Goal: Information Seeking & Learning: Learn about a topic

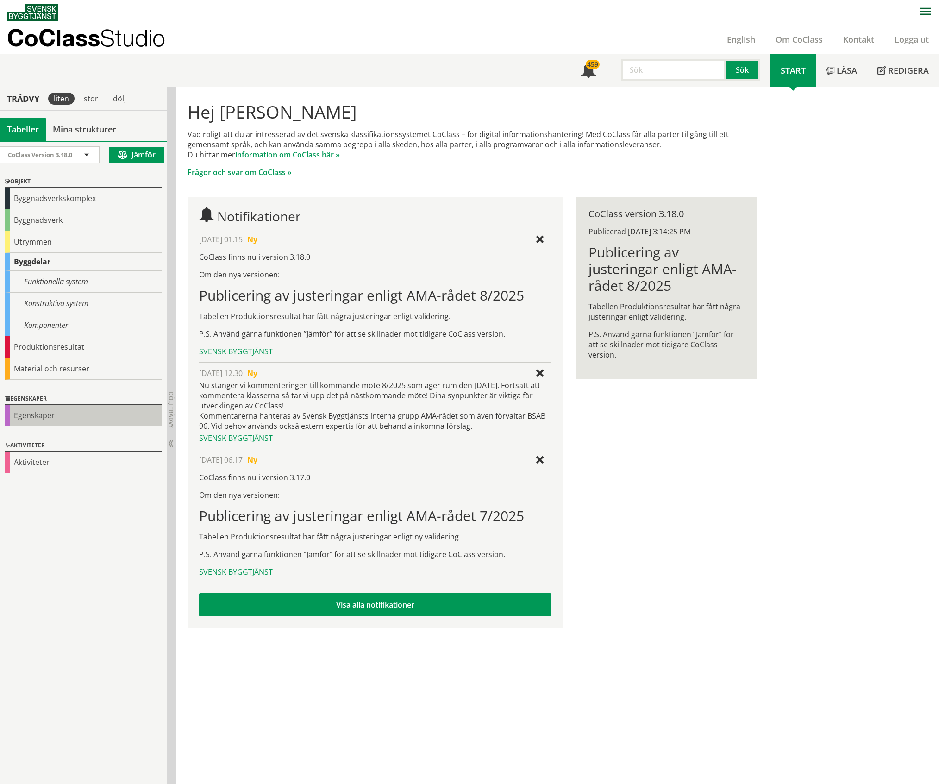
click at [36, 415] on div "Egenskaper" at bounding box center [83, 416] width 157 height 22
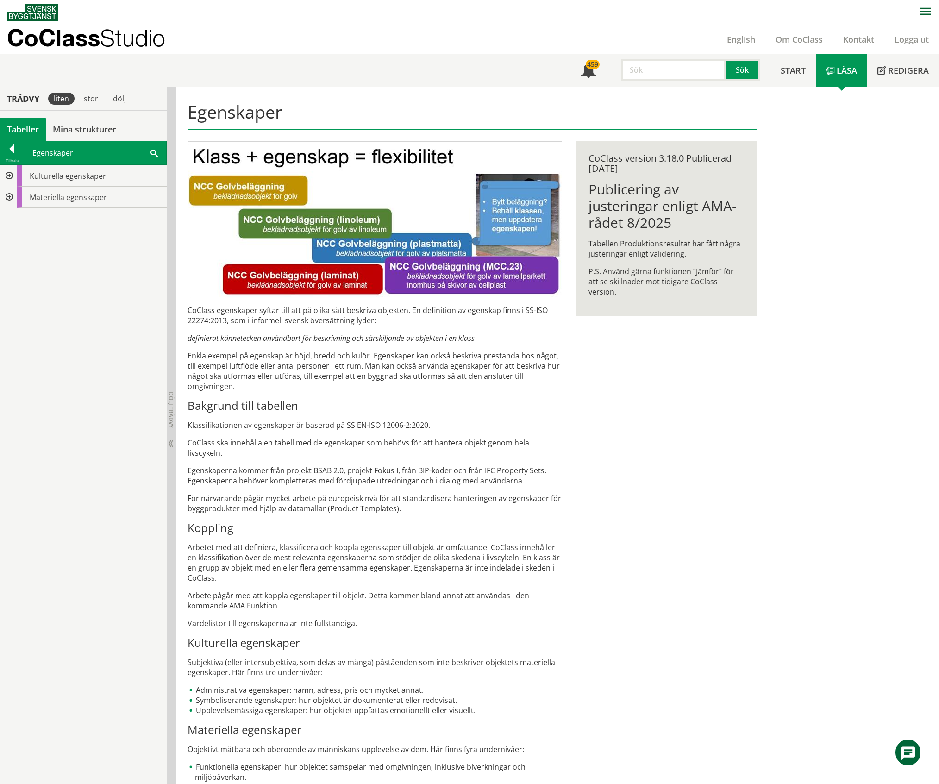
click at [6, 176] on div at bounding box center [8, 175] width 17 height 21
click at [17, 219] on div at bounding box center [15, 218] width 17 height 21
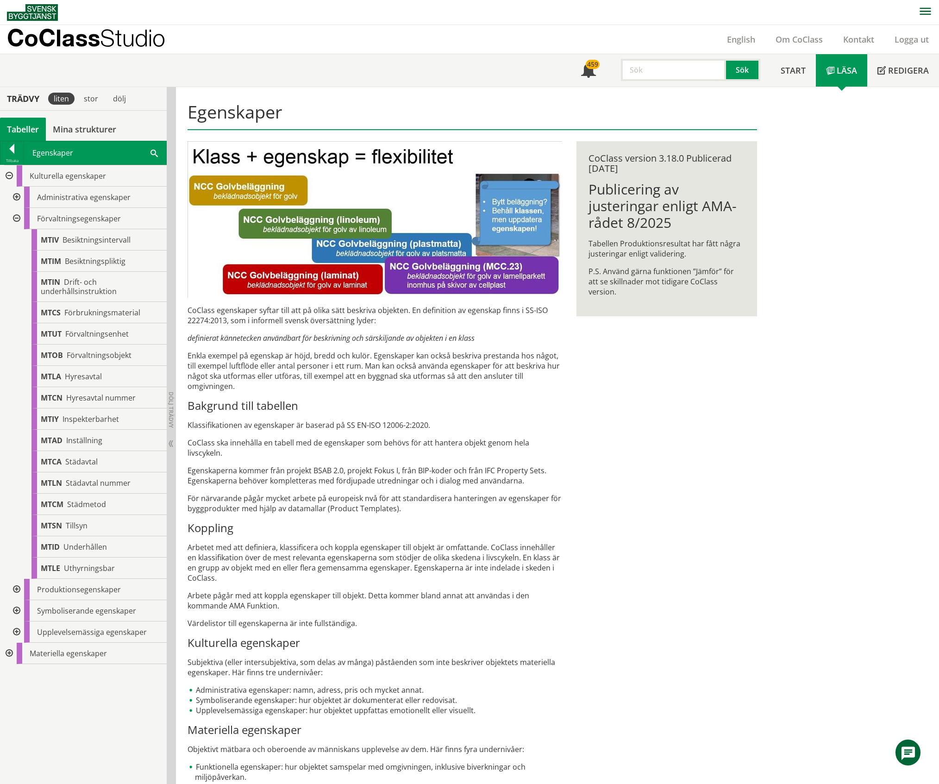
click at [15, 218] on div at bounding box center [15, 218] width 17 height 21
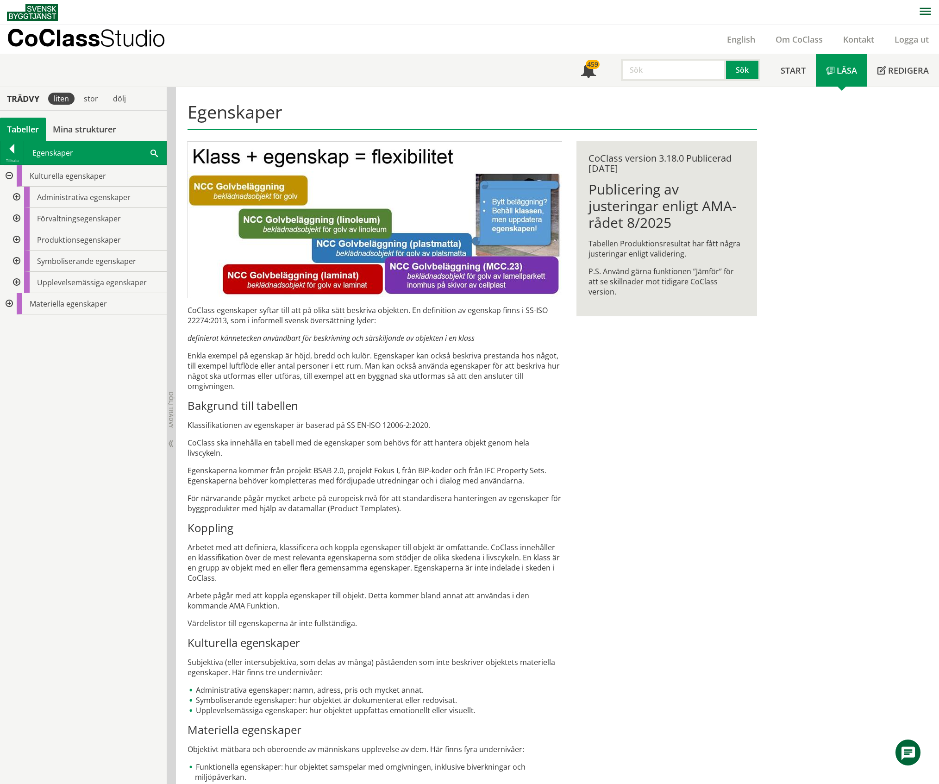
click at [13, 196] on div at bounding box center [15, 197] width 17 height 21
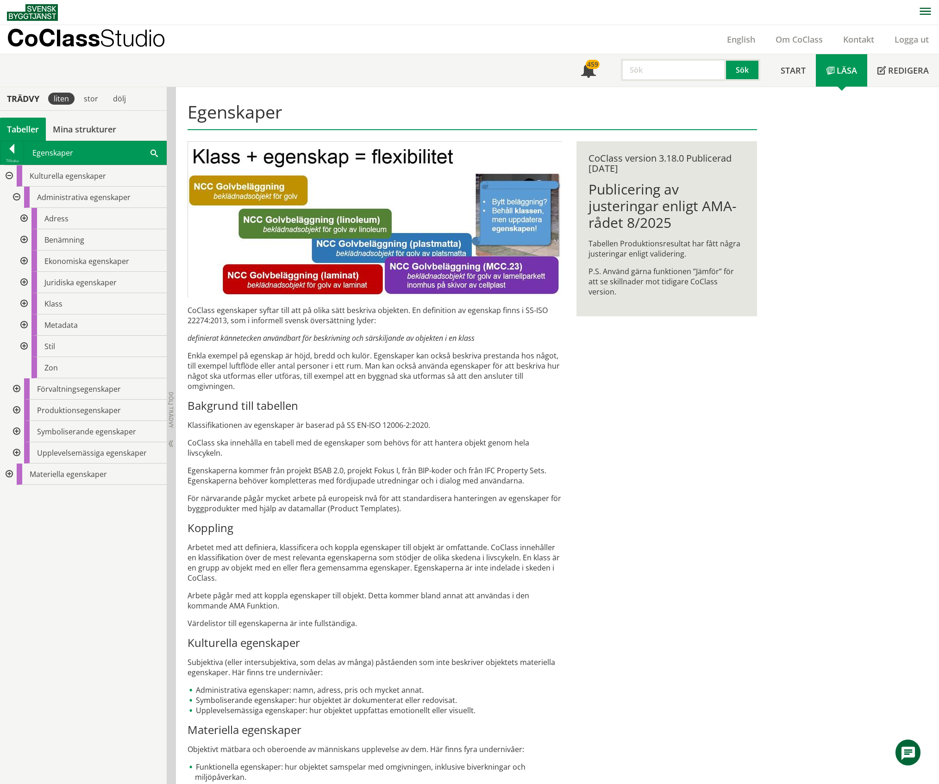
click at [26, 323] on div at bounding box center [23, 324] width 17 height 21
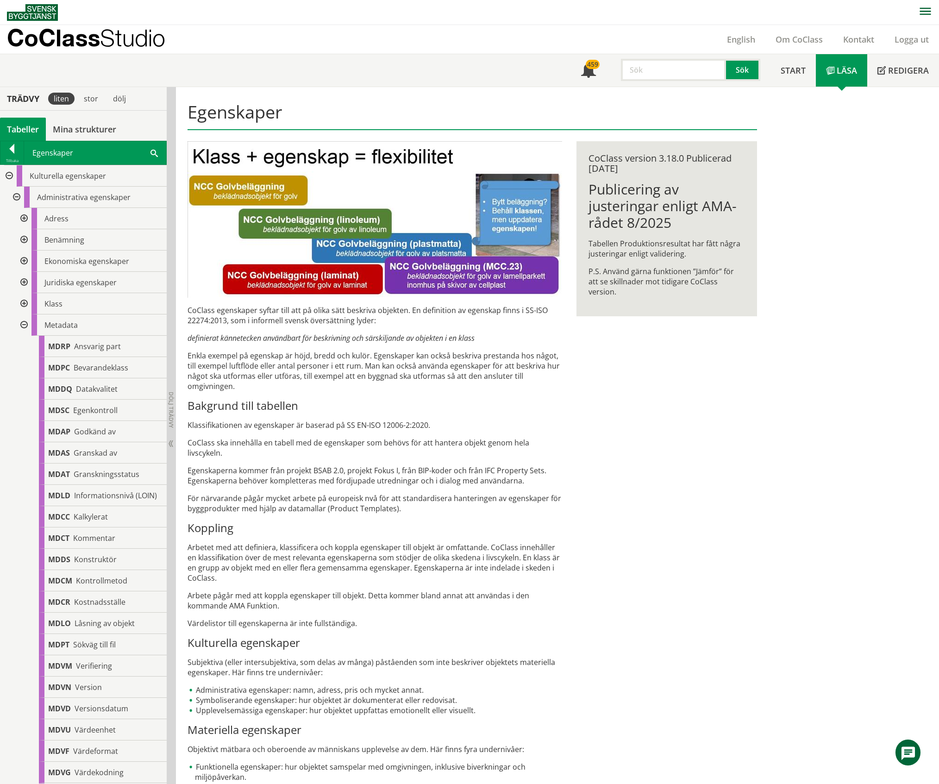
click at [26, 323] on div at bounding box center [23, 324] width 17 height 21
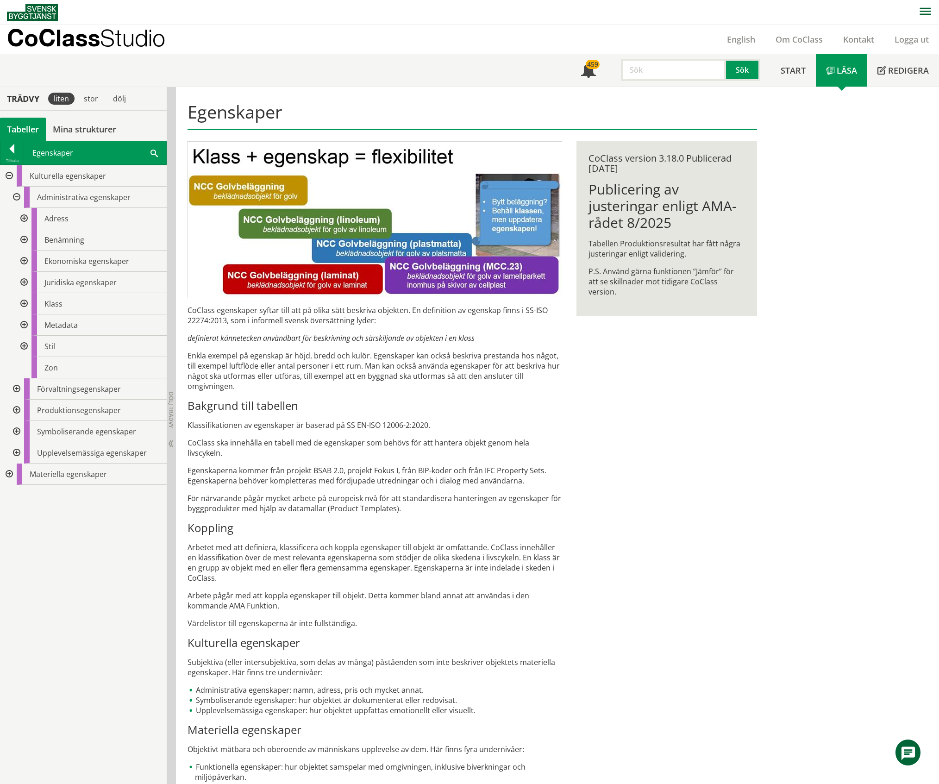
click at [24, 283] on div at bounding box center [23, 282] width 17 height 21
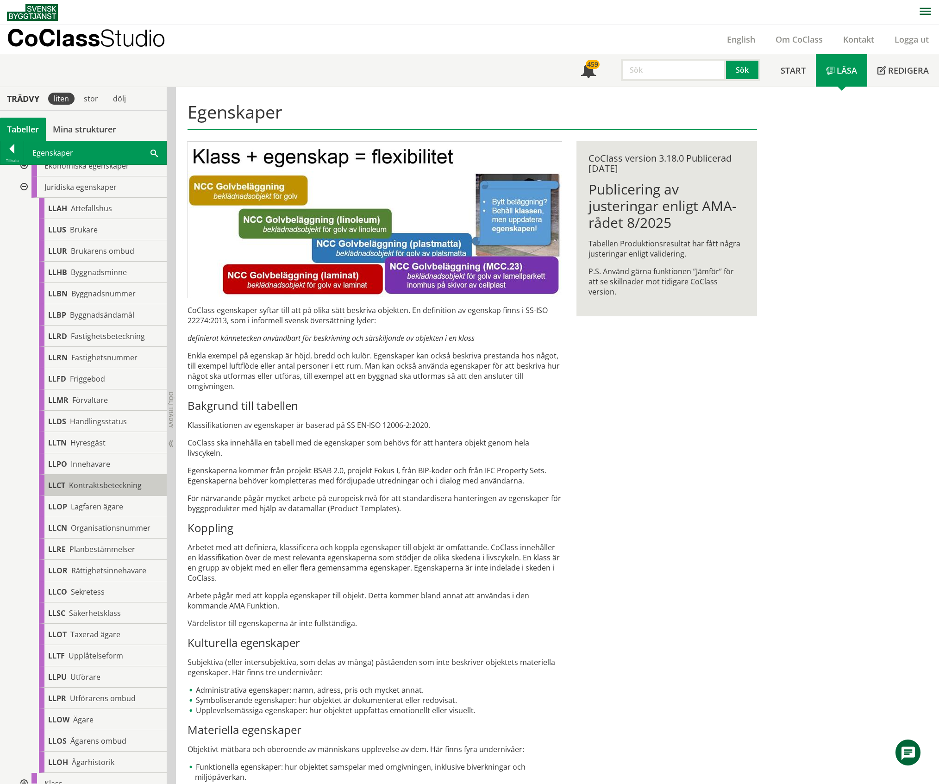
scroll to position [123, 0]
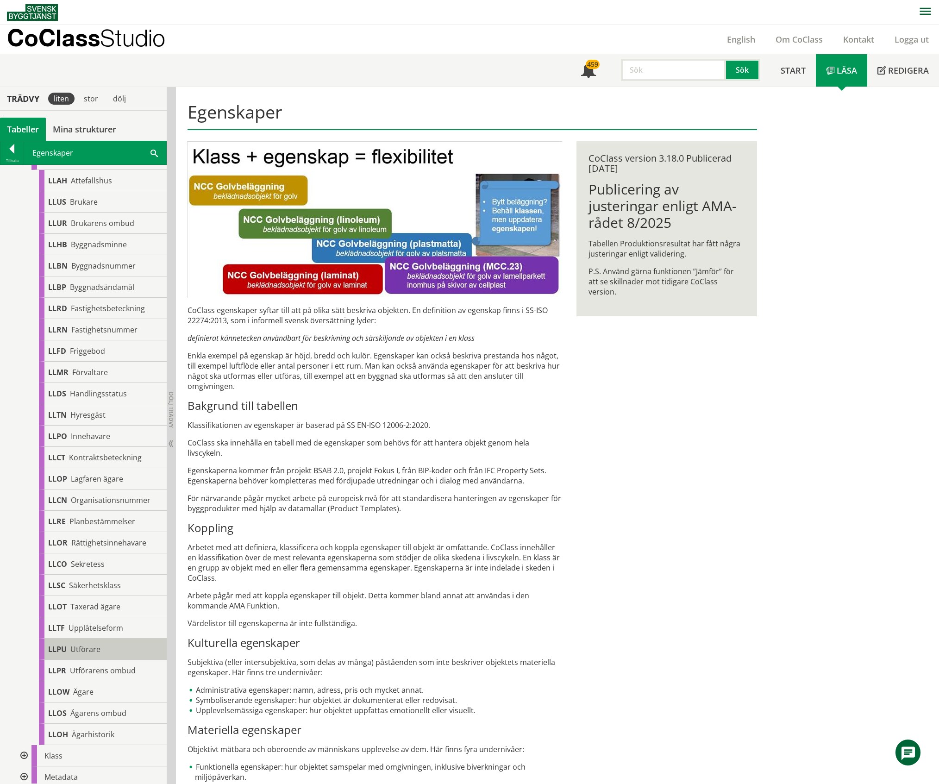
click at [89, 646] on span "Utförare" at bounding box center [85, 649] width 30 height 10
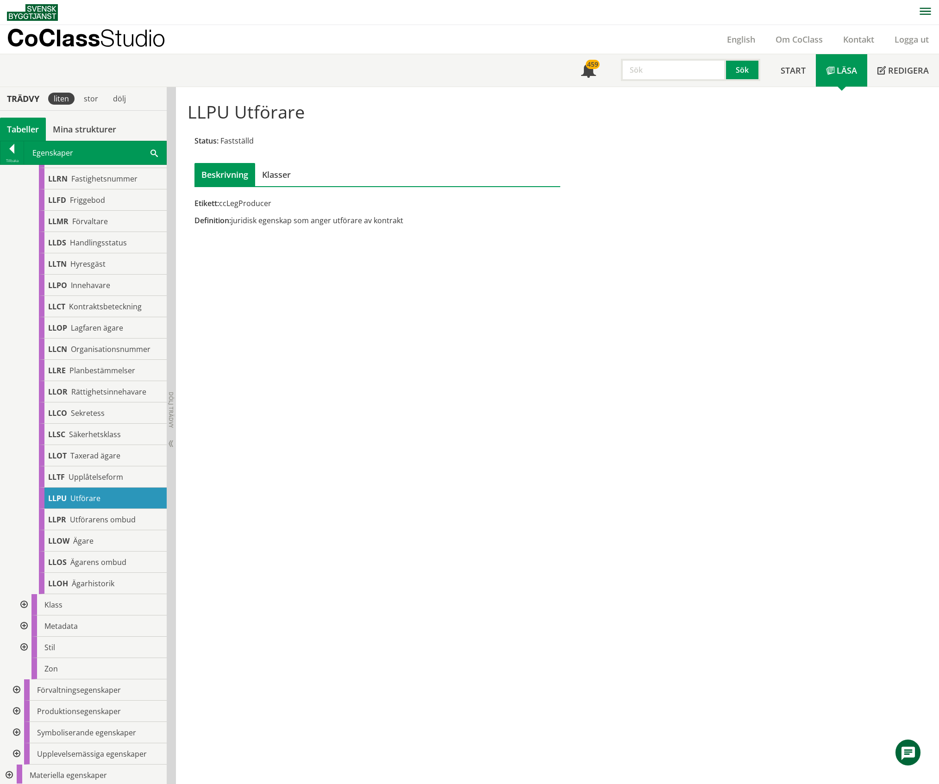
scroll to position [276, 0]
click at [16, 706] on div at bounding box center [15, 708] width 17 height 21
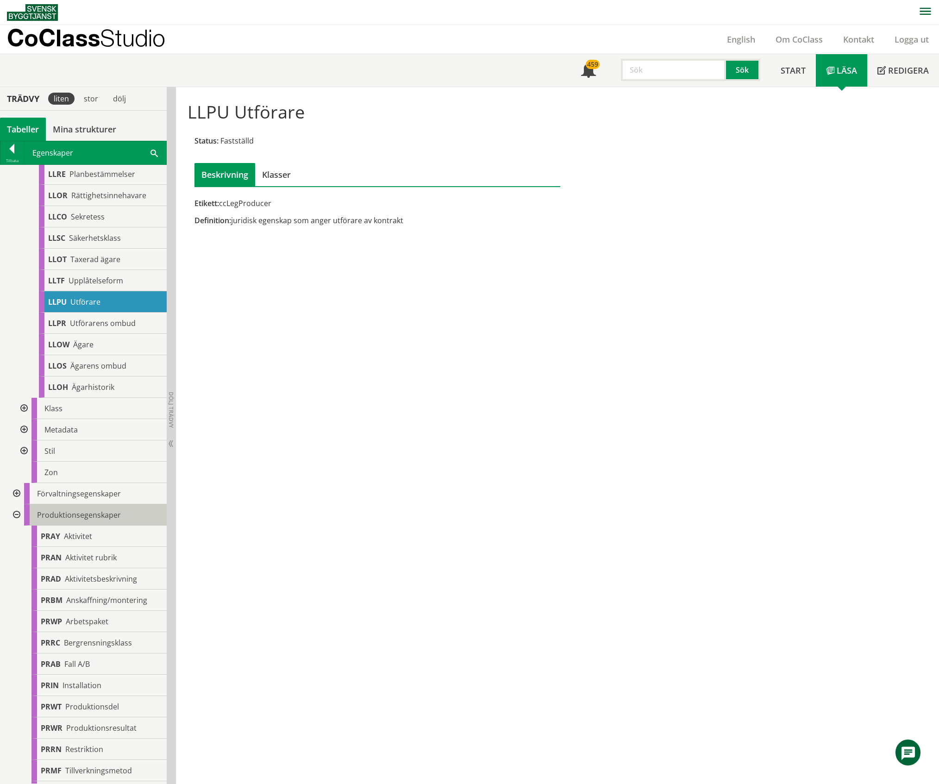
scroll to position [368, 0]
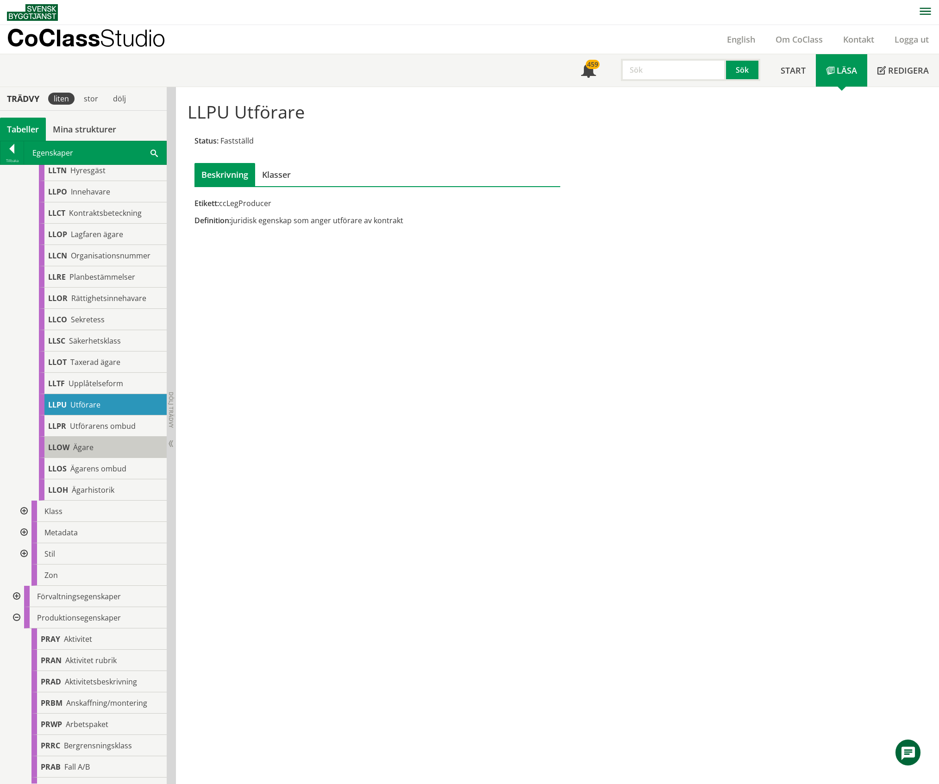
click at [89, 448] on span "Ägare" at bounding box center [83, 447] width 20 height 10
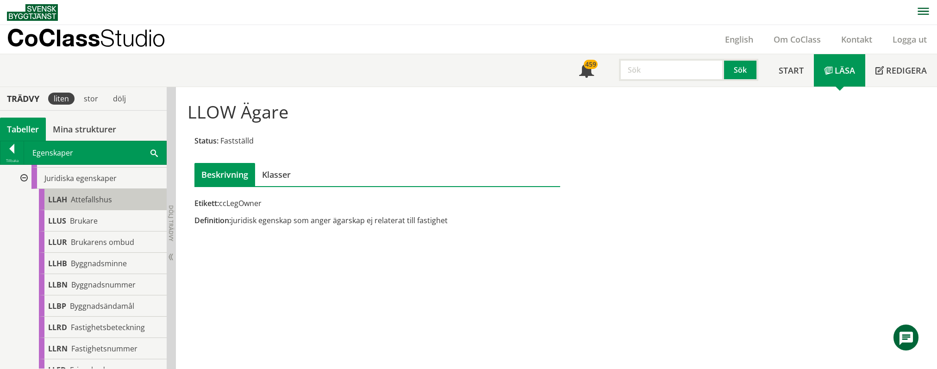
scroll to position [121, 0]
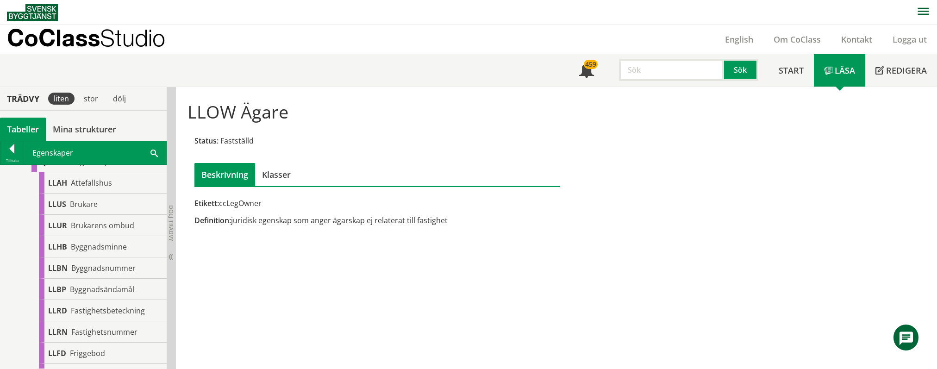
click at [20, 125] on div "Tabeller" at bounding box center [23, 129] width 46 height 23
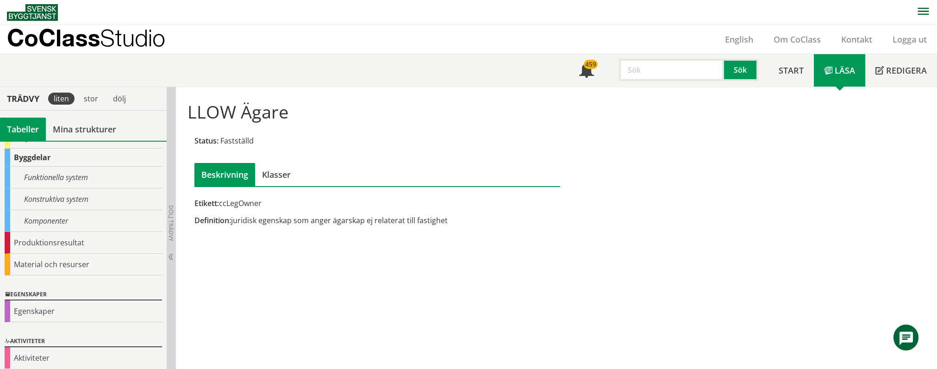
scroll to position [112, 0]
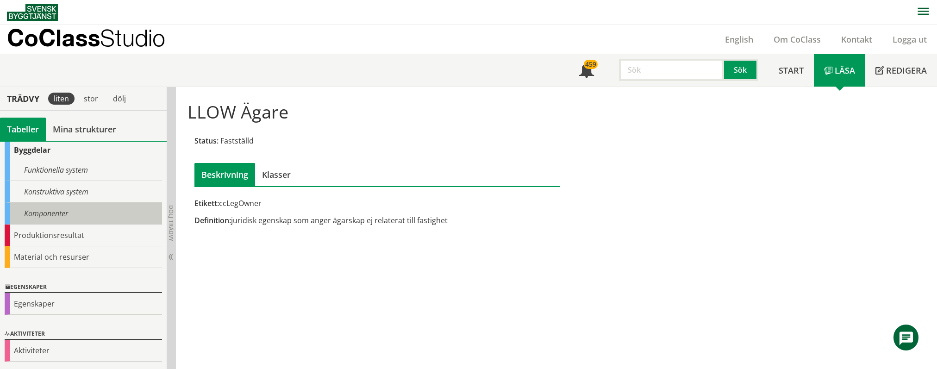
click at [58, 212] on div "Komponenter" at bounding box center [83, 214] width 157 height 22
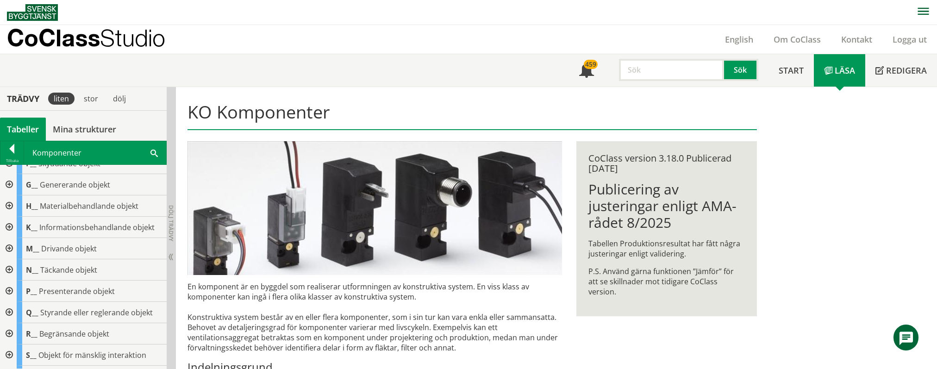
scroll to position [210, 0]
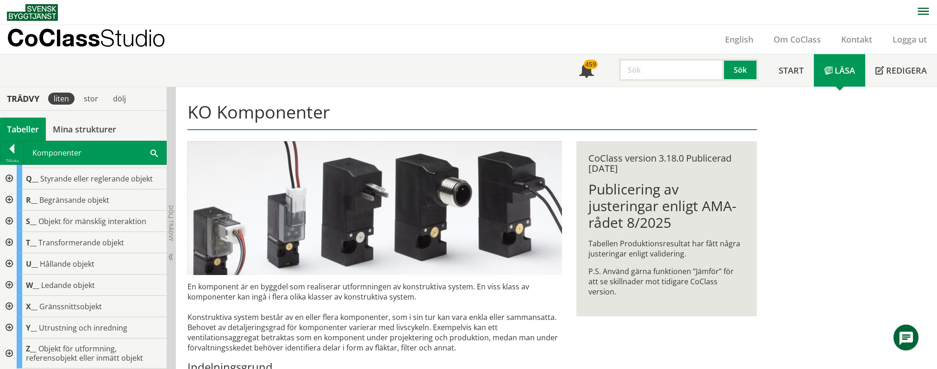
click at [9, 327] on div at bounding box center [8, 327] width 17 height 21
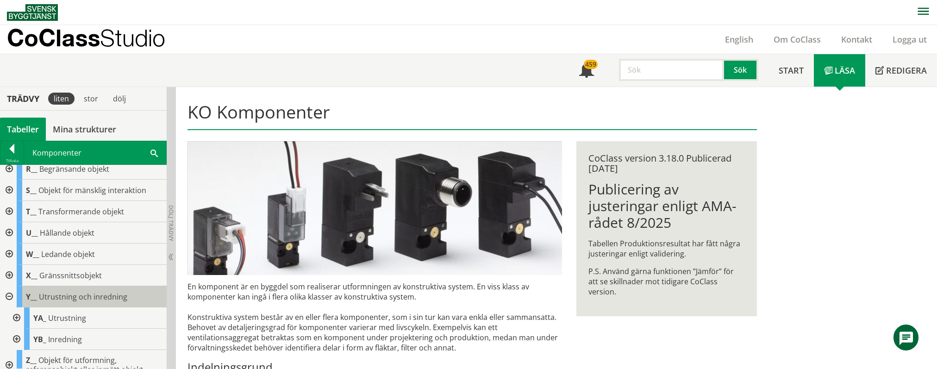
scroll to position [253, 0]
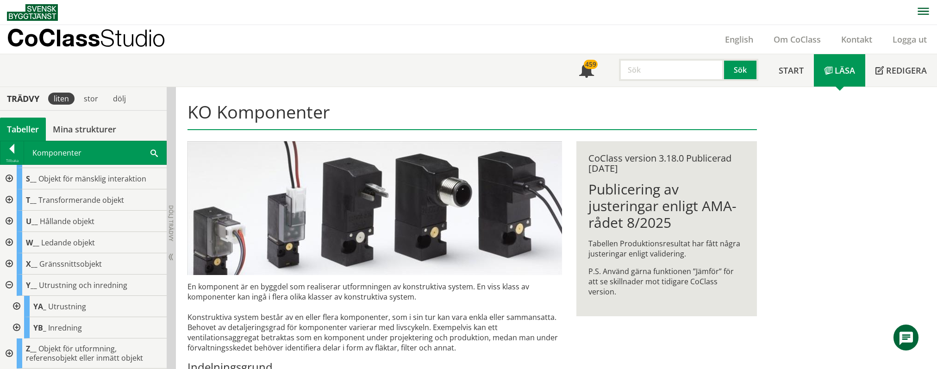
click at [18, 325] on div at bounding box center [15, 327] width 17 height 21
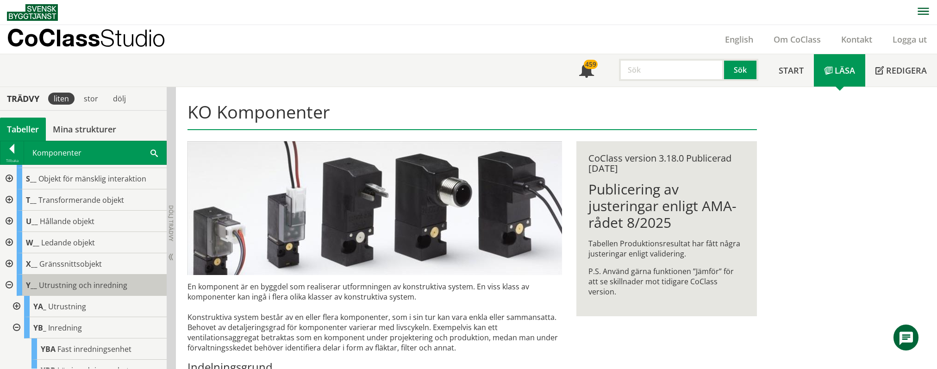
scroll to position [295, 0]
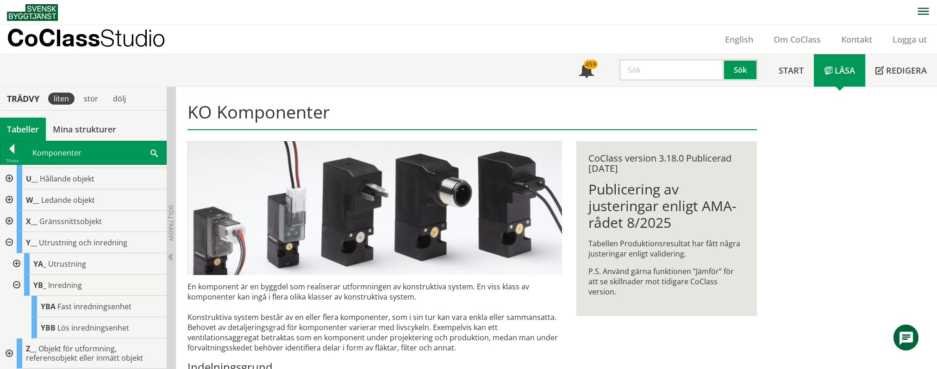
click at [8, 241] on div at bounding box center [8, 242] width 17 height 21
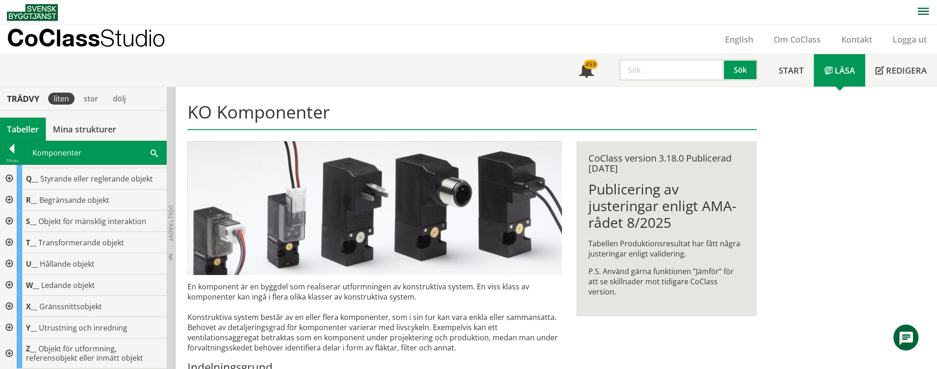
click at [13, 128] on div "Tabeller" at bounding box center [23, 129] width 46 height 23
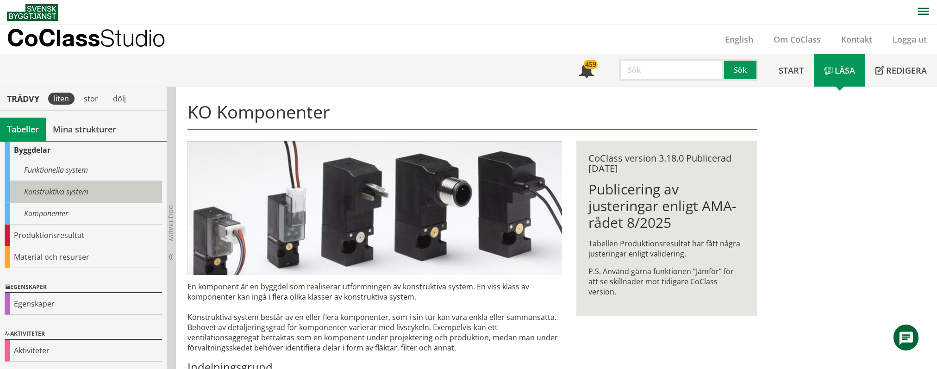
click at [49, 191] on div "Konstruktiva system" at bounding box center [83, 192] width 157 height 22
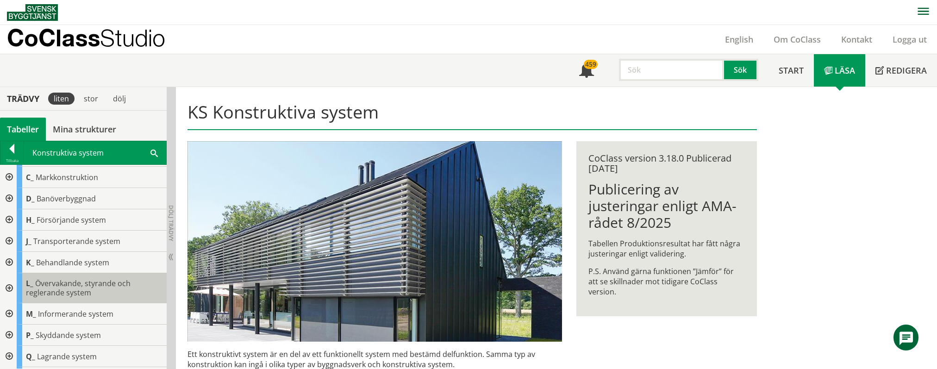
scroll to position [61, 0]
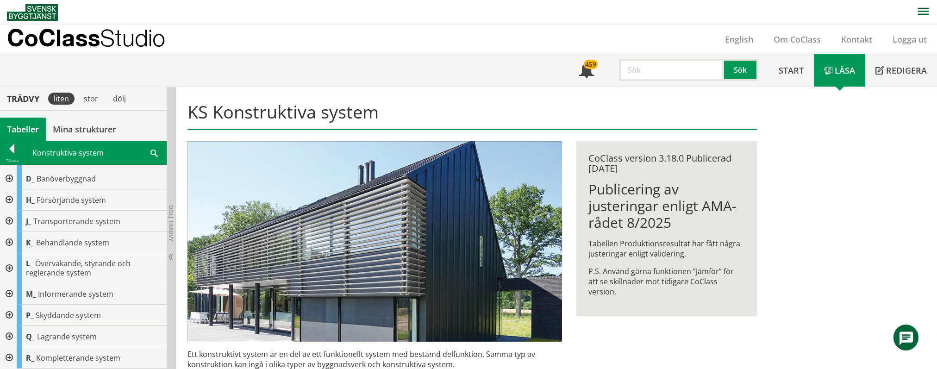
click at [8, 357] on div at bounding box center [8, 357] width 17 height 21
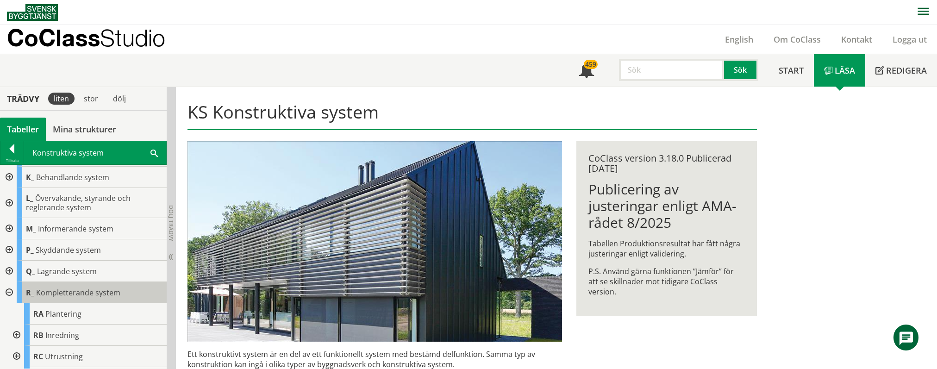
scroll to position [176, 0]
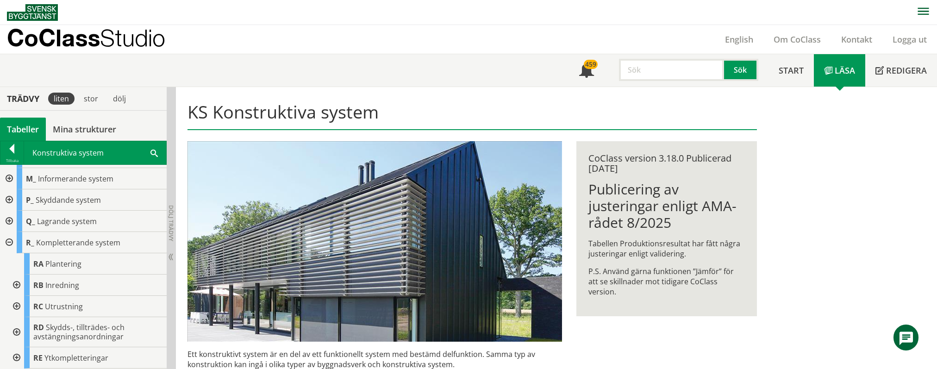
click at [19, 358] on div at bounding box center [15, 357] width 17 height 21
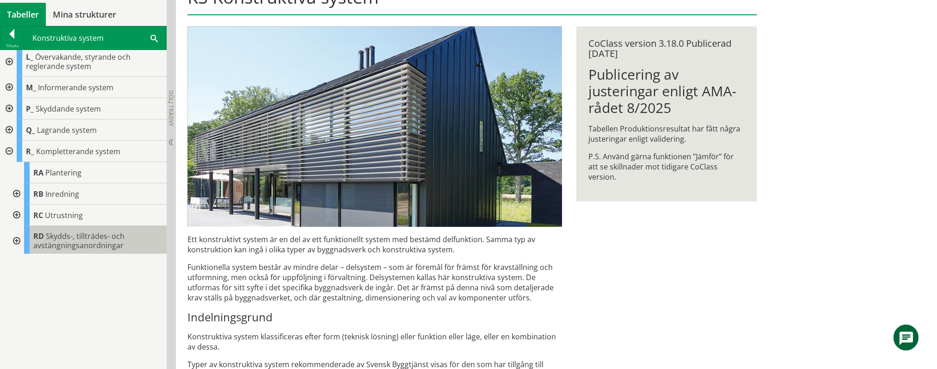
scroll to position [308, 0]
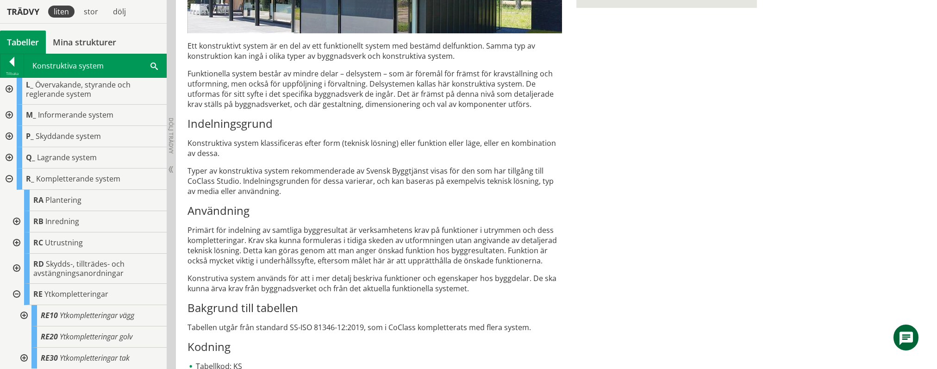
click at [21, 315] on div at bounding box center [23, 315] width 17 height 21
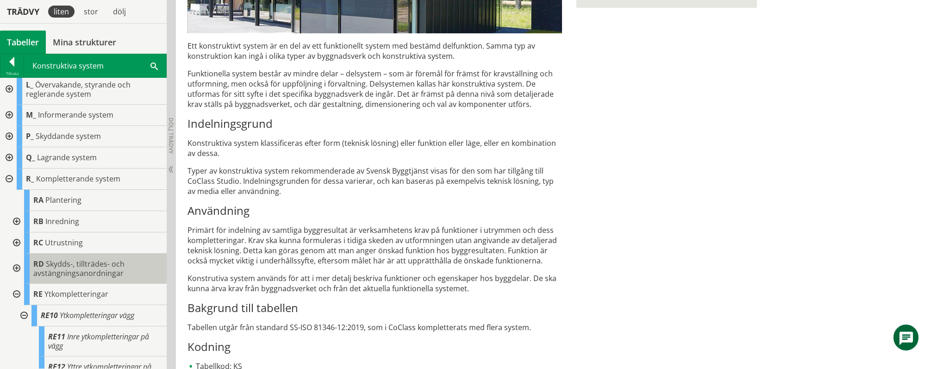
scroll to position [213, 0]
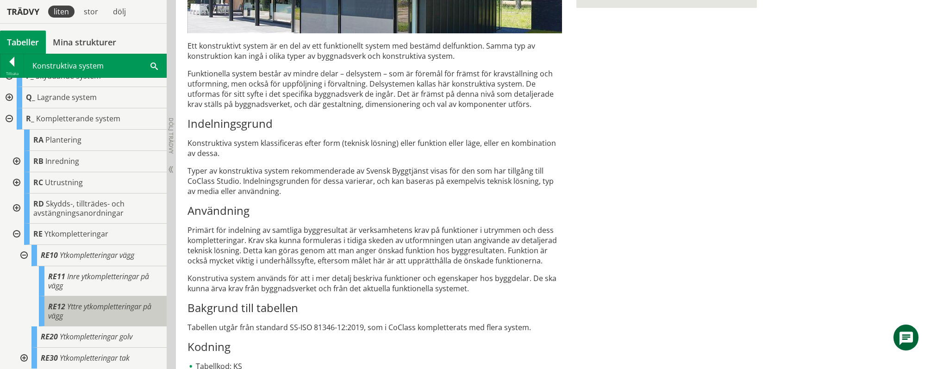
click at [98, 312] on div "RE12 Yttre ytkompletteringar på vägg" at bounding box center [103, 311] width 128 height 30
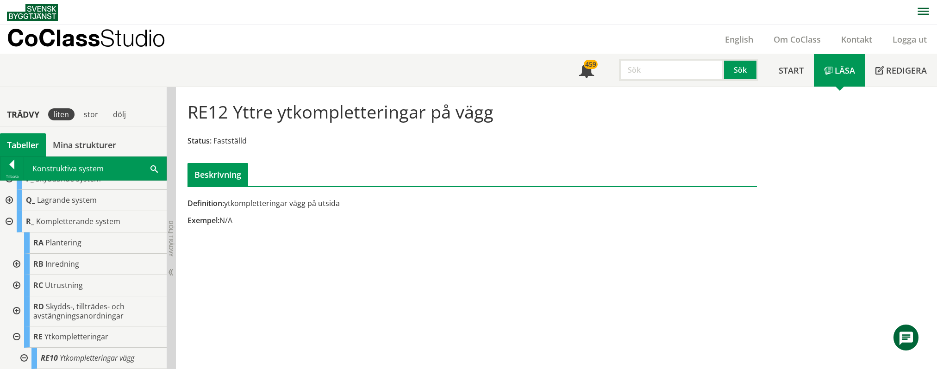
scroll to position [241, 0]
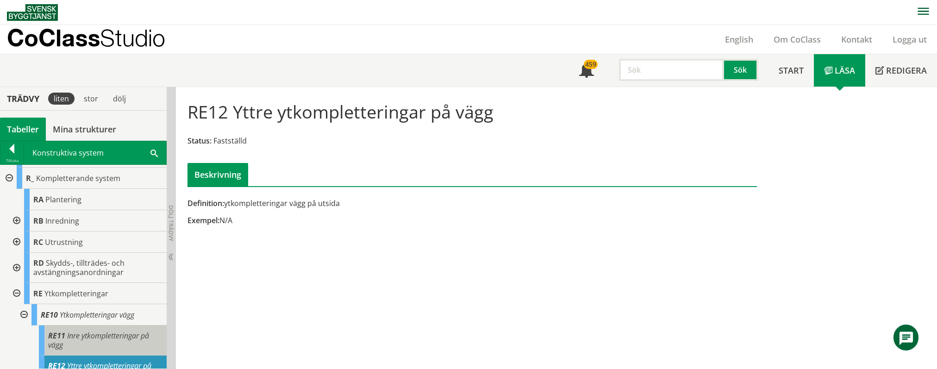
click at [99, 341] on span "Inre ytkompletteringar på vägg" at bounding box center [98, 340] width 101 height 19
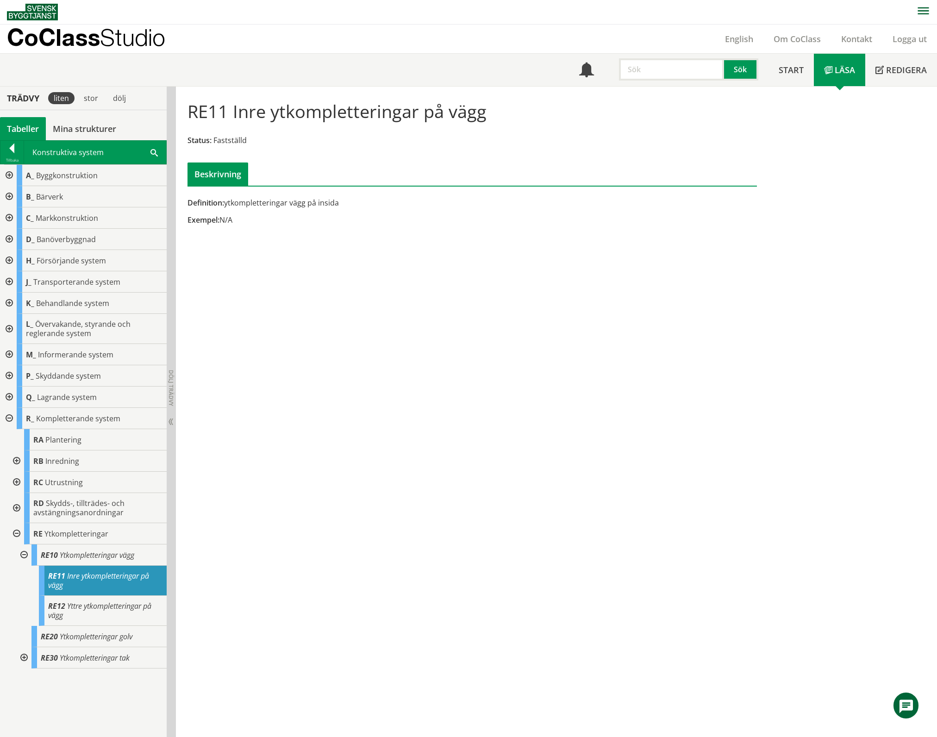
click at [26, 124] on div "Tabeller" at bounding box center [23, 128] width 46 height 23
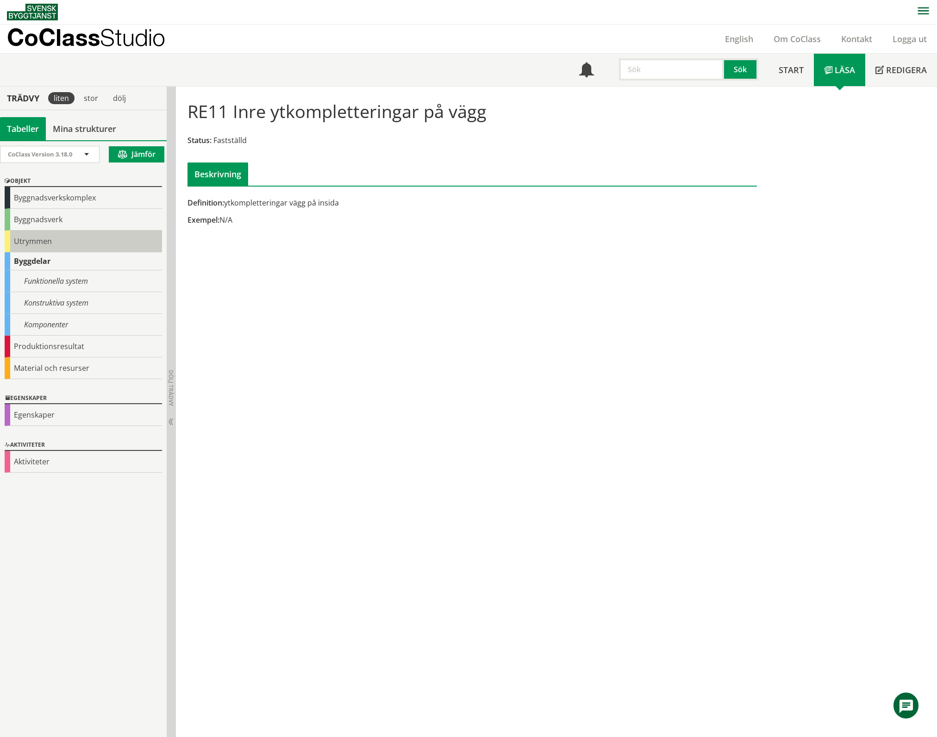
click at [38, 240] on div "Utrymmen" at bounding box center [83, 242] width 157 height 22
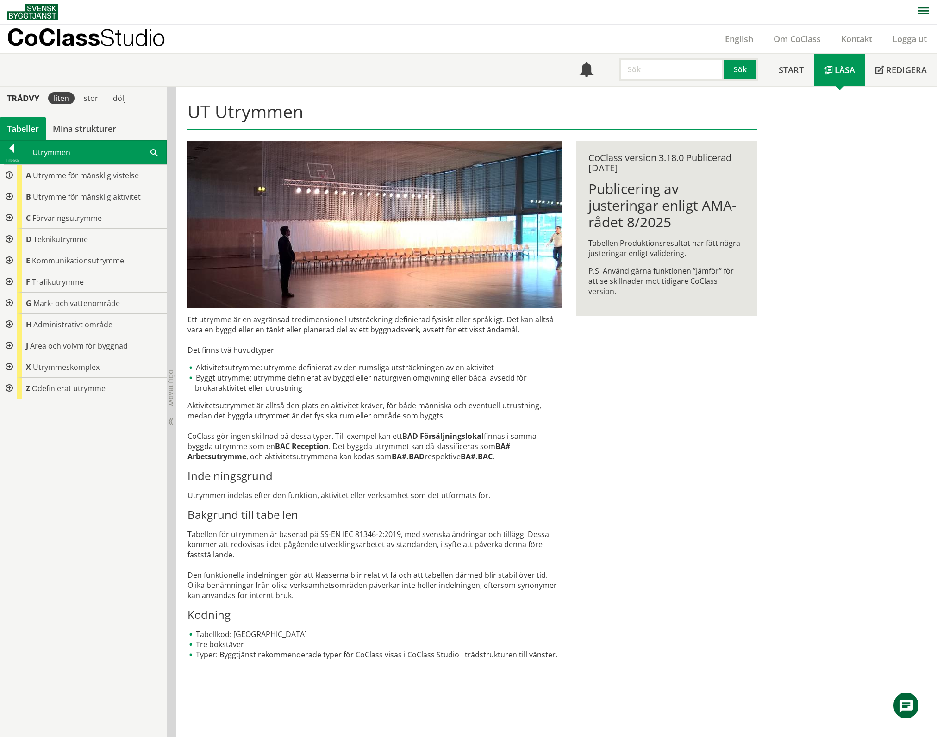
click at [10, 365] on div at bounding box center [8, 366] width 17 height 21
click at [13, 455] on div at bounding box center [15, 452] width 17 height 21
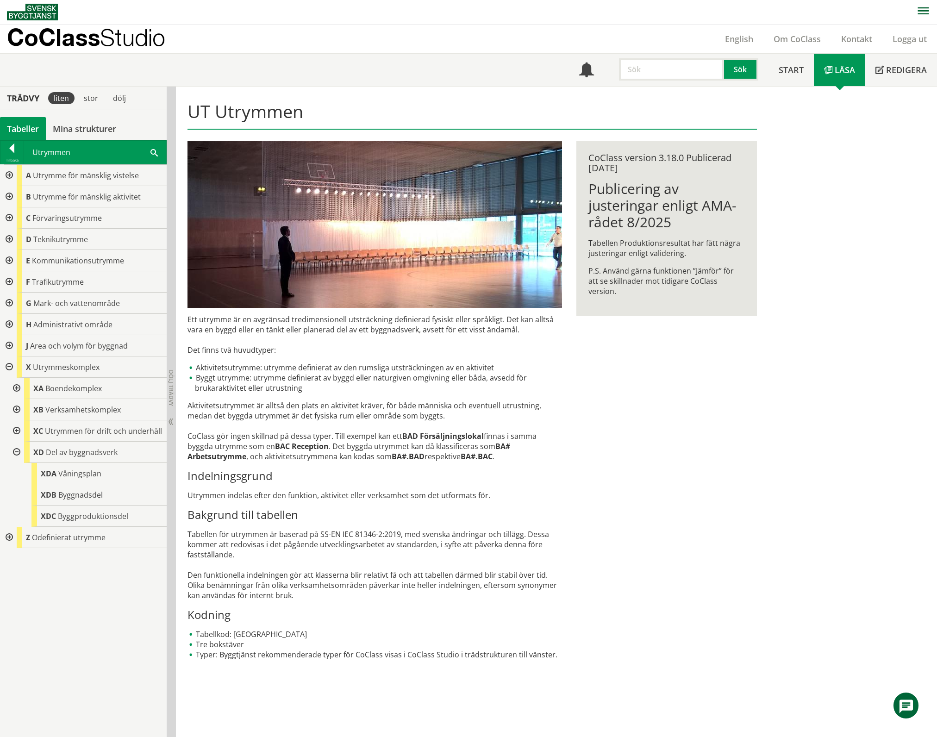
click at [17, 388] on div at bounding box center [15, 388] width 17 height 21
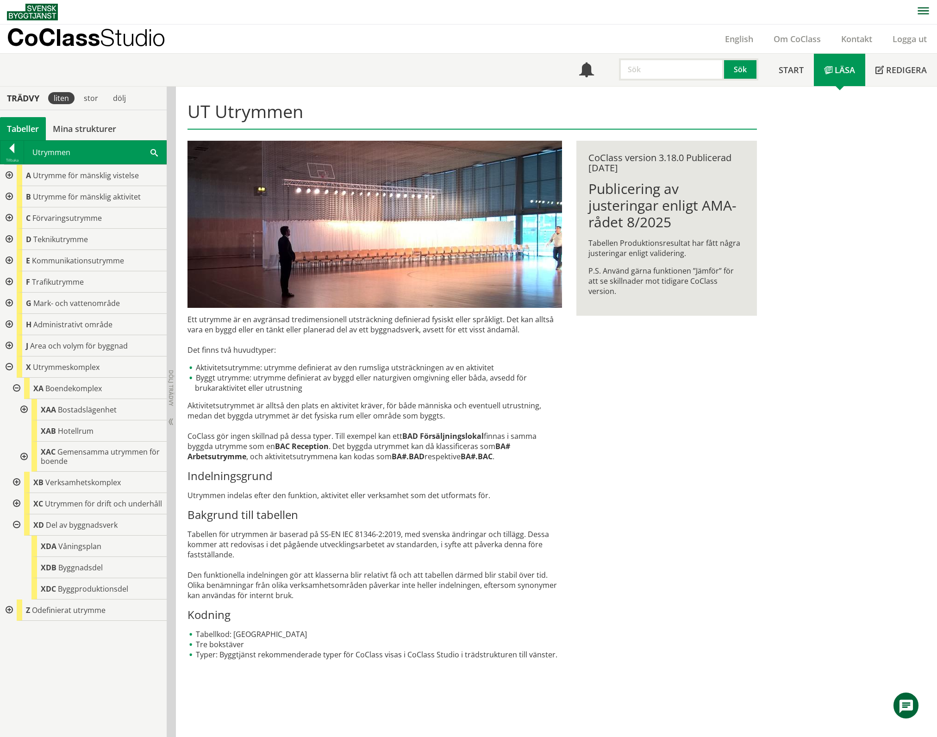
click at [23, 456] on div at bounding box center [23, 457] width 17 height 30
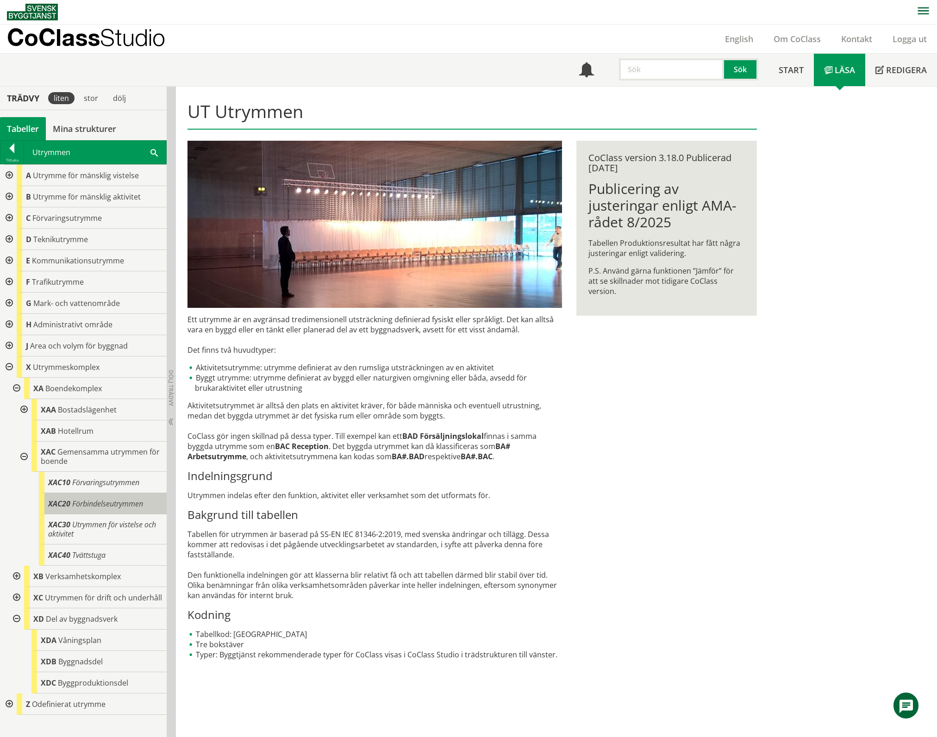
click at [95, 502] on span "Förbindelseutrymmen" at bounding box center [107, 504] width 71 height 10
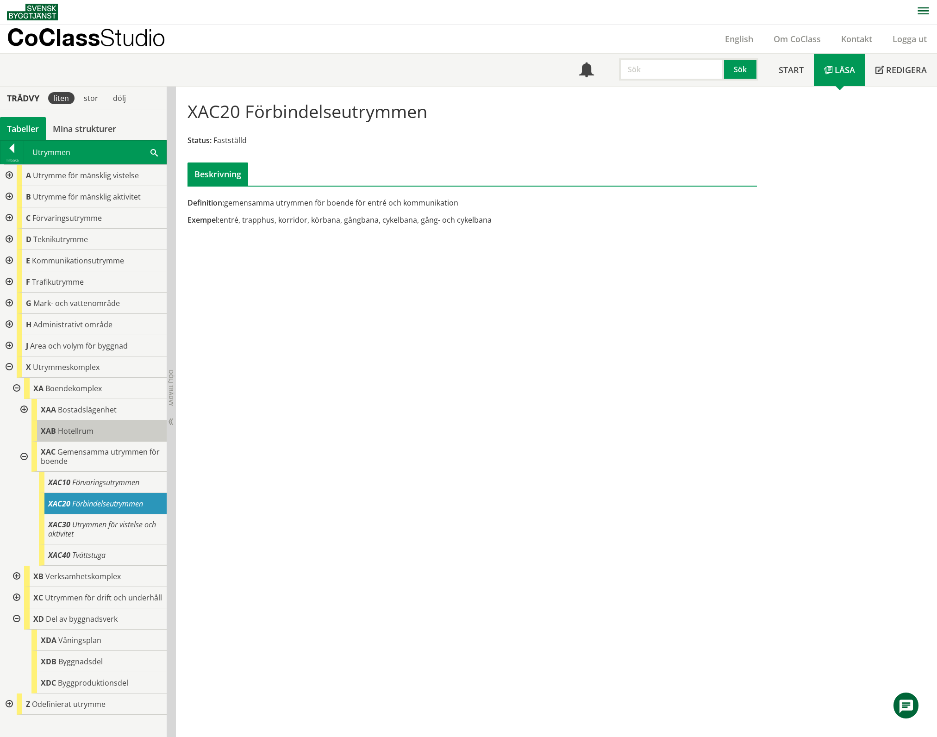
click at [101, 427] on div "XAB Hotellrum" at bounding box center [98, 430] width 135 height 21
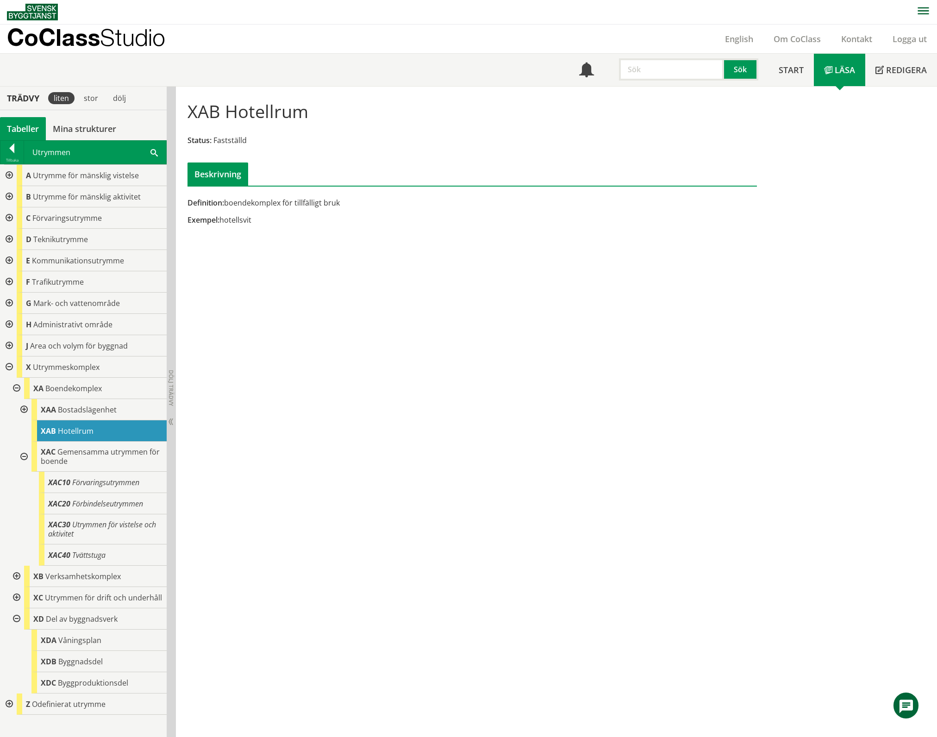
click at [8, 258] on div at bounding box center [8, 260] width 17 height 21
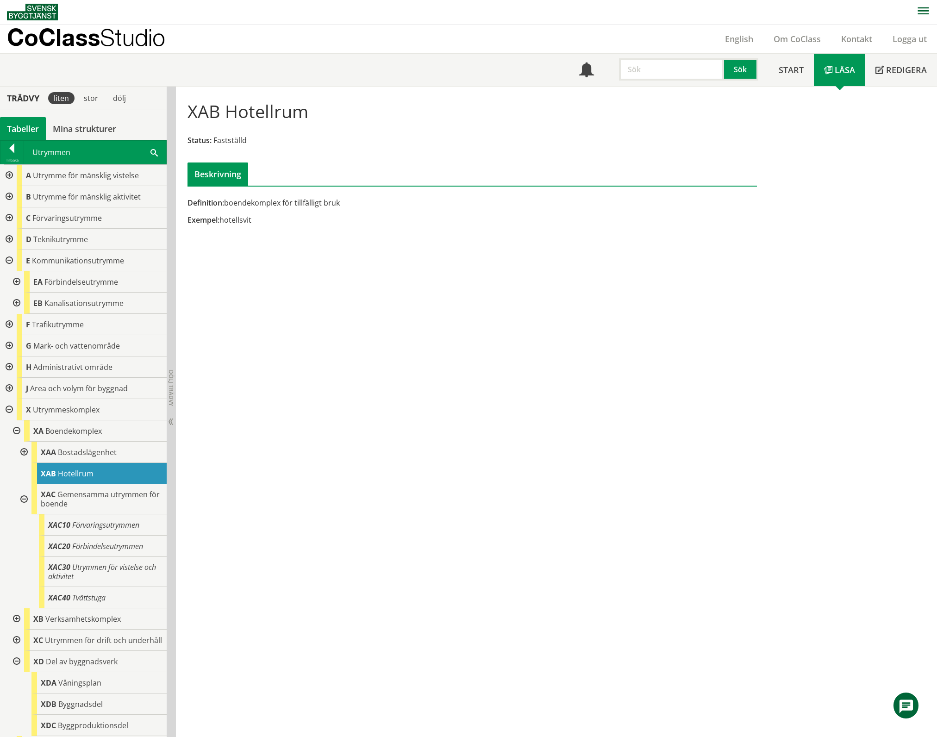
click at [17, 281] on div at bounding box center [15, 281] width 17 height 21
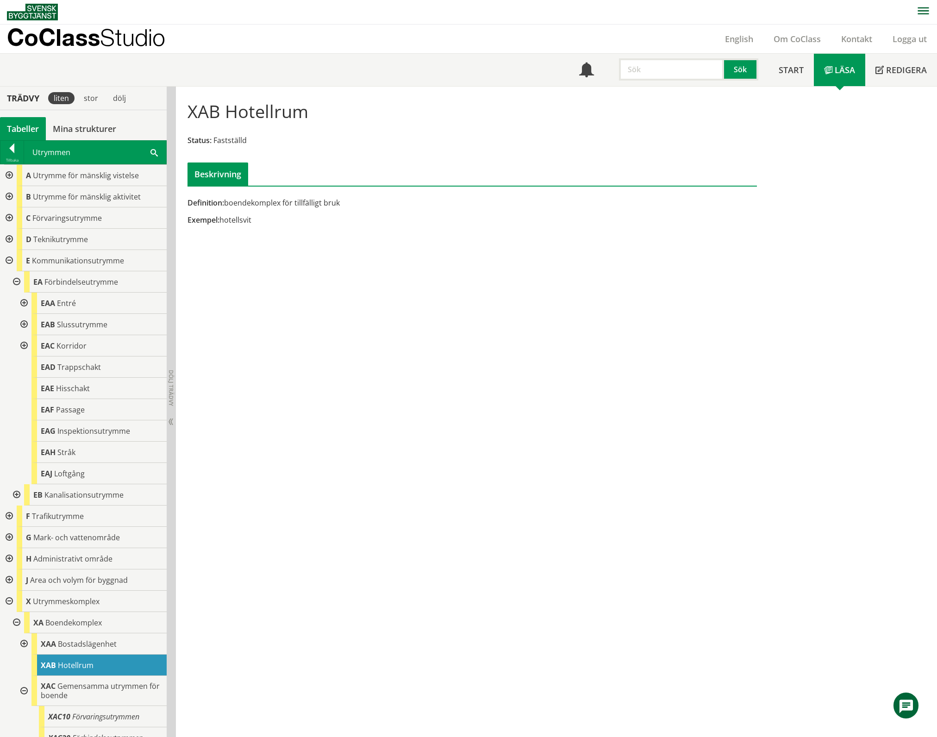
click at [27, 301] on div at bounding box center [23, 303] width 17 height 21
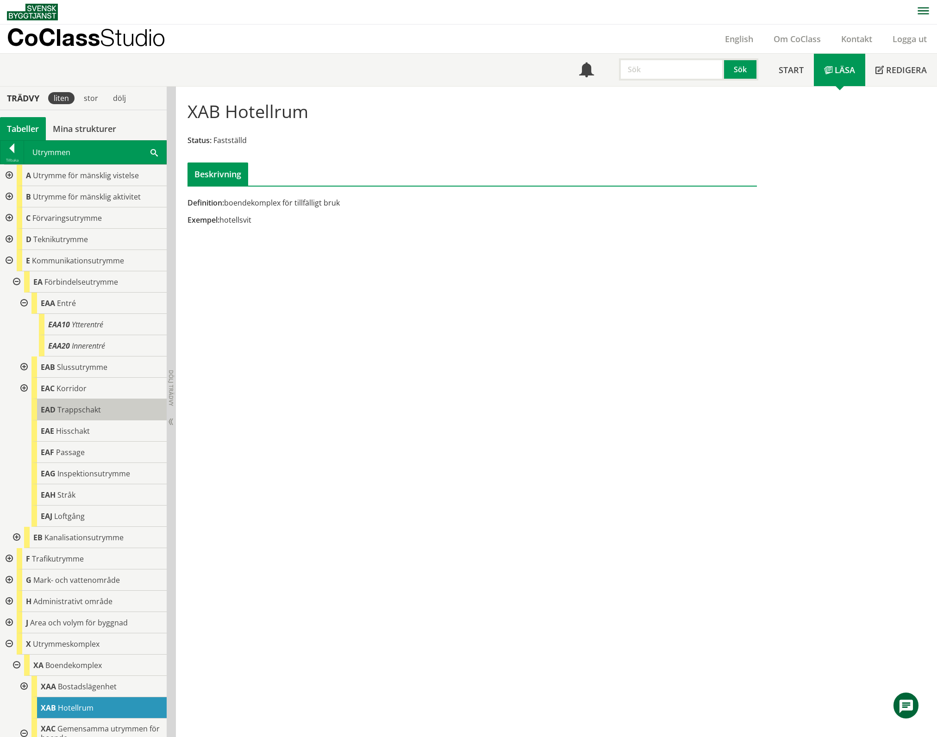
click at [78, 411] on span "Trappschakt" at bounding box center [79, 410] width 44 height 10
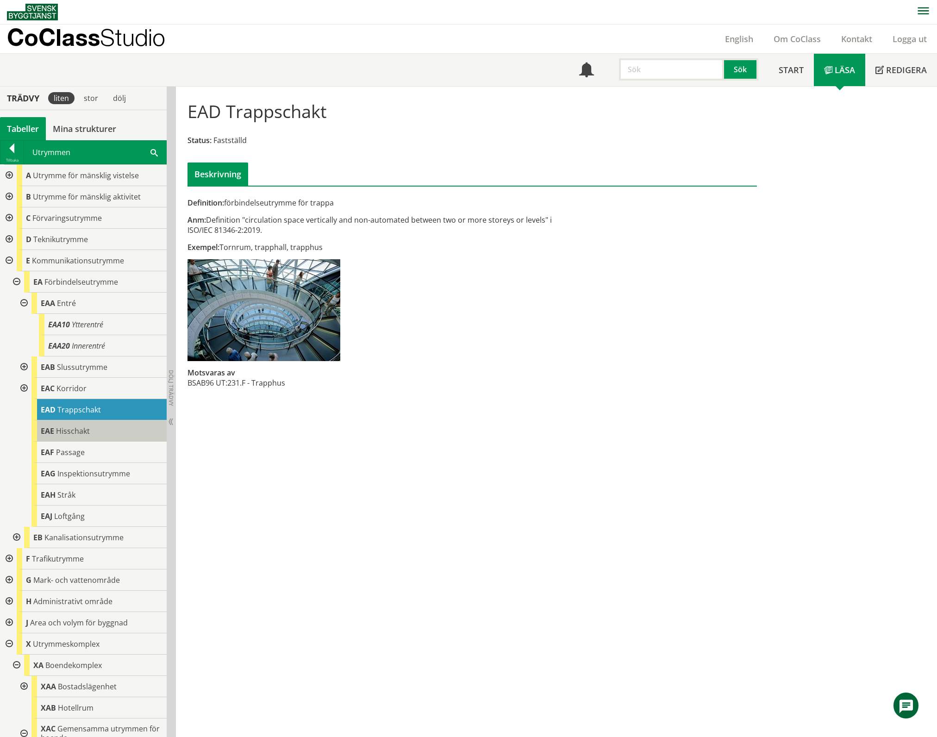
click at [83, 428] on span "Hisschakt" at bounding box center [73, 431] width 34 height 10
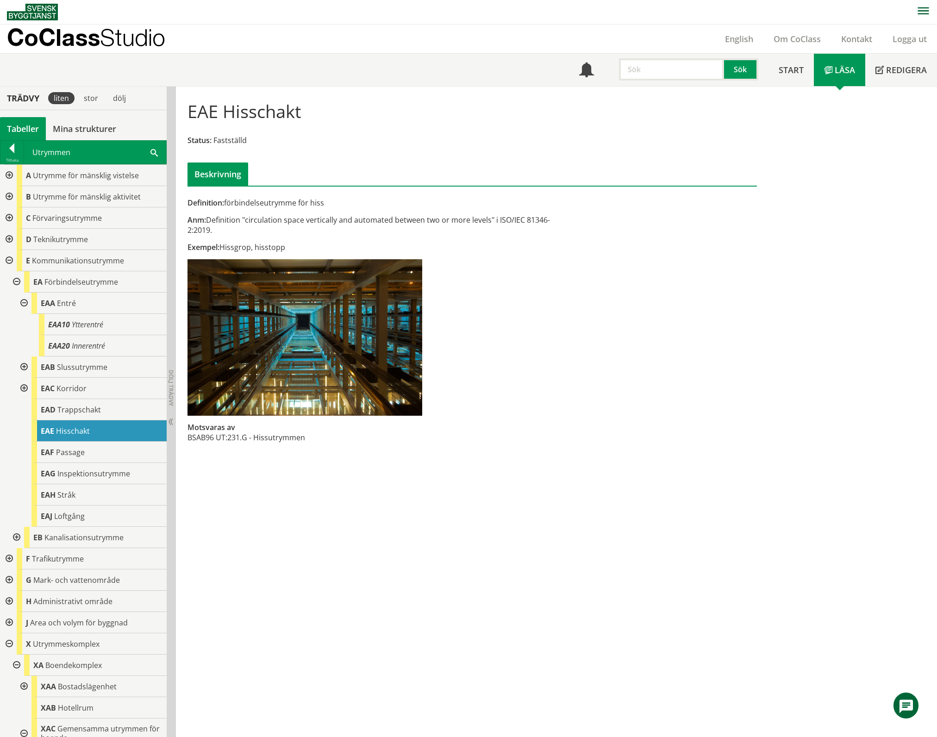
click at [23, 365] on div at bounding box center [23, 366] width 17 height 21
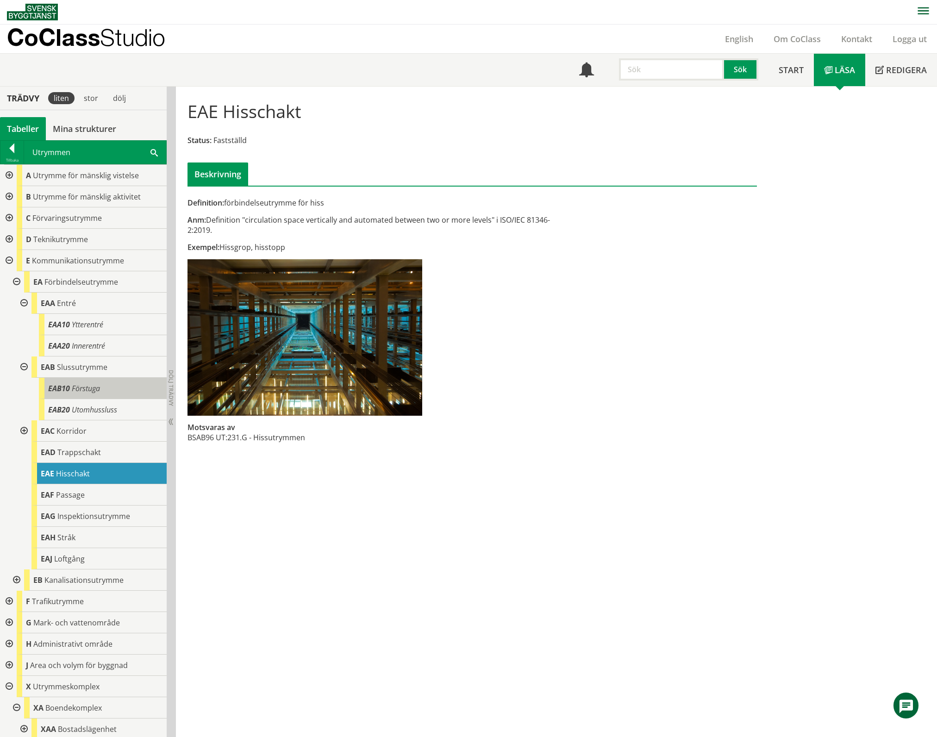
click at [93, 388] on span "Förstuga" at bounding box center [86, 388] width 28 height 10
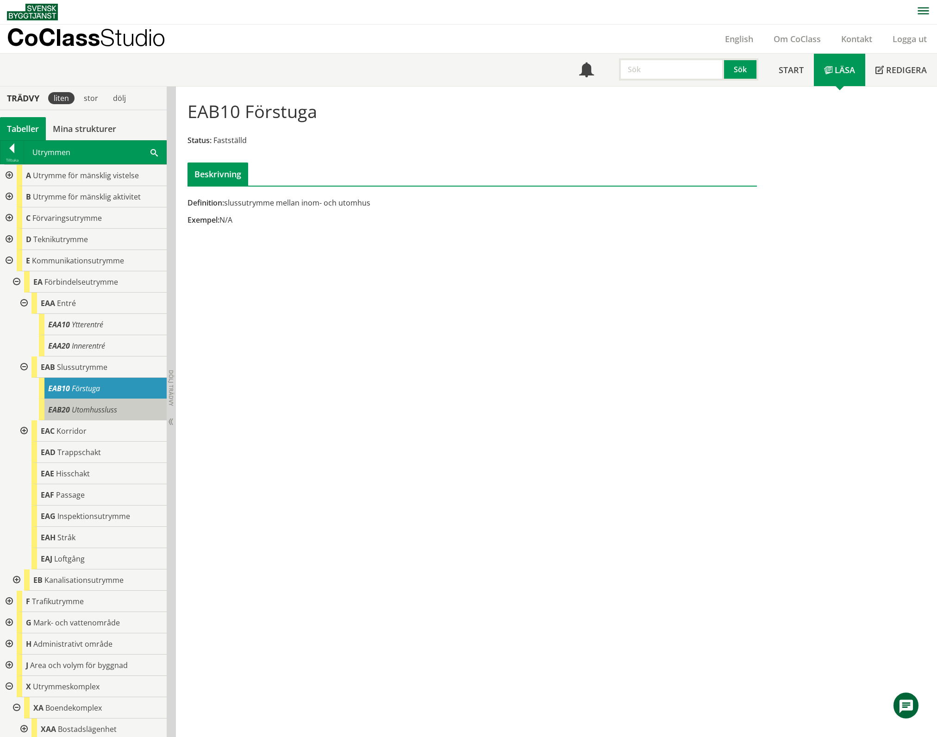
click at [93, 410] on span "Utomhussluss" at bounding box center [94, 410] width 45 height 10
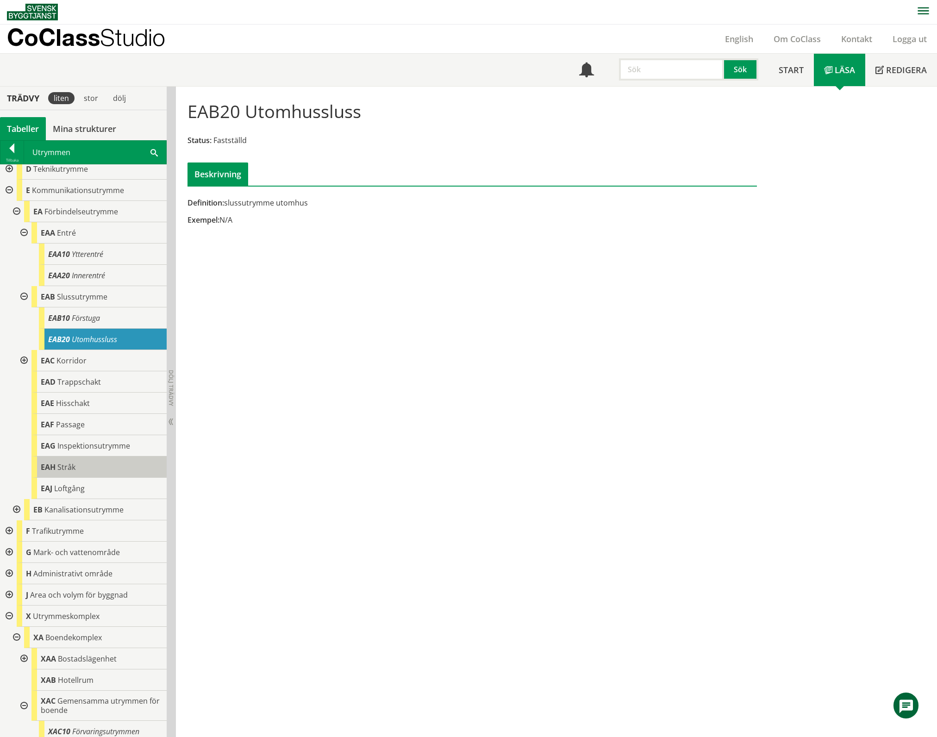
scroll to position [185, 0]
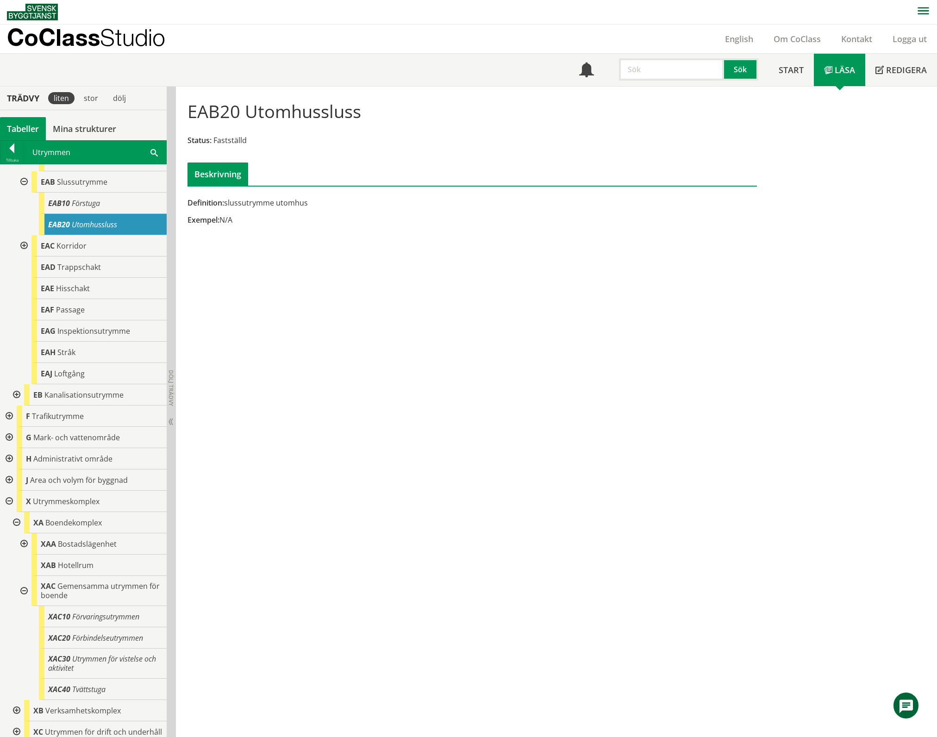
click at [16, 395] on div at bounding box center [15, 394] width 17 height 21
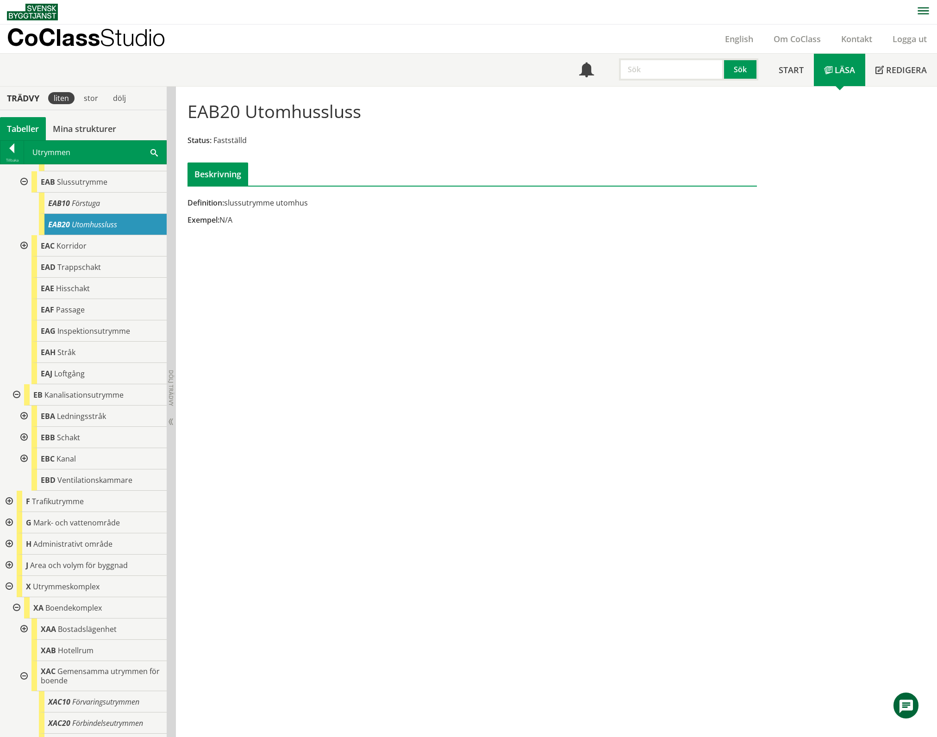
click at [18, 395] on div at bounding box center [15, 394] width 17 height 21
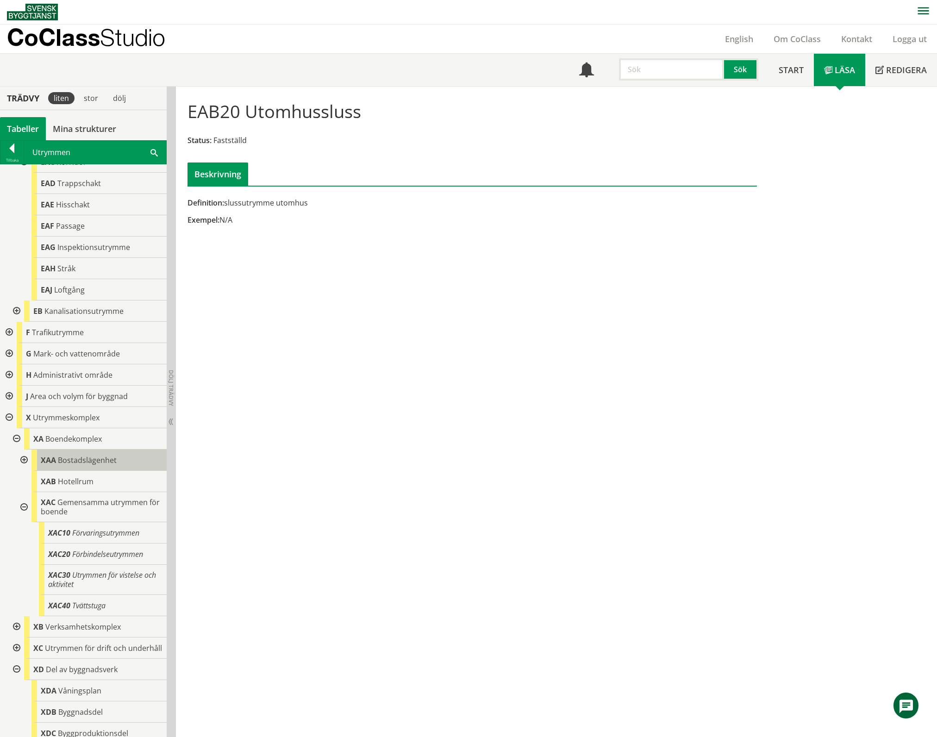
scroll to position [306, 0]
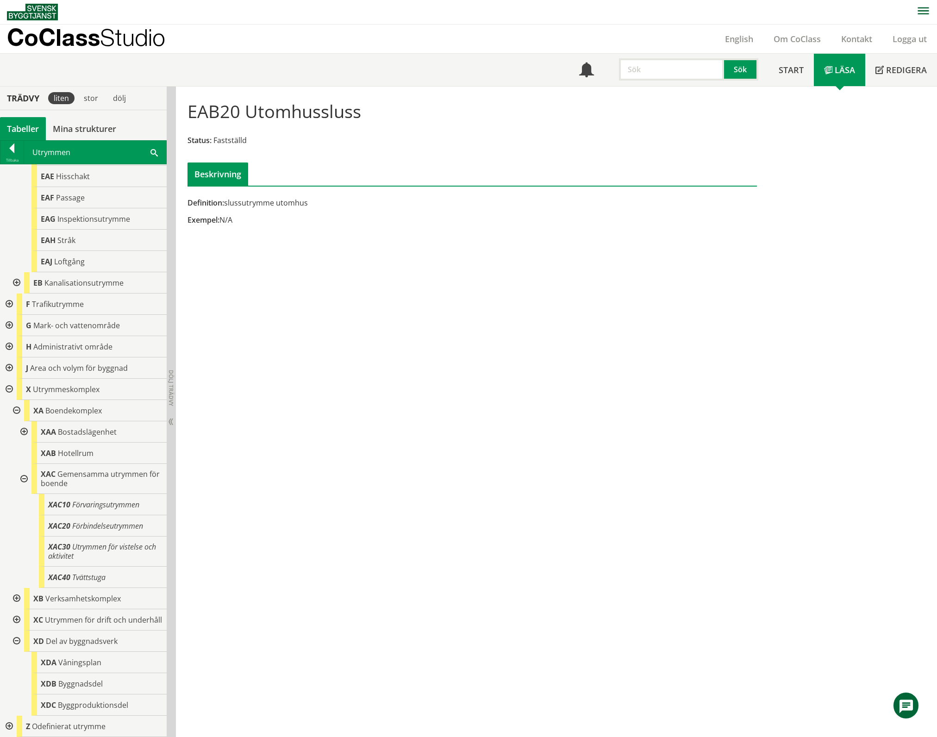
click at [23, 421] on div at bounding box center [23, 431] width 17 height 21
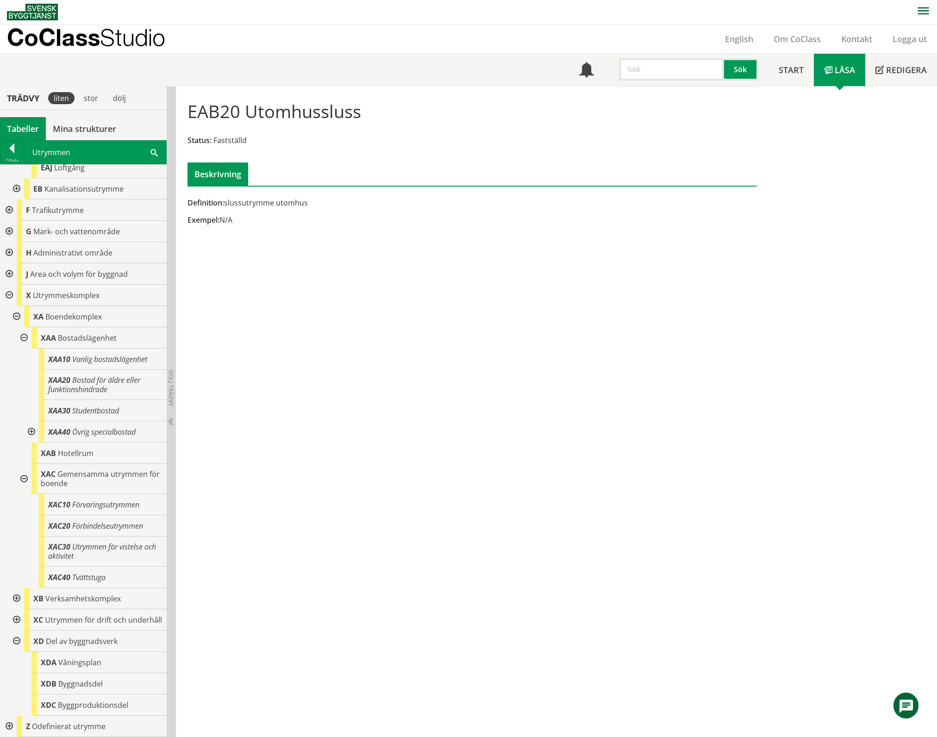
scroll to position [400, 0]
click at [87, 685] on span "Byggnadsdel" at bounding box center [80, 684] width 44 height 10
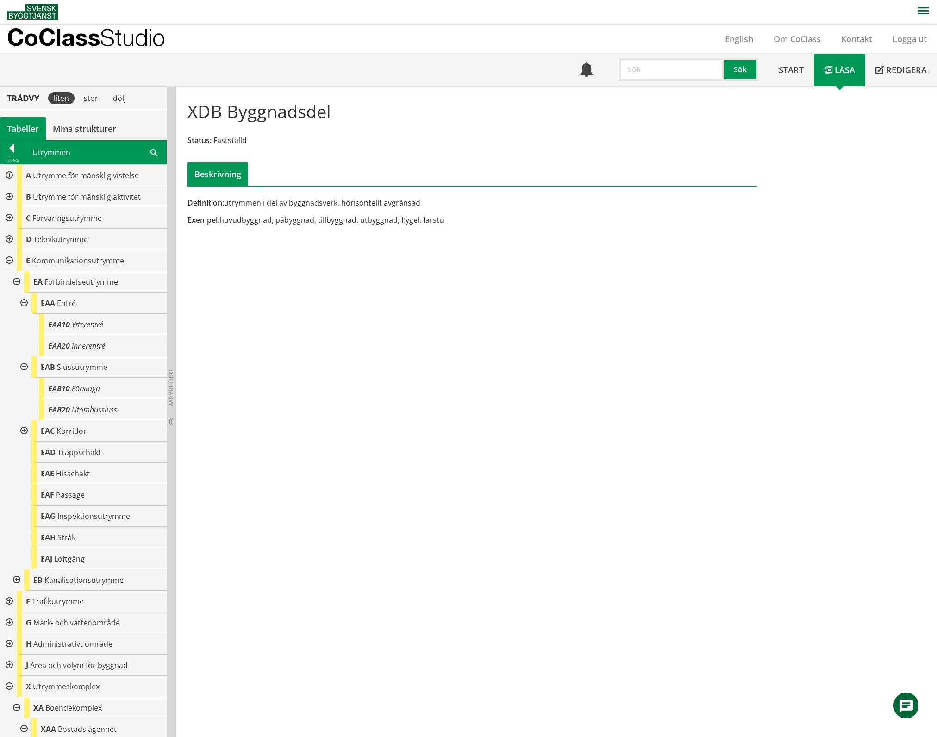
click at [28, 126] on div "Tabeller" at bounding box center [23, 128] width 46 height 23
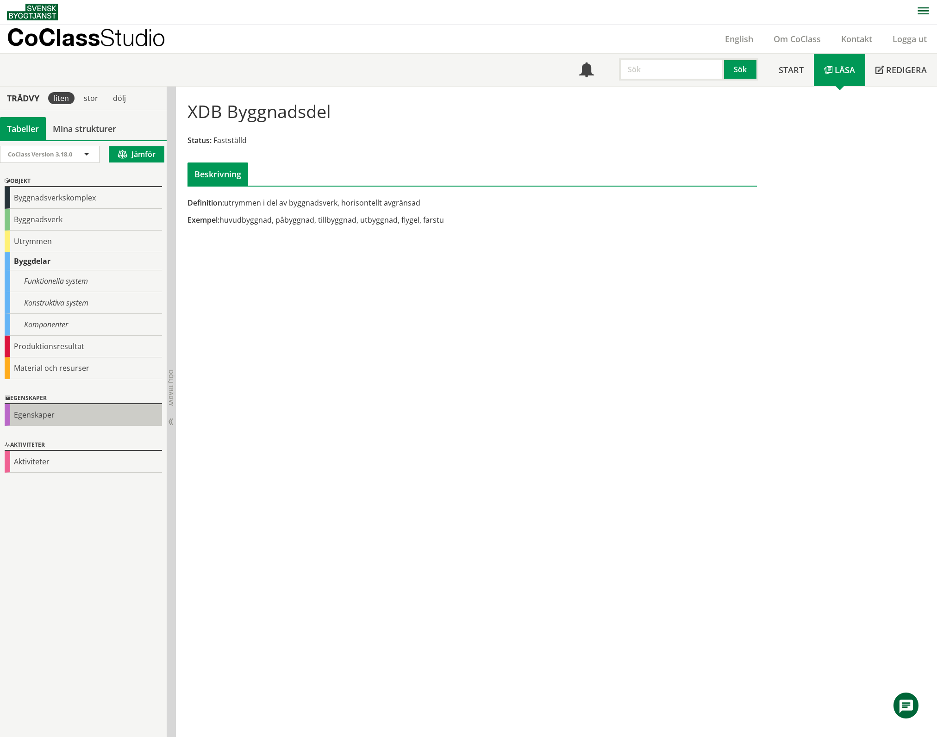
click at [32, 414] on div "Egenskaper" at bounding box center [83, 415] width 157 height 22
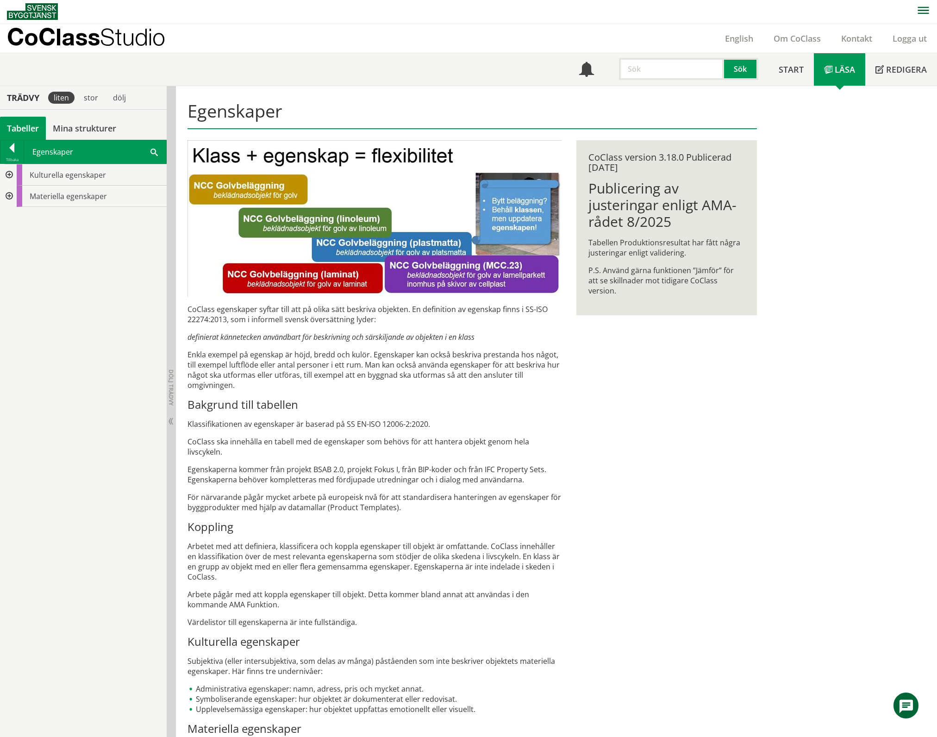
click at [8, 176] on div at bounding box center [8, 174] width 17 height 21
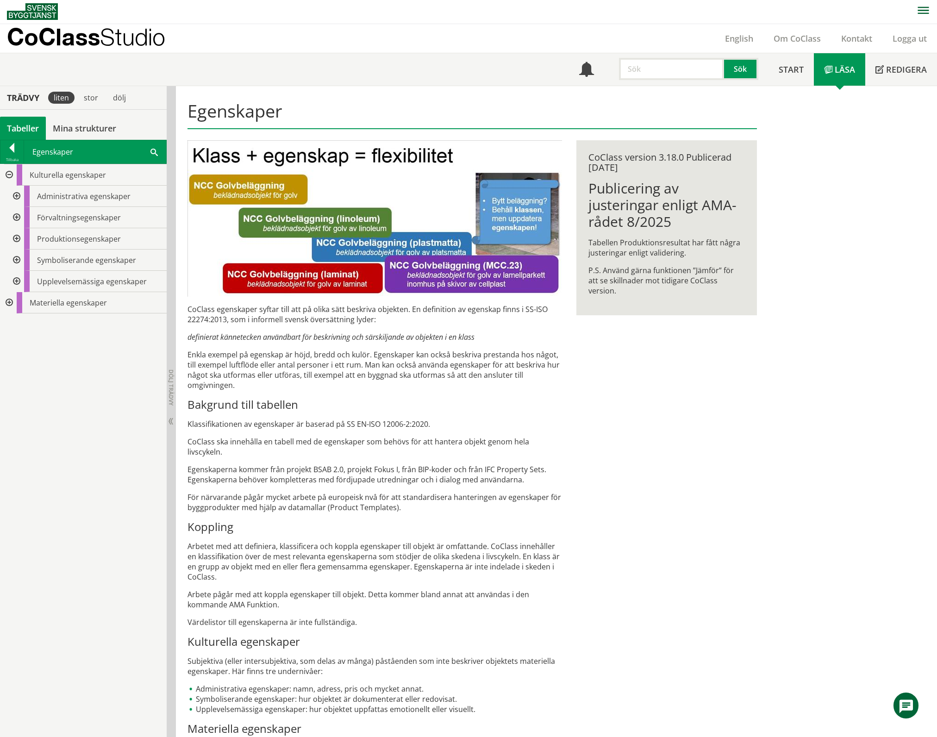
click at [15, 195] on div at bounding box center [15, 196] width 17 height 21
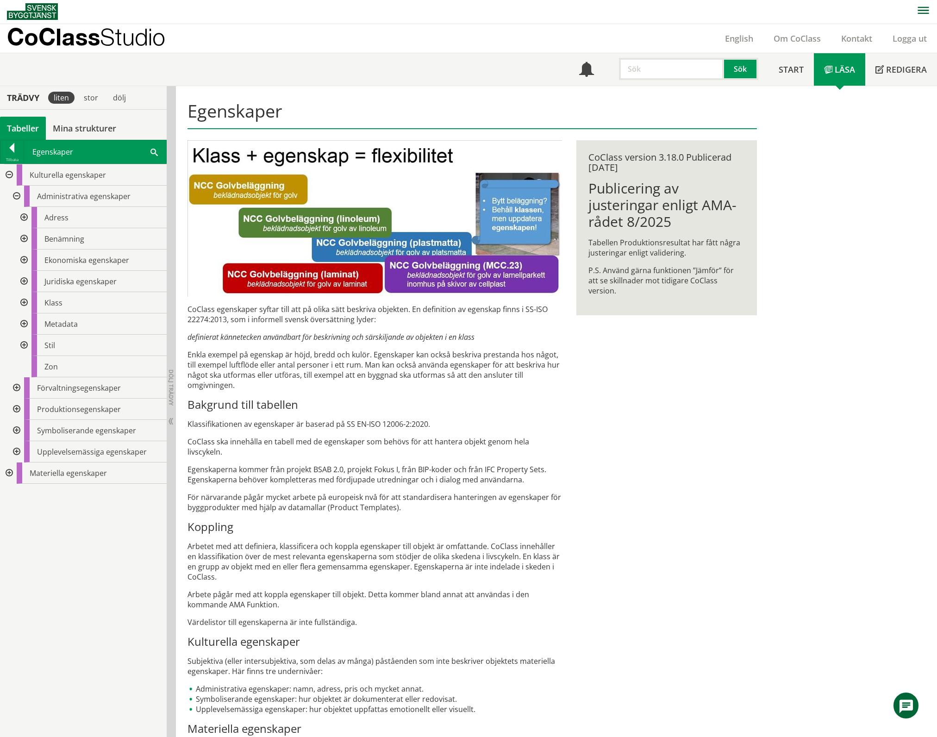
click at [25, 219] on div at bounding box center [23, 217] width 17 height 21
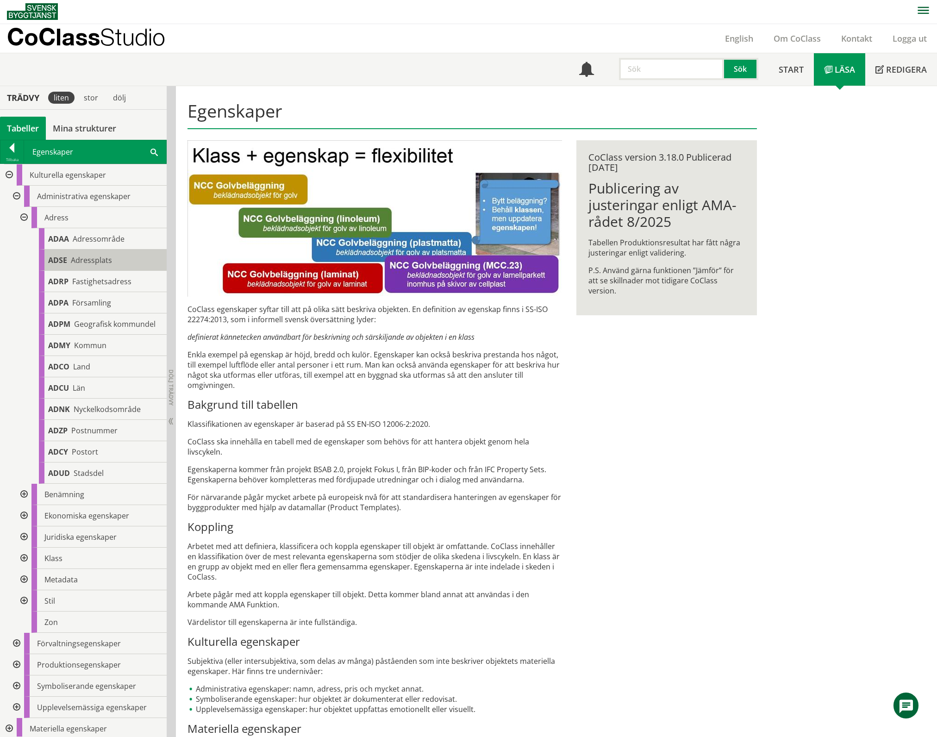
click at [94, 260] on span "Adressplats" at bounding box center [91, 260] width 41 height 10
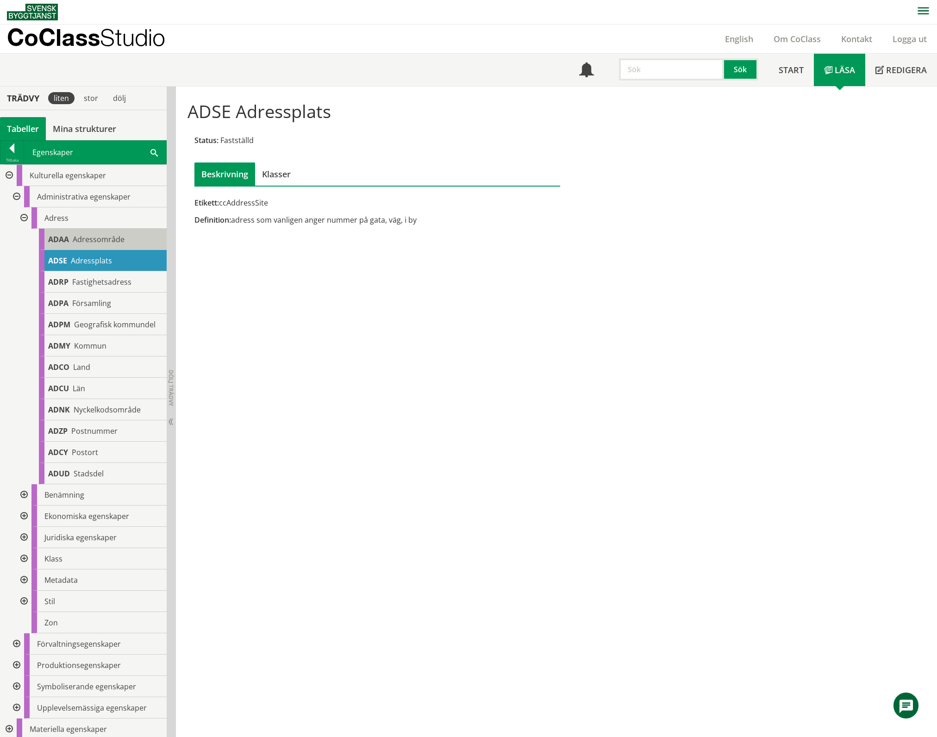
click at [100, 237] on span "Adressområde" at bounding box center [99, 239] width 52 height 10
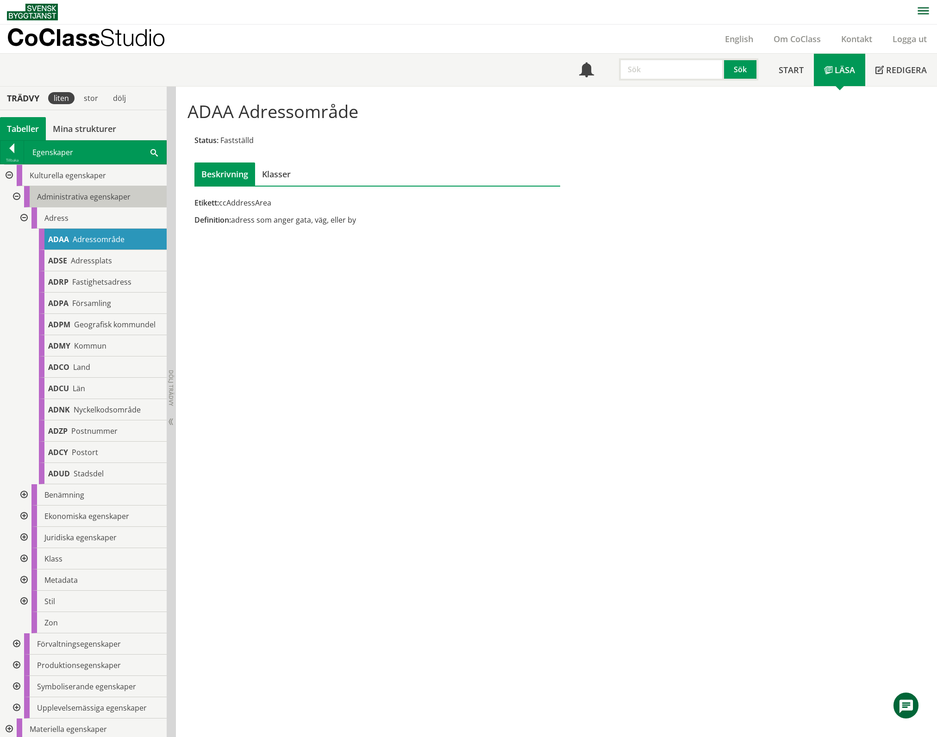
click at [82, 195] on span "Administrativa egenskaper" at bounding box center [84, 197] width 94 height 10
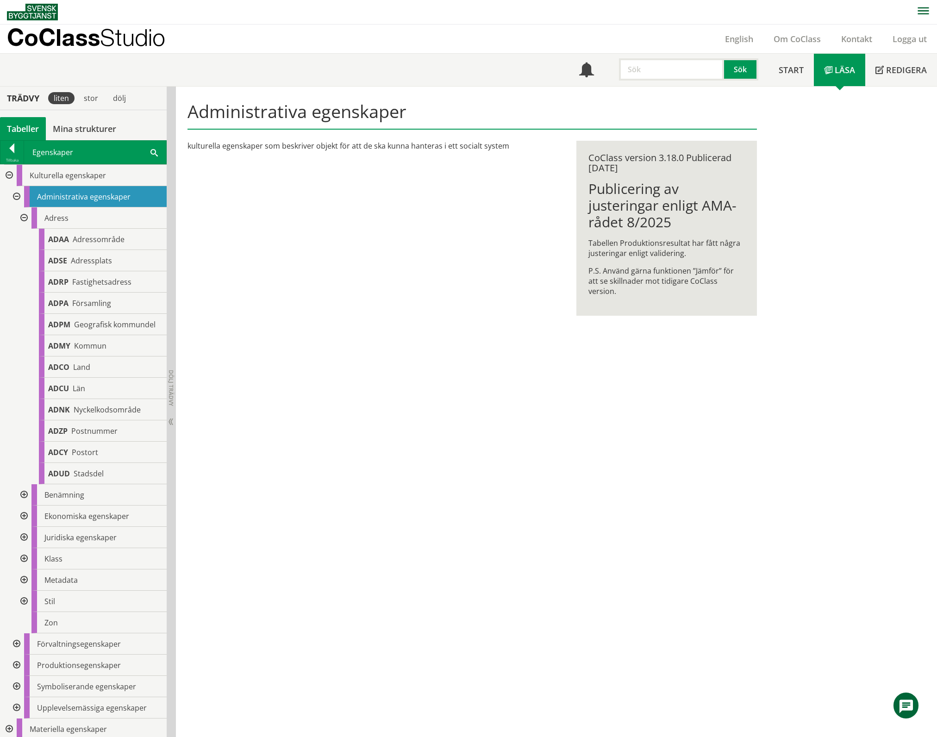
click at [24, 216] on div at bounding box center [23, 217] width 17 height 21
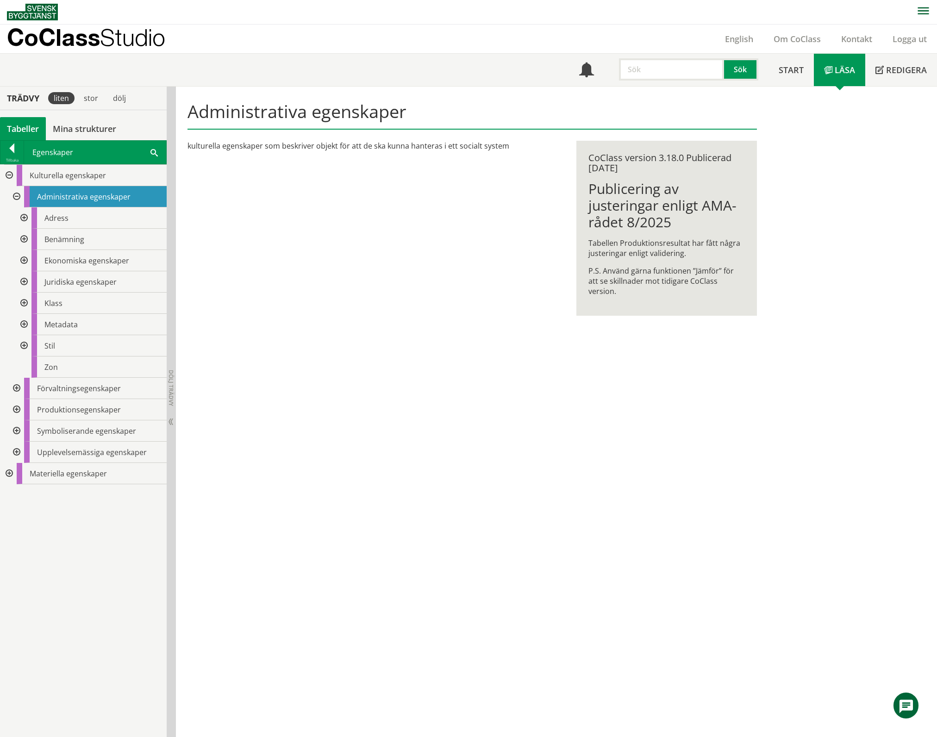
click at [23, 239] on div at bounding box center [23, 239] width 17 height 21
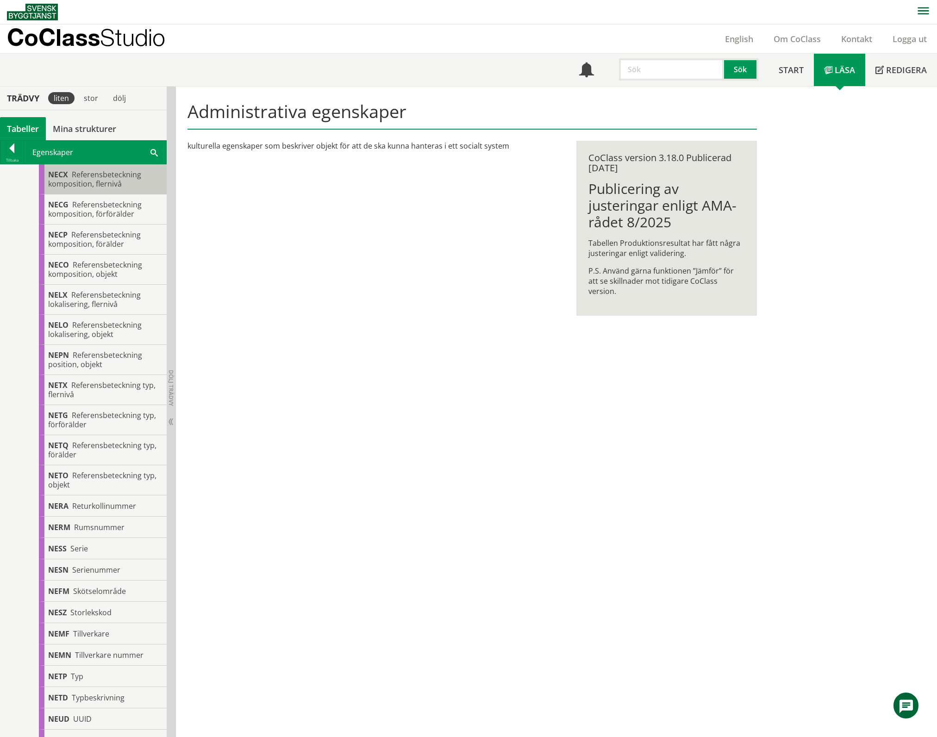
scroll to position [926, 0]
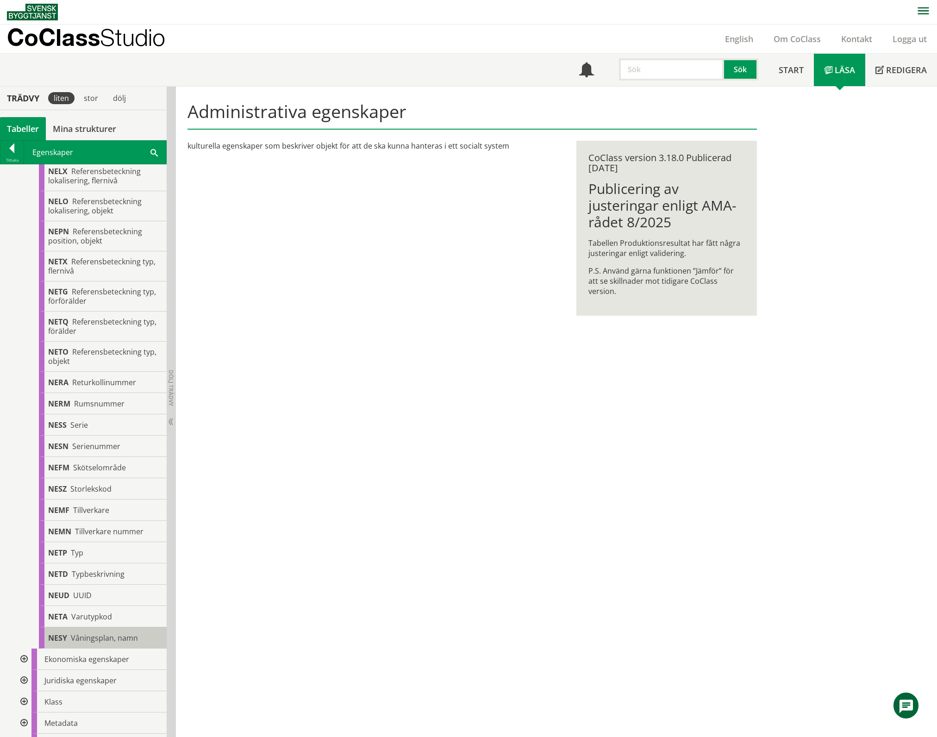
click at [123, 643] on span "Våningsplan, namn" at bounding box center [104, 638] width 67 height 10
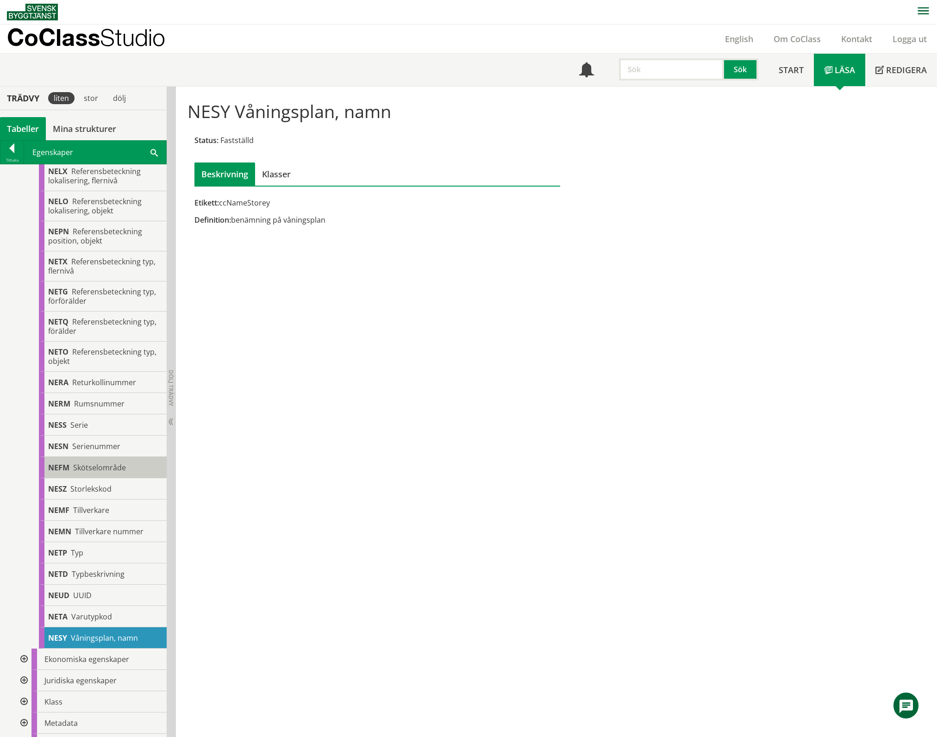
click at [110, 468] on span "Skötselområde" at bounding box center [99, 467] width 53 height 10
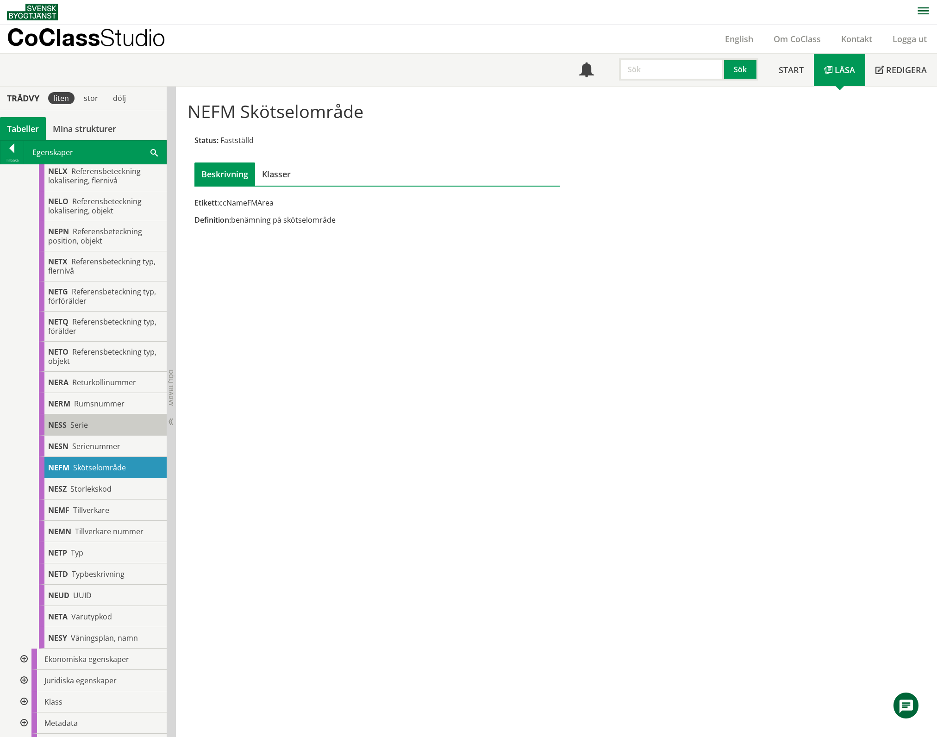
click at [114, 423] on div "NESS Serie" at bounding box center [103, 424] width 128 height 21
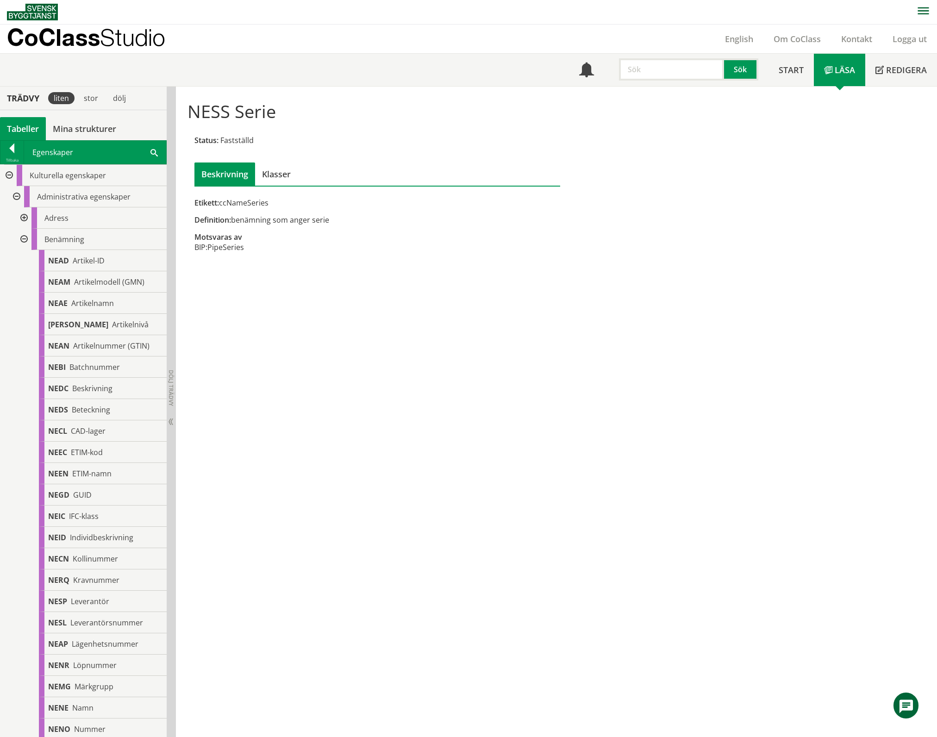
click at [24, 239] on div at bounding box center [23, 239] width 17 height 21
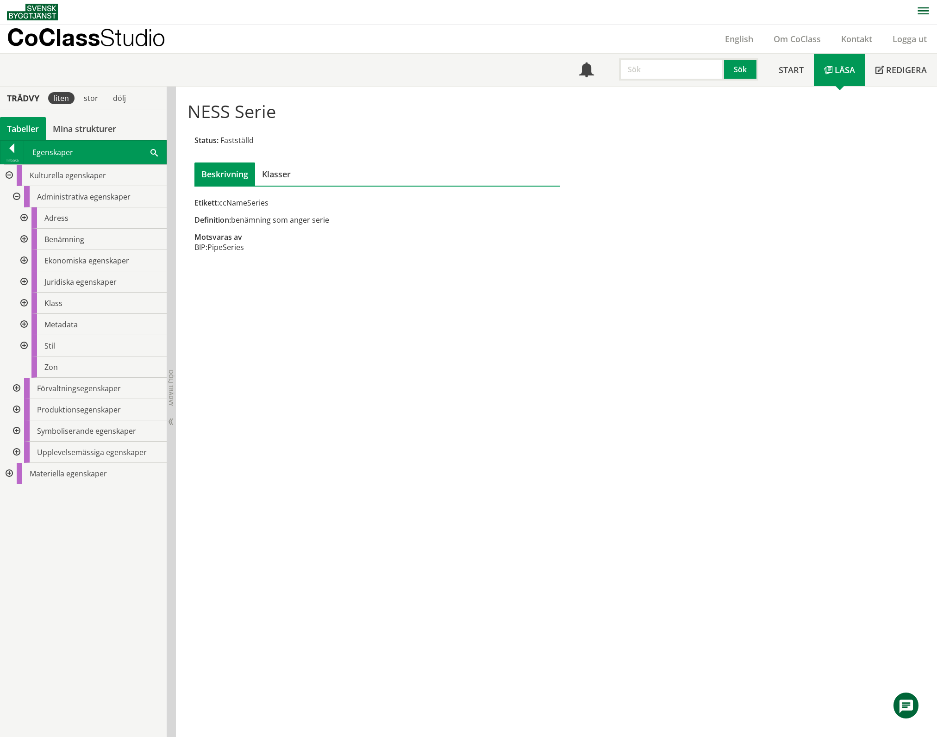
click at [25, 261] on div at bounding box center [23, 260] width 17 height 21
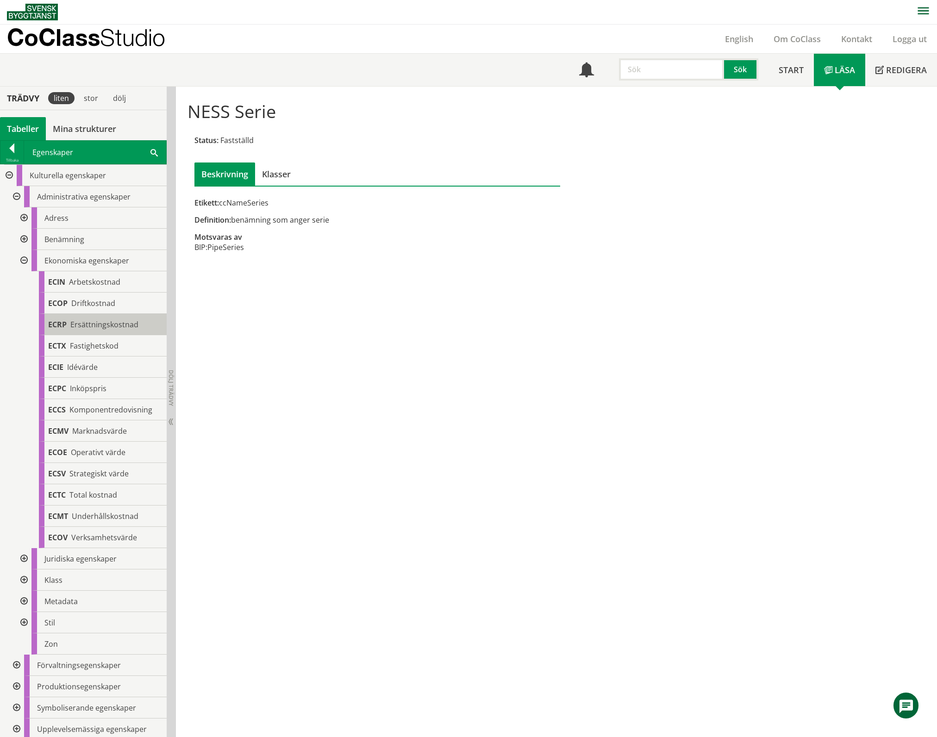
click at [102, 328] on span "Ersättningskostnad" at bounding box center [104, 324] width 68 height 10
click at [21, 260] on div at bounding box center [23, 260] width 17 height 21
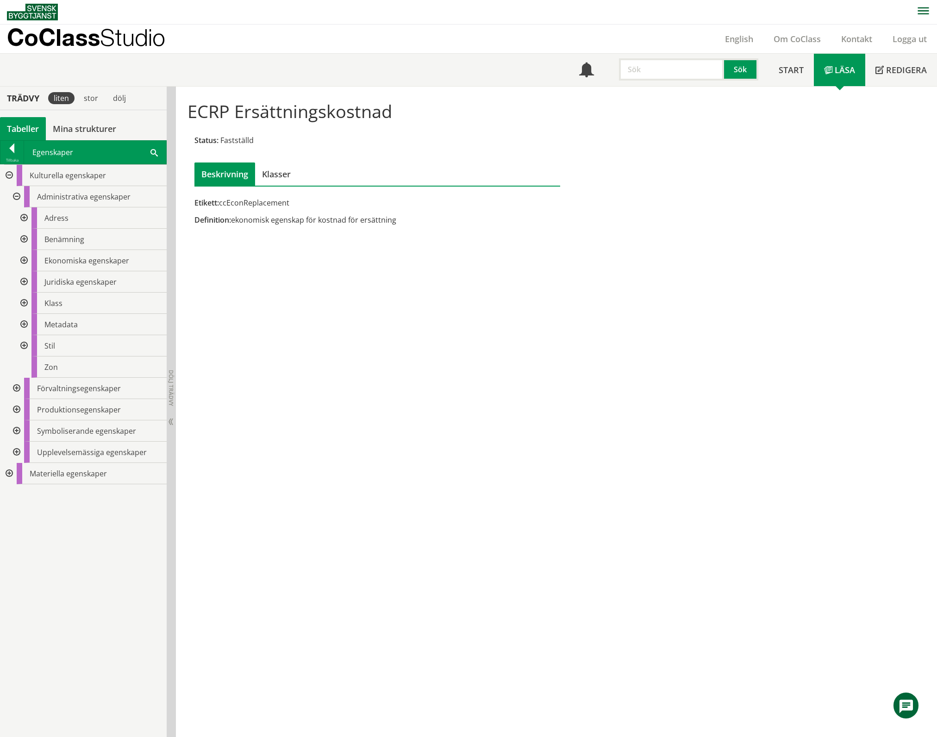
click at [23, 281] on div at bounding box center [23, 281] width 17 height 21
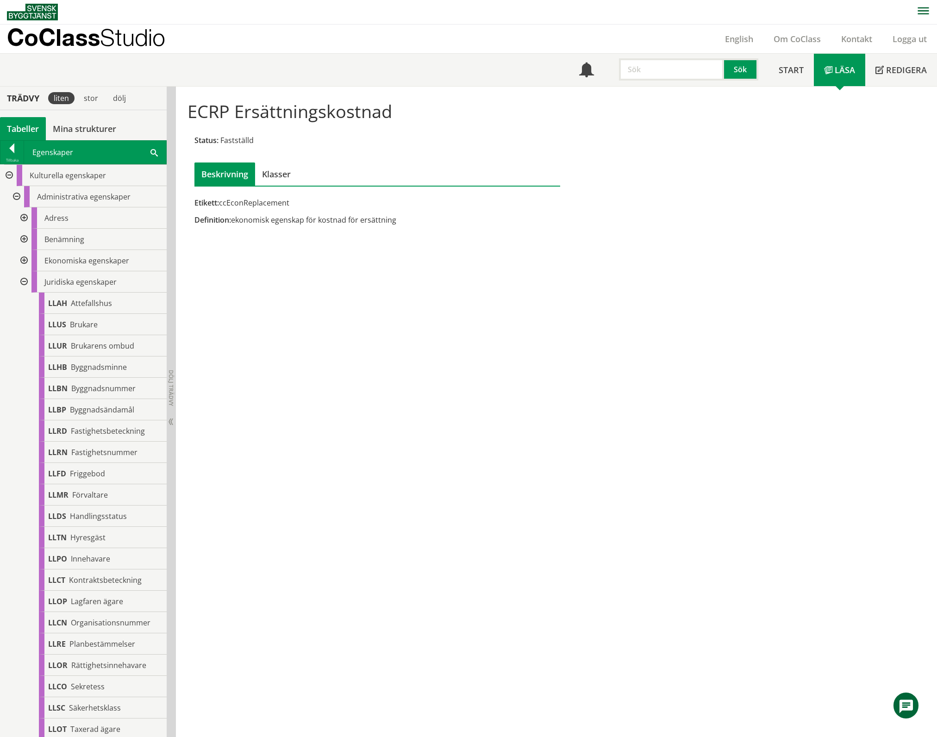
click at [23, 280] on div at bounding box center [23, 281] width 17 height 21
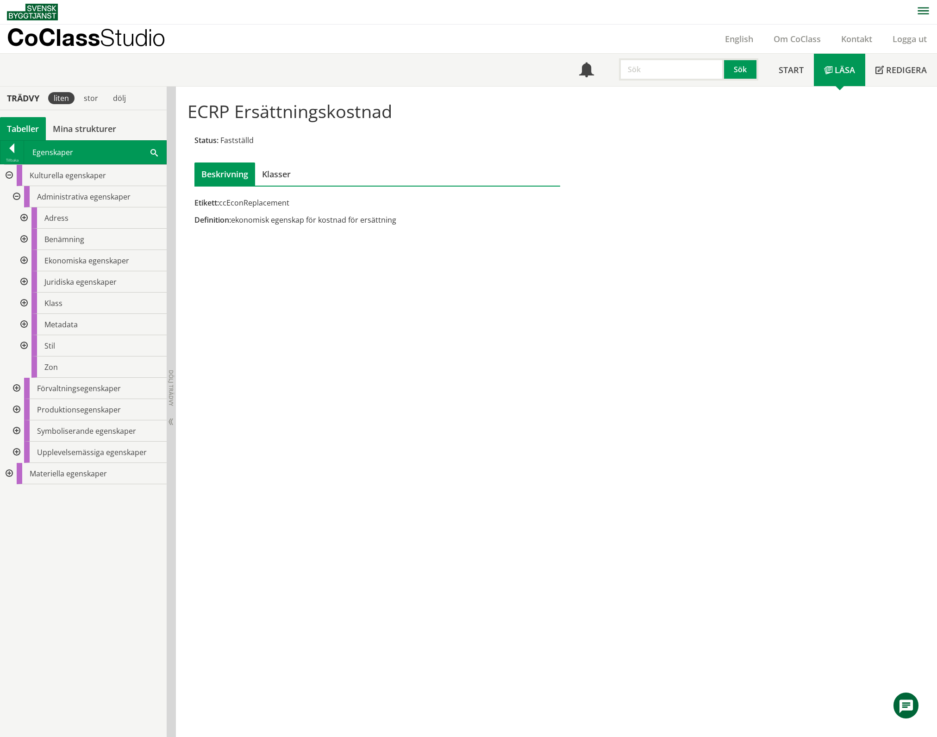
click at [23, 300] on div at bounding box center [23, 303] width 17 height 21
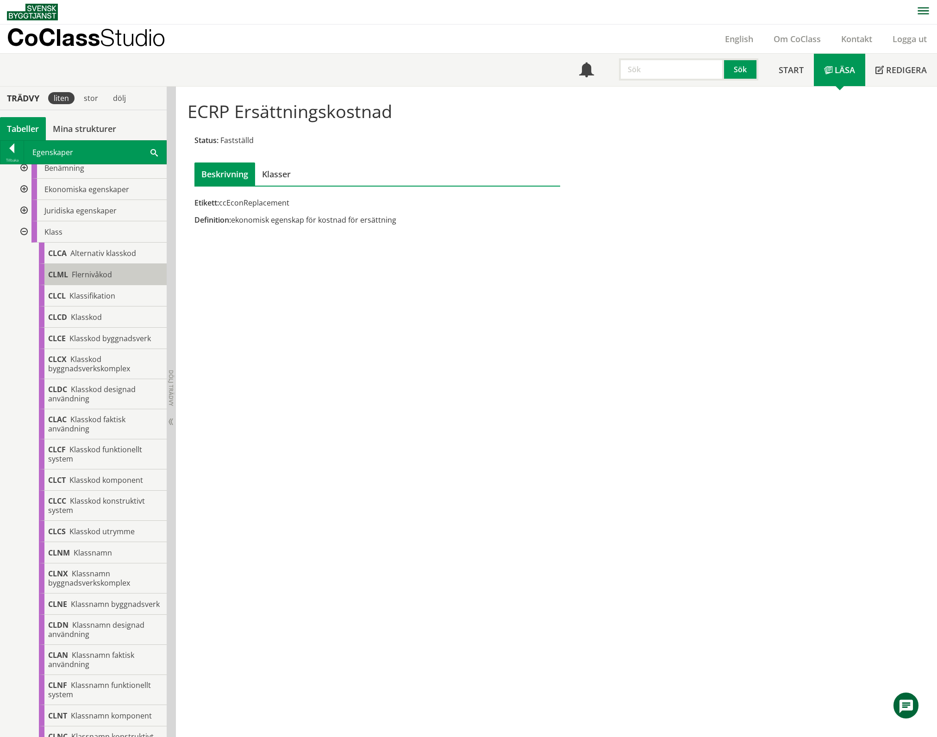
scroll to position [62, 0]
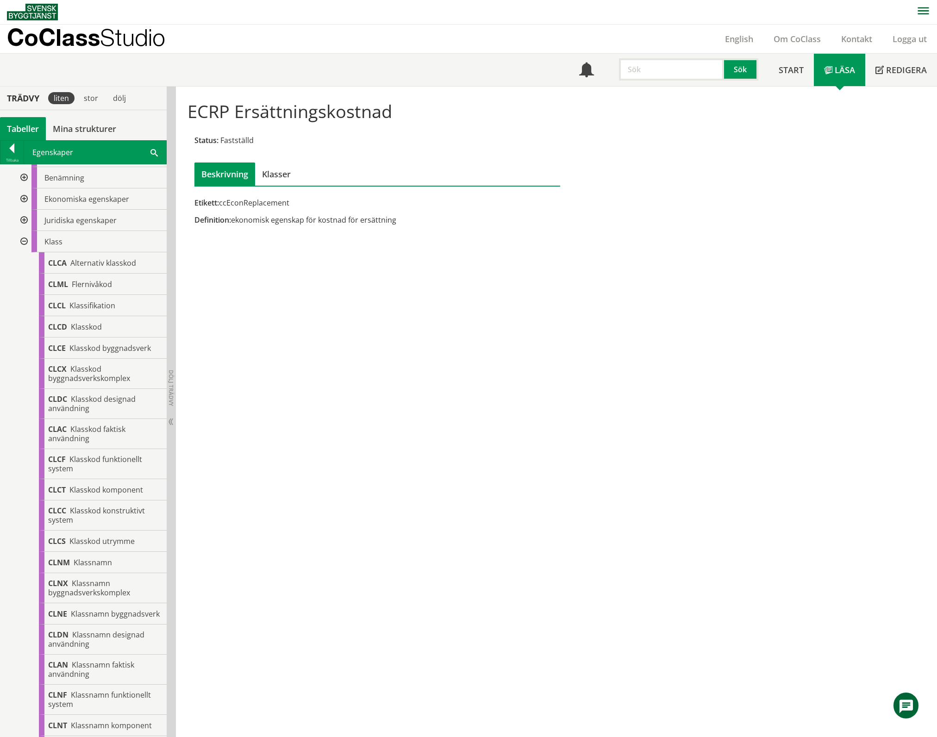
click at [21, 243] on div at bounding box center [23, 241] width 17 height 21
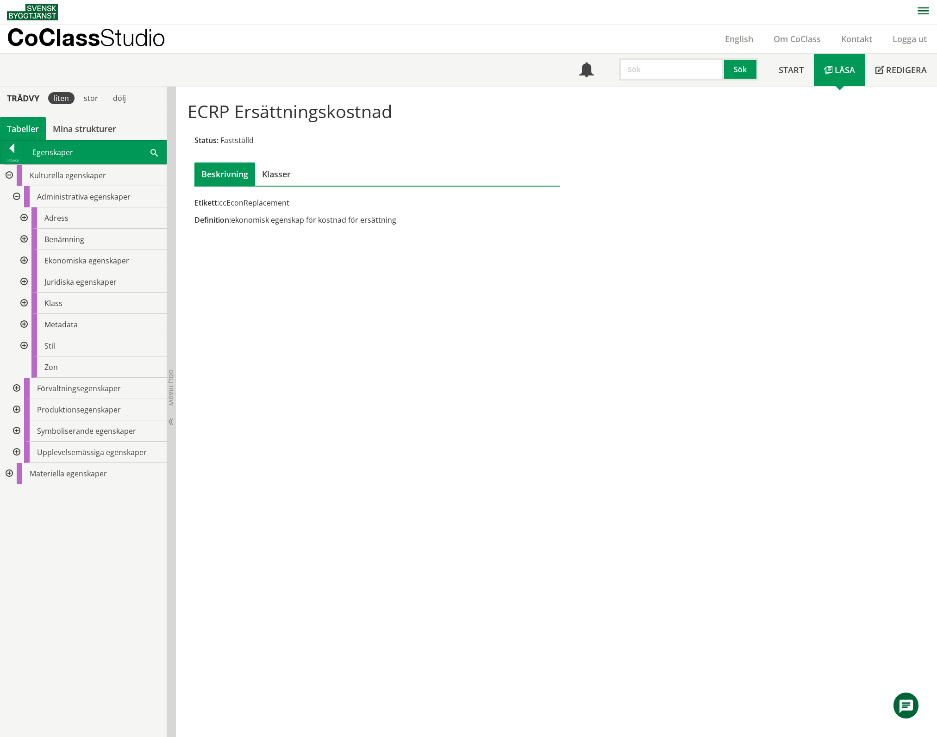
scroll to position [0, 0]
click at [23, 324] on div at bounding box center [23, 324] width 17 height 21
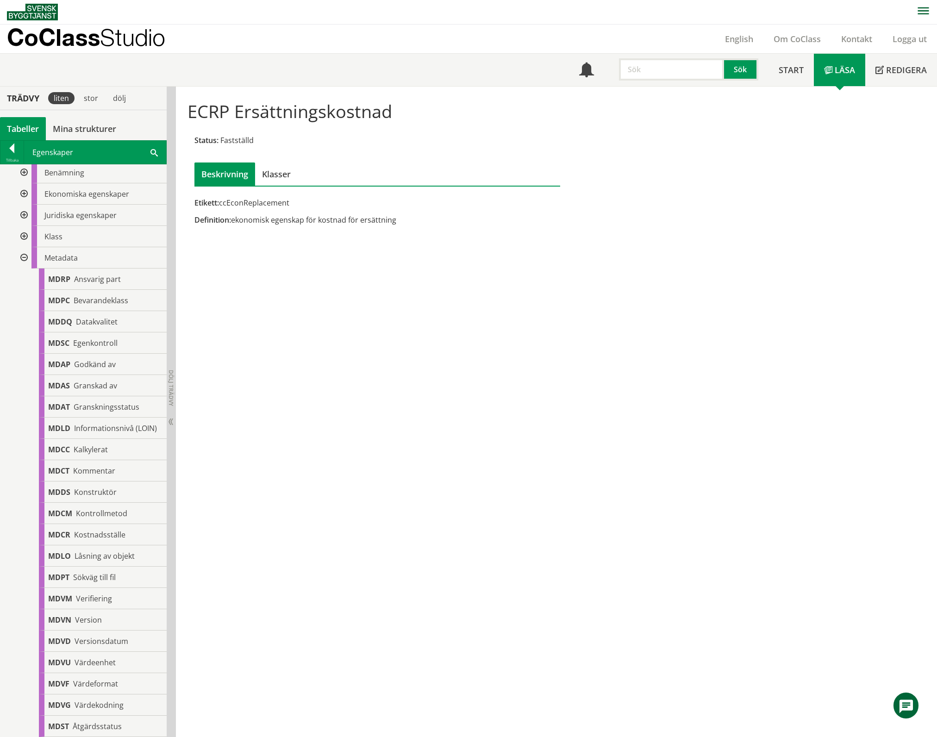
scroll to position [123, 0]
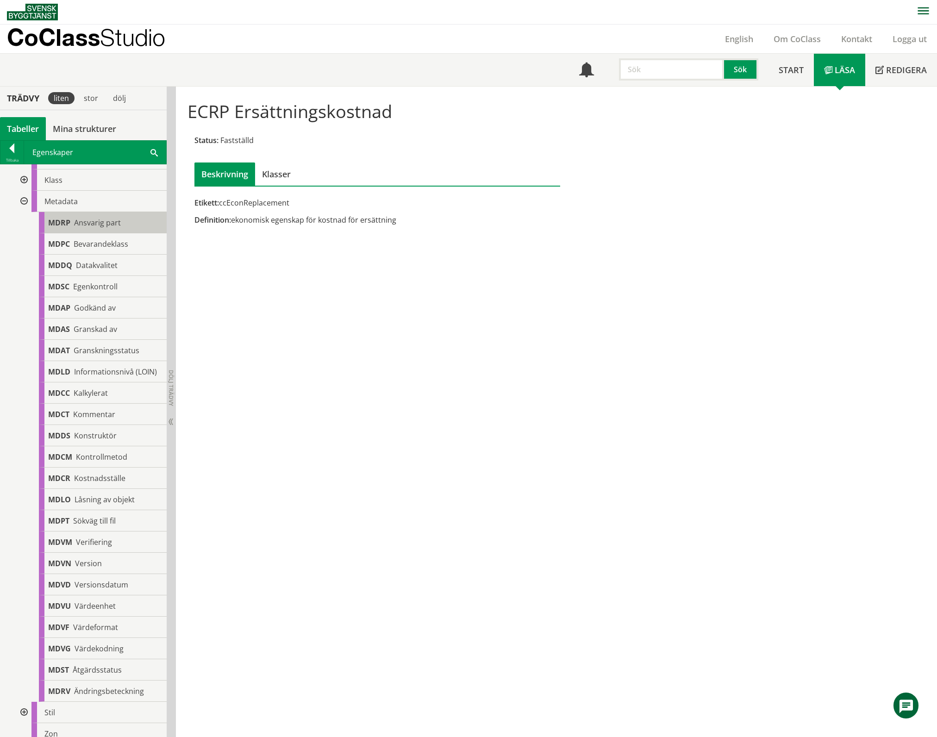
click at [89, 225] on span "Ansvarig part" at bounding box center [97, 223] width 47 height 10
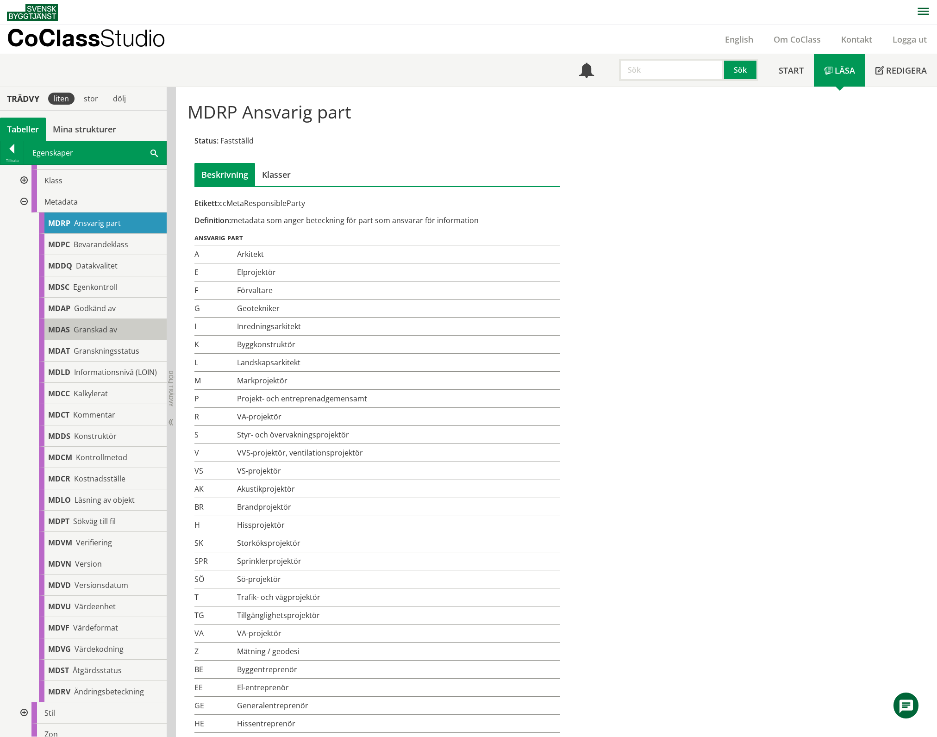
click at [99, 322] on div "MDAS Granskad av" at bounding box center [103, 329] width 128 height 21
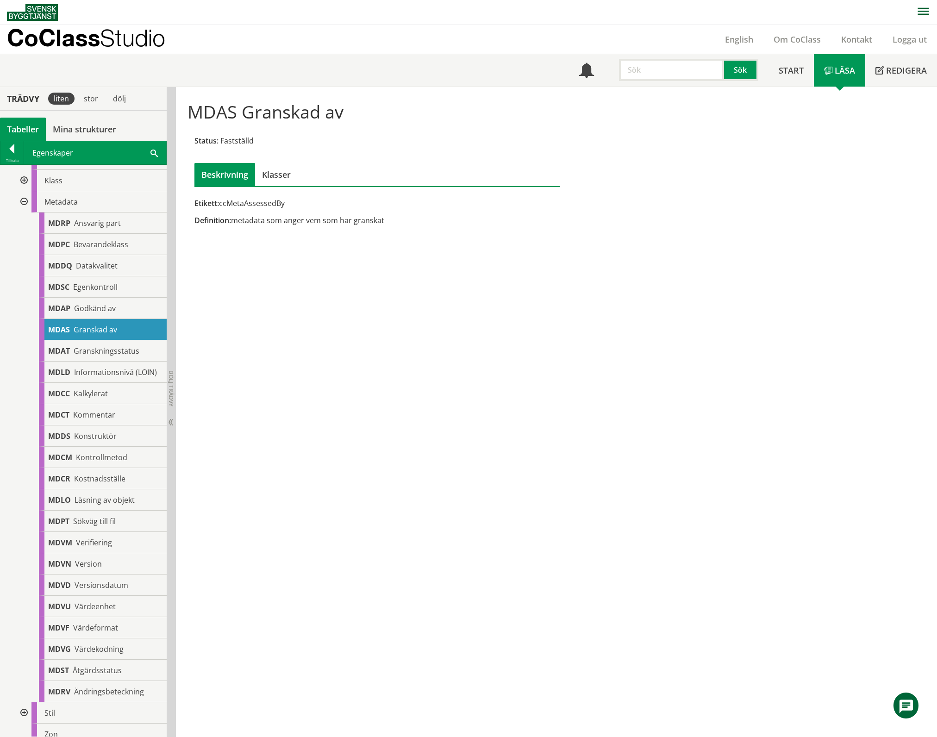
click at [25, 200] on div at bounding box center [23, 201] width 17 height 21
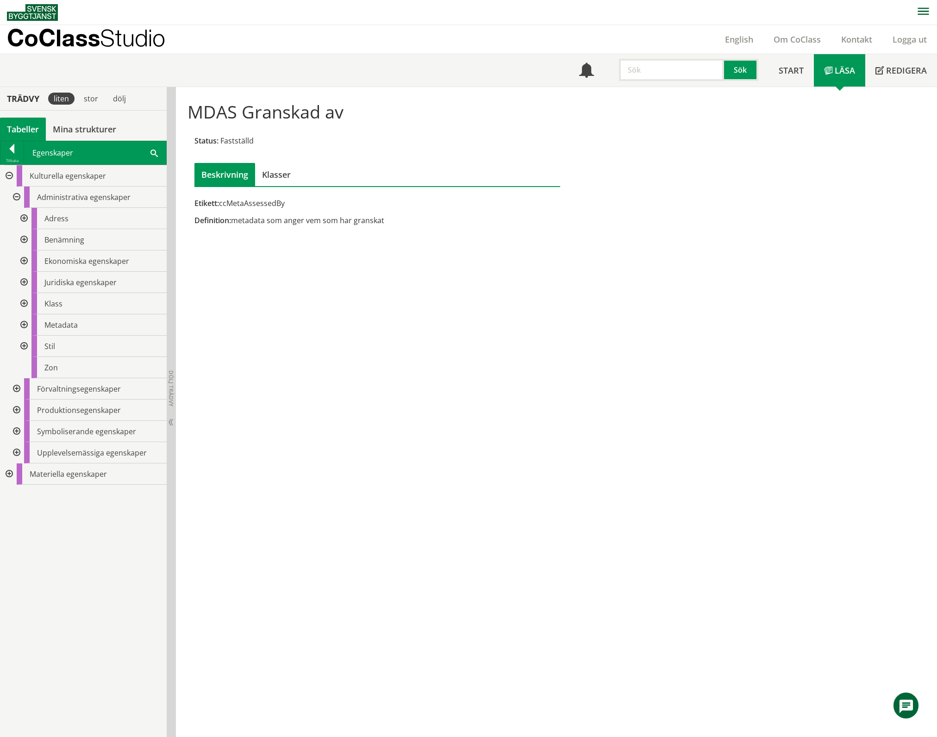
click at [21, 347] on div at bounding box center [23, 346] width 17 height 21
click at [19, 410] on div at bounding box center [15, 409] width 17 height 21
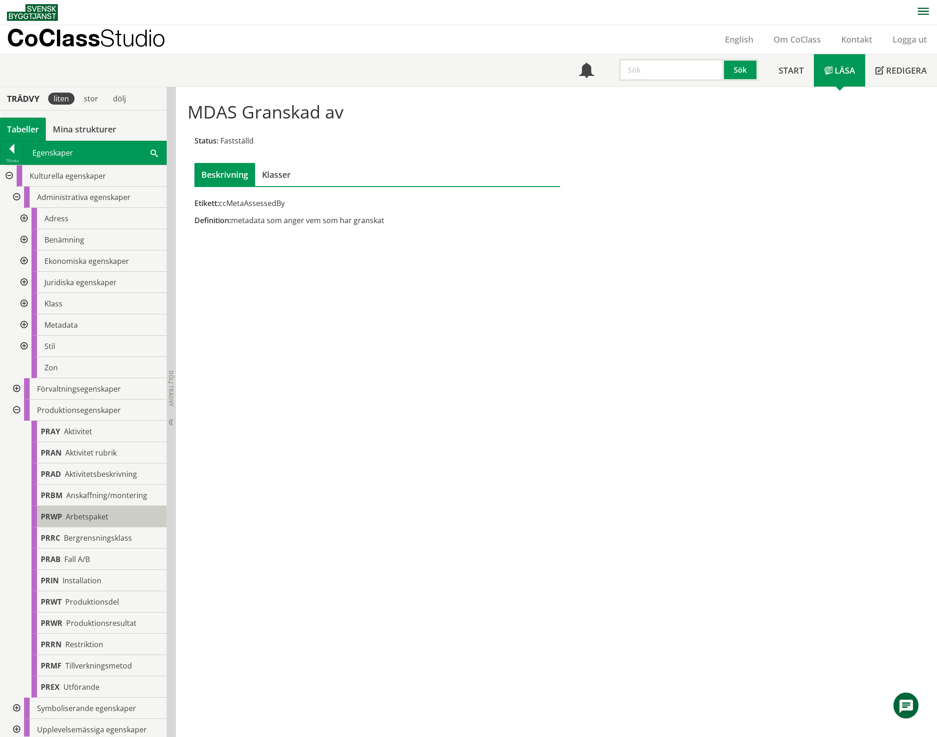
click at [76, 518] on span "Arbetspaket" at bounding box center [87, 516] width 43 height 10
click at [16, 410] on div at bounding box center [15, 409] width 17 height 21
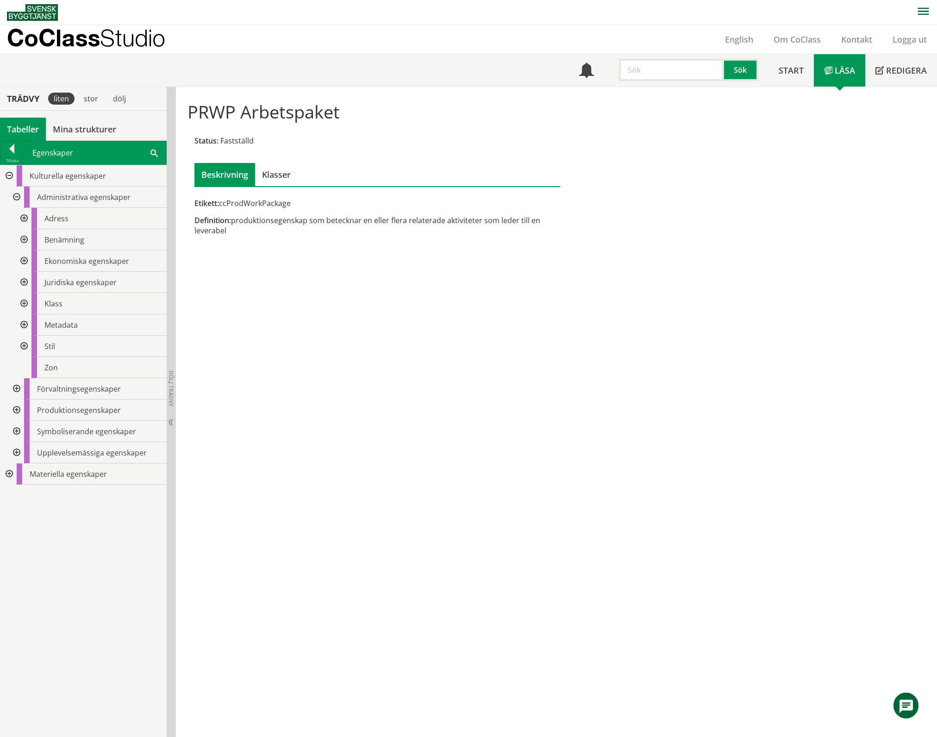
click at [17, 384] on div at bounding box center [15, 388] width 17 height 21
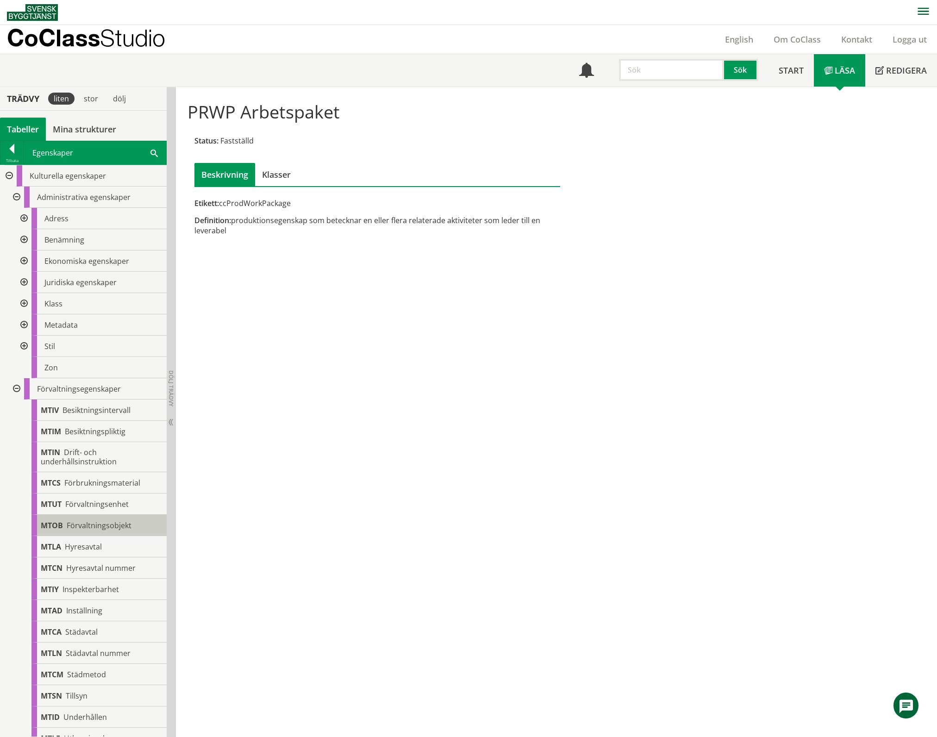
click at [104, 524] on span "Förvaltningsobjekt" at bounding box center [99, 525] width 65 height 10
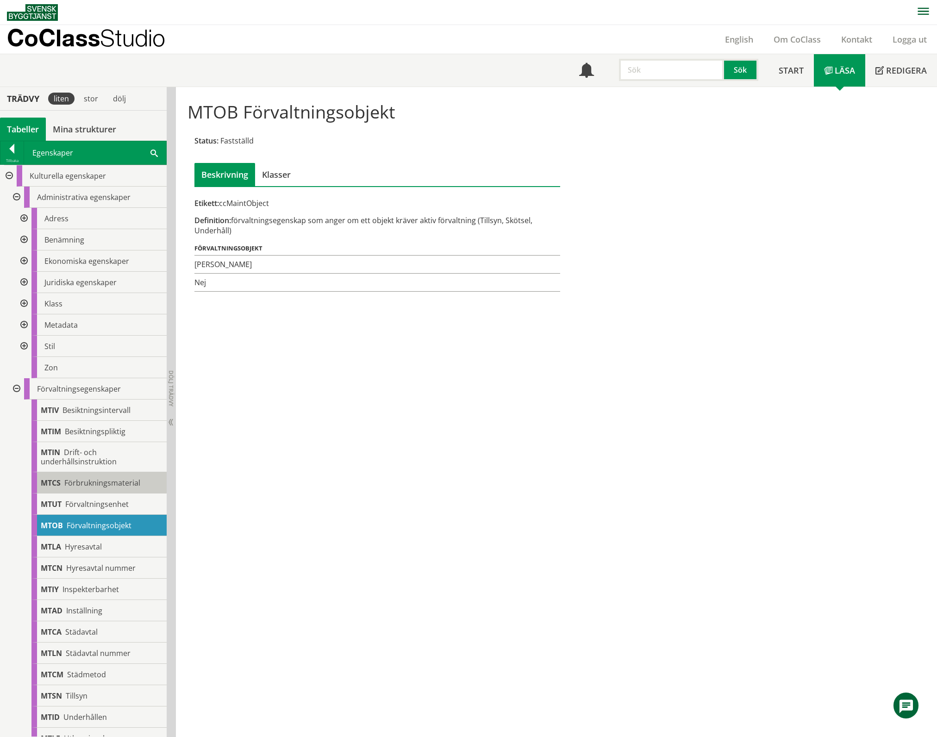
click at [106, 480] on span "Förbrukningsmaterial" at bounding box center [102, 483] width 76 height 10
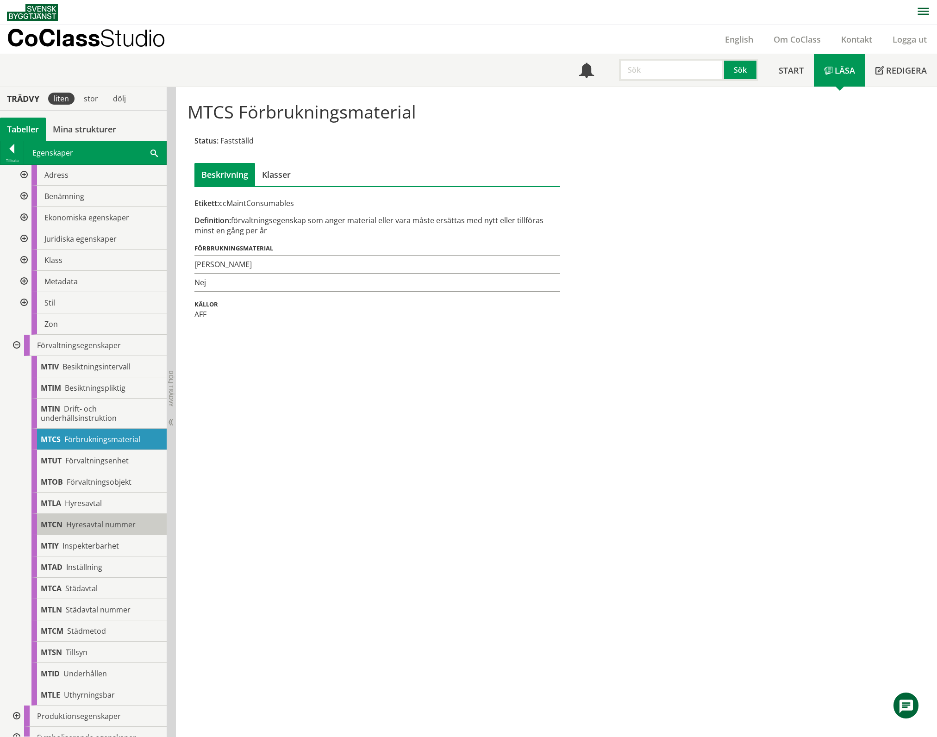
scroll to position [97, 0]
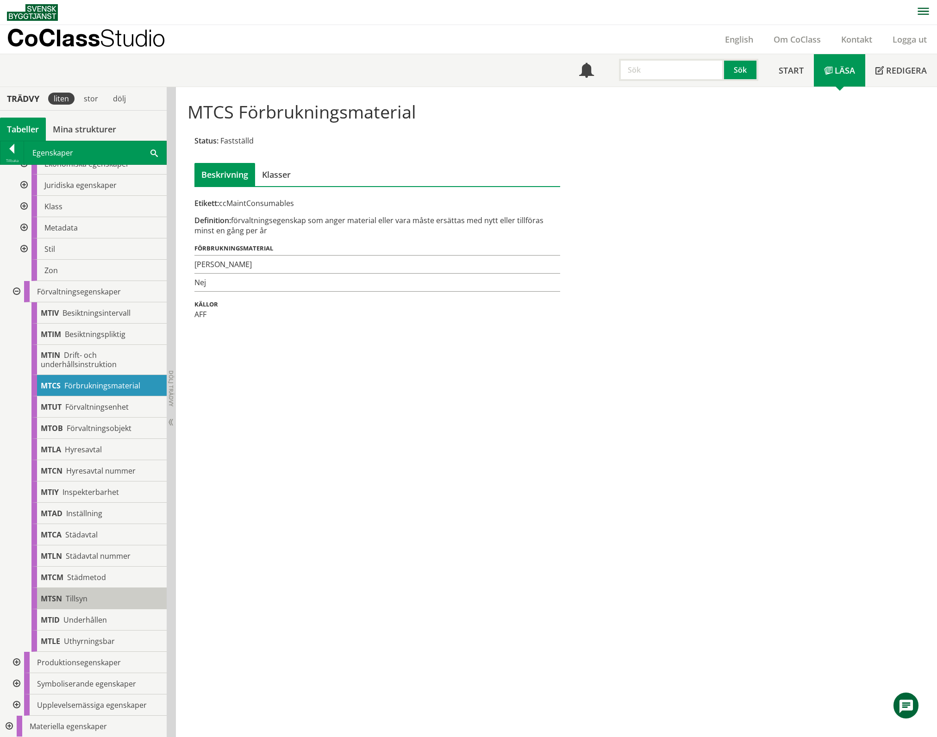
click at [94, 597] on div "MTSN Tillsyn" at bounding box center [98, 598] width 135 height 21
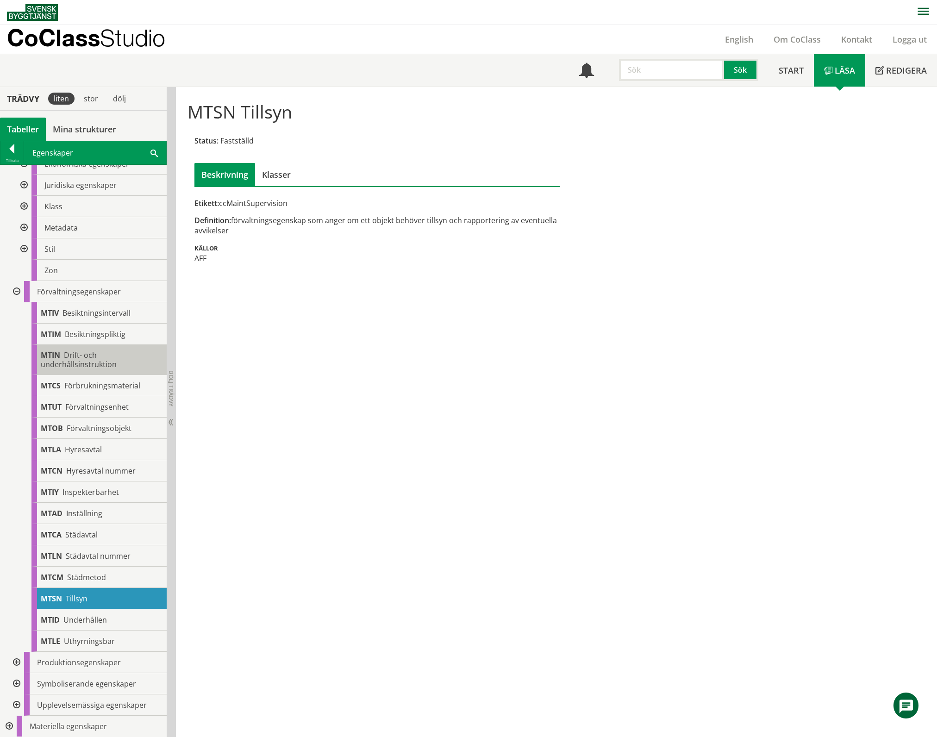
click at [94, 361] on span "Drift- och underhållsinstruktion" at bounding box center [79, 359] width 76 height 19
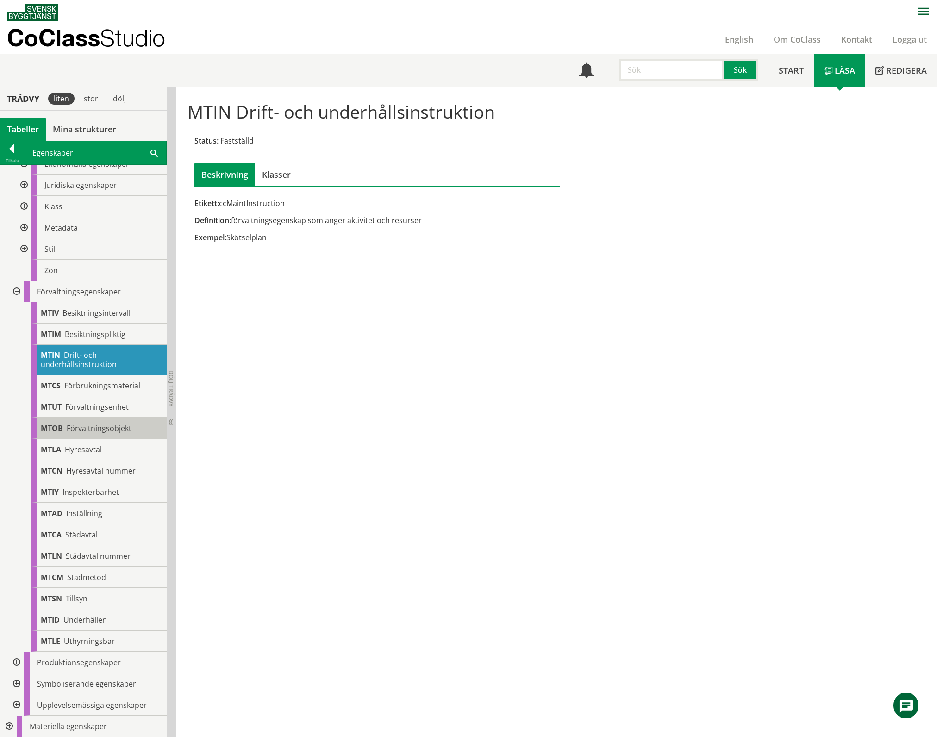
click at [81, 423] on span "Förvaltningsobjekt" at bounding box center [99, 428] width 65 height 10
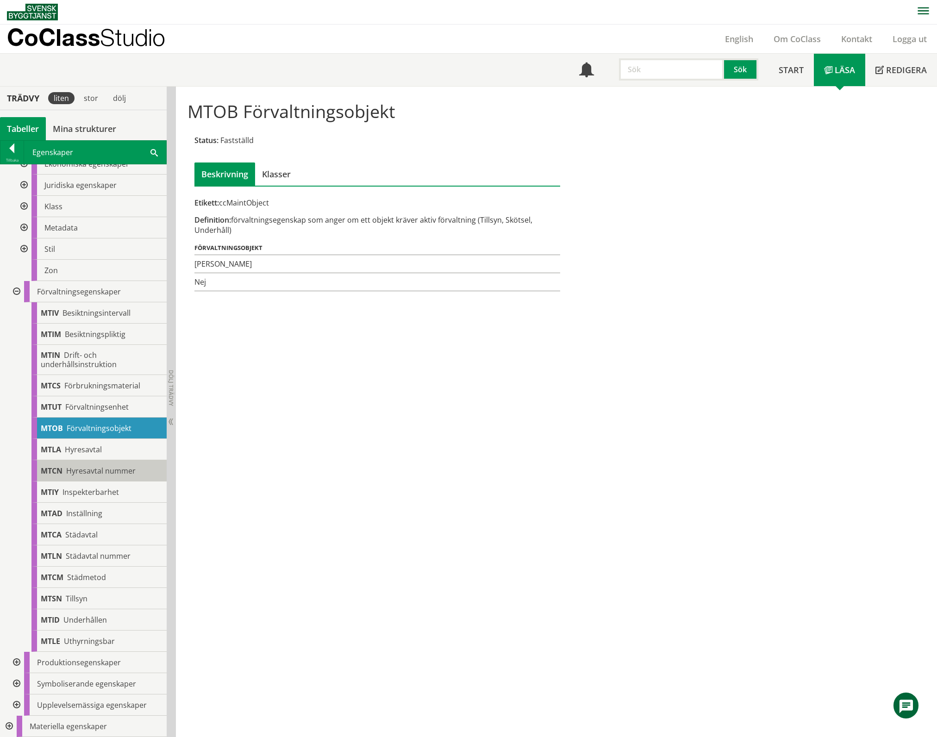
scroll to position [97, 0]
click at [15, 289] on div at bounding box center [15, 291] width 17 height 21
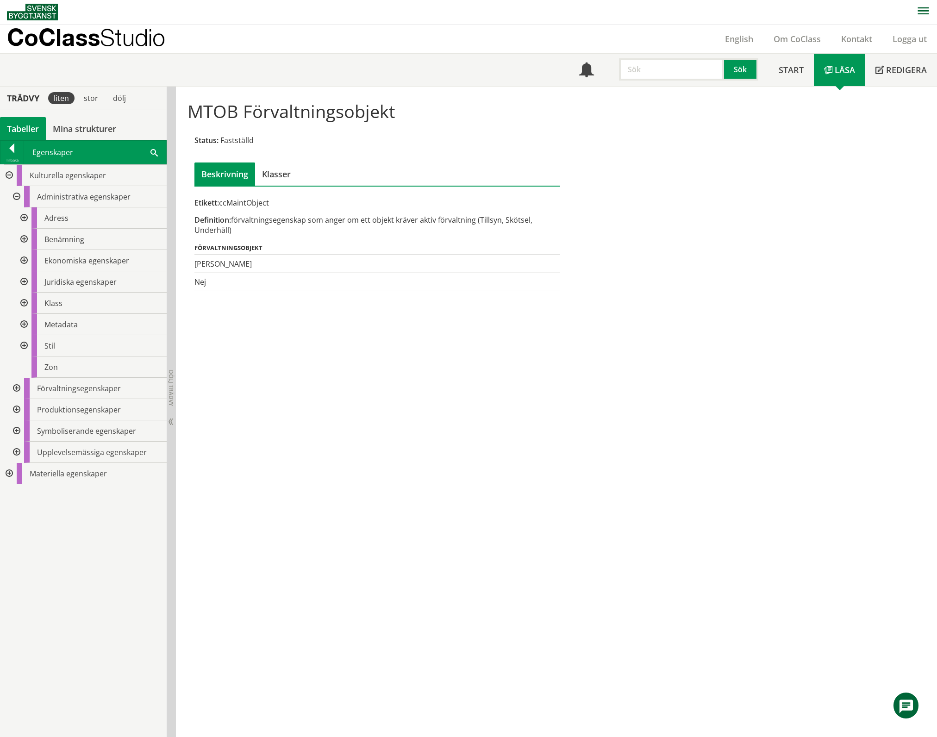
click at [15, 408] on div at bounding box center [15, 409] width 17 height 21
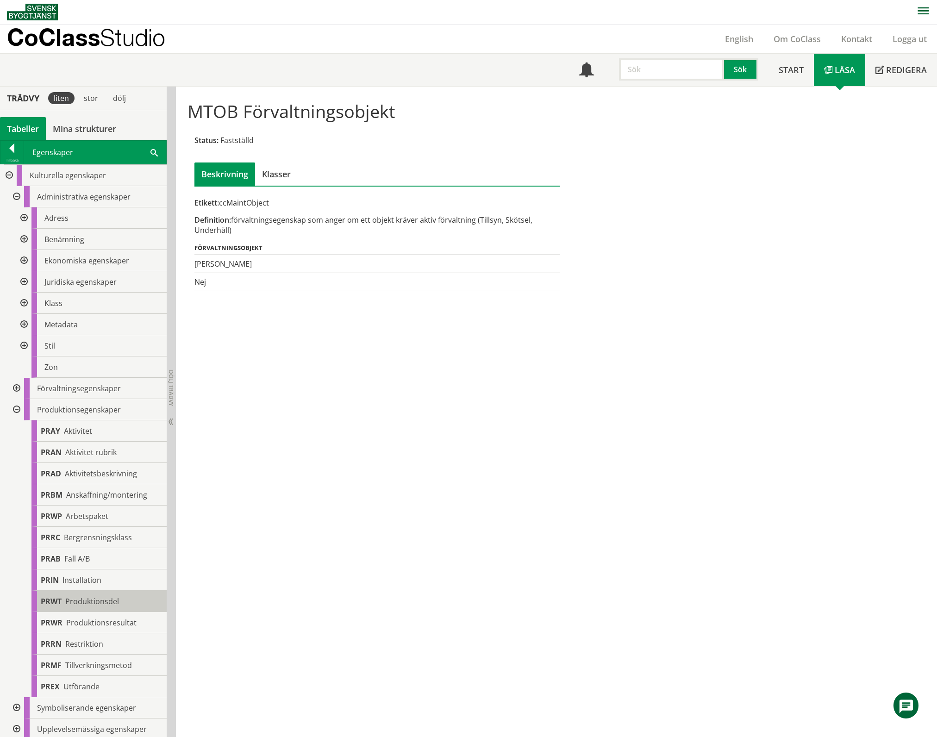
click at [98, 599] on span "Produktionsdel" at bounding box center [92, 601] width 54 height 10
click at [111, 600] on span "Produktionsdel" at bounding box center [92, 601] width 54 height 10
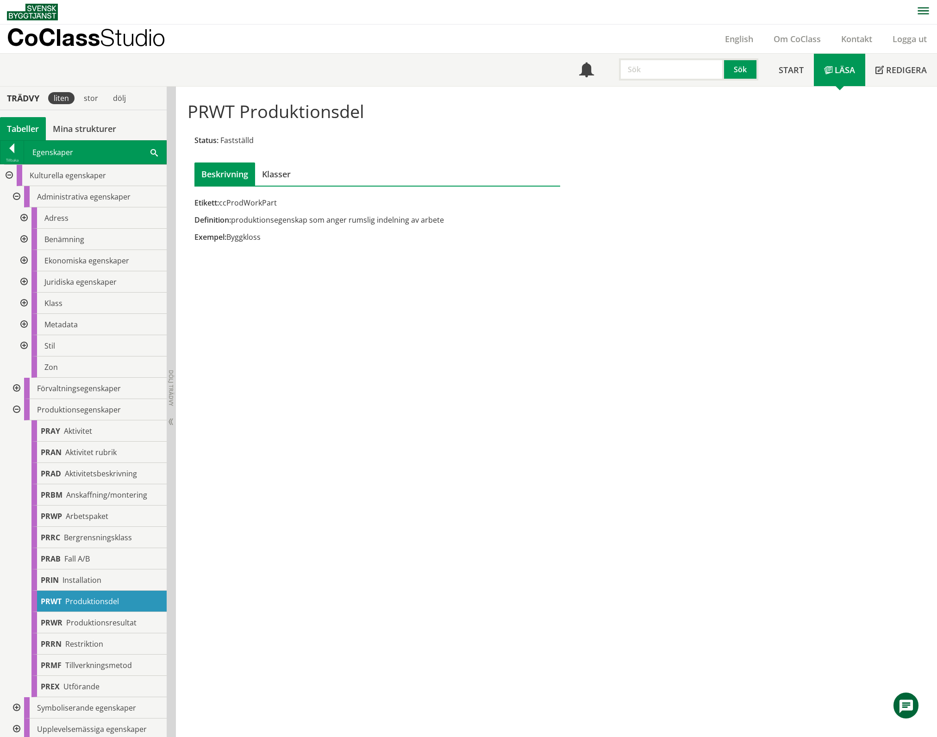
click at [17, 408] on div at bounding box center [15, 409] width 17 height 21
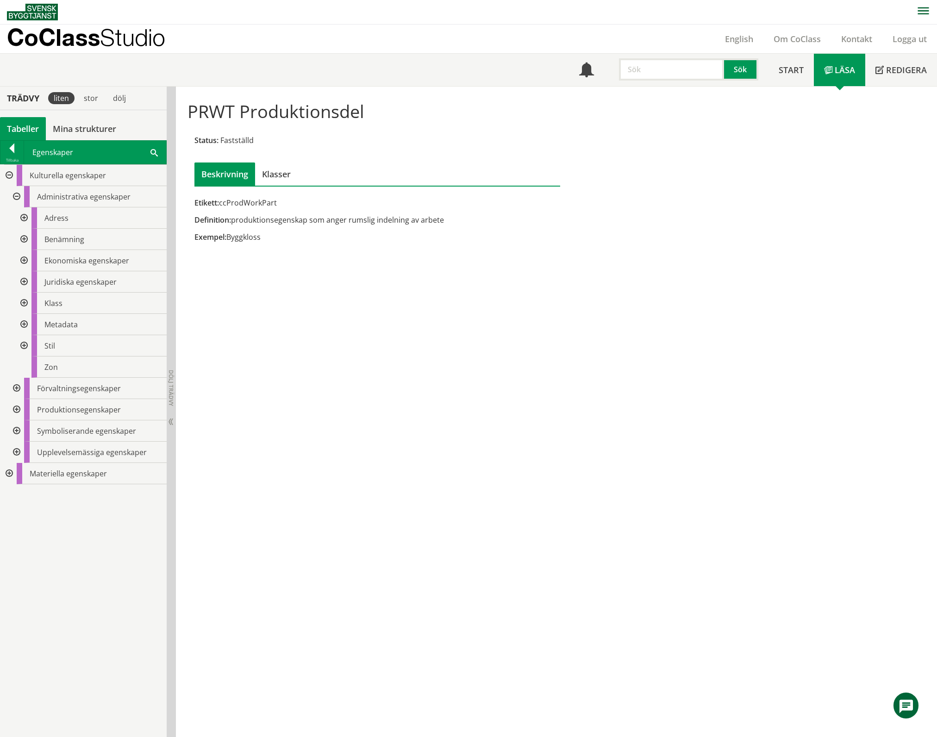
click at [18, 450] on div at bounding box center [15, 452] width 17 height 21
click at [25, 474] on div at bounding box center [23, 473] width 17 height 21
click at [24, 493] on div at bounding box center [23, 494] width 17 height 21
click at [23, 493] on div at bounding box center [23, 494] width 17 height 21
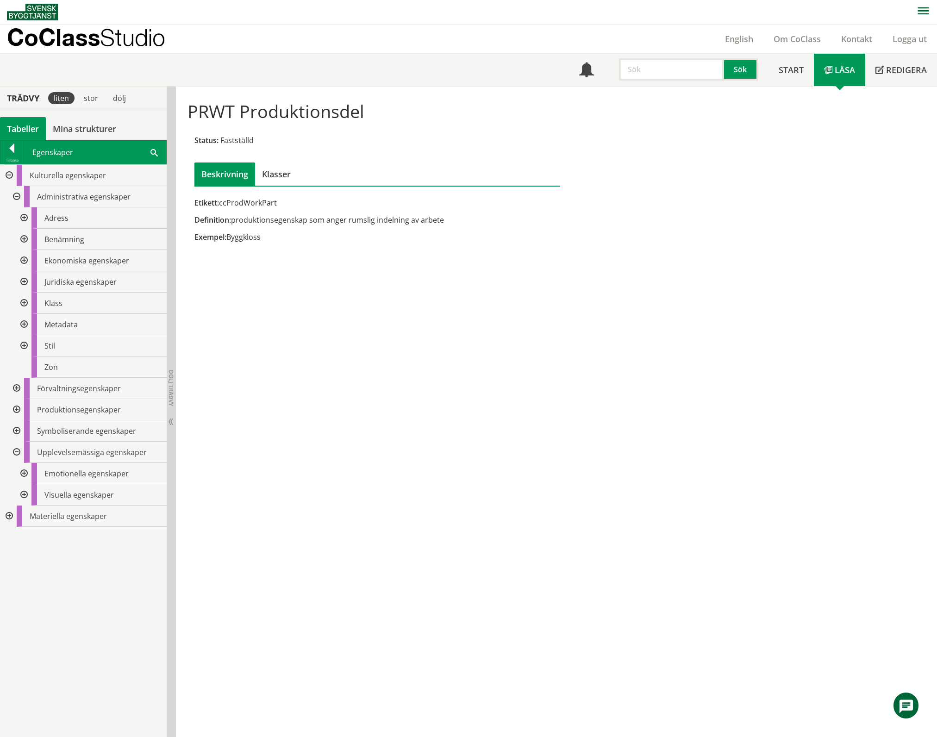
click at [30, 127] on div "Tabeller" at bounding box center [23, 128] width 46 height 23
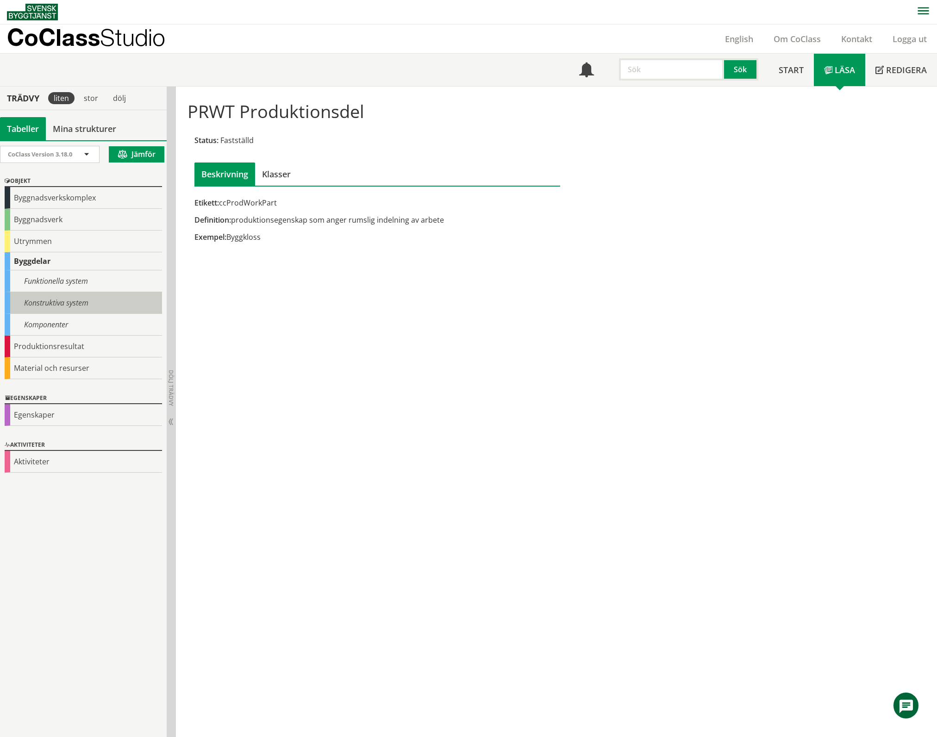
click at [57, 304] on div "Konstruktiva system" at bounding box center [83, 303] width 157 height 22
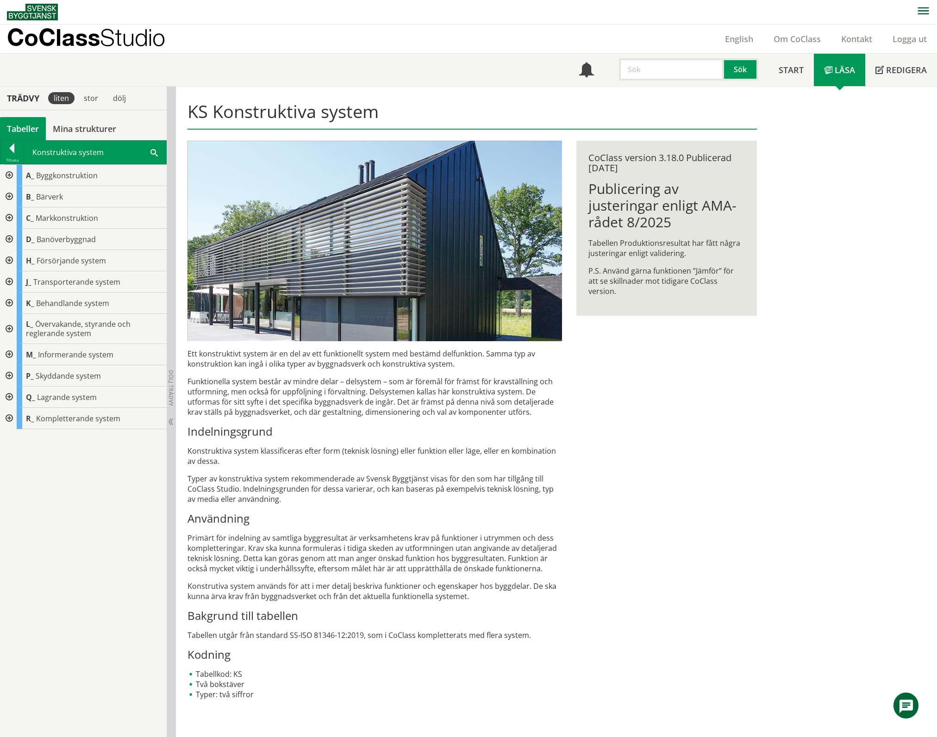
click at [7, 175] on div at bounding box center [8, 175] width 17 height 21
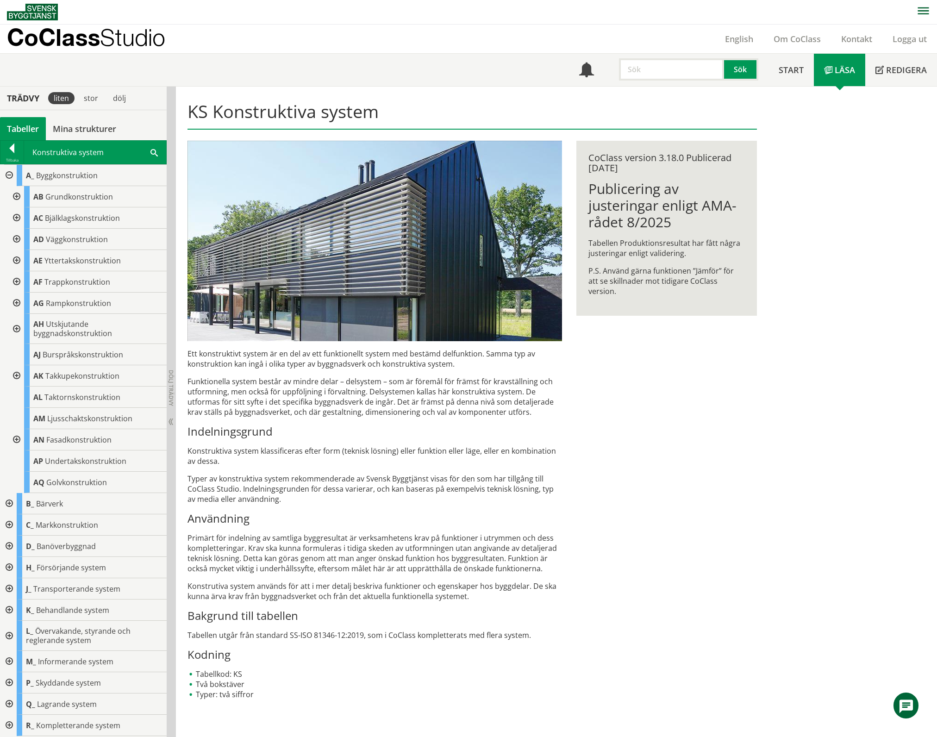
click at [15, 281] on div at bounding box center [15, 281] width 17 height 21
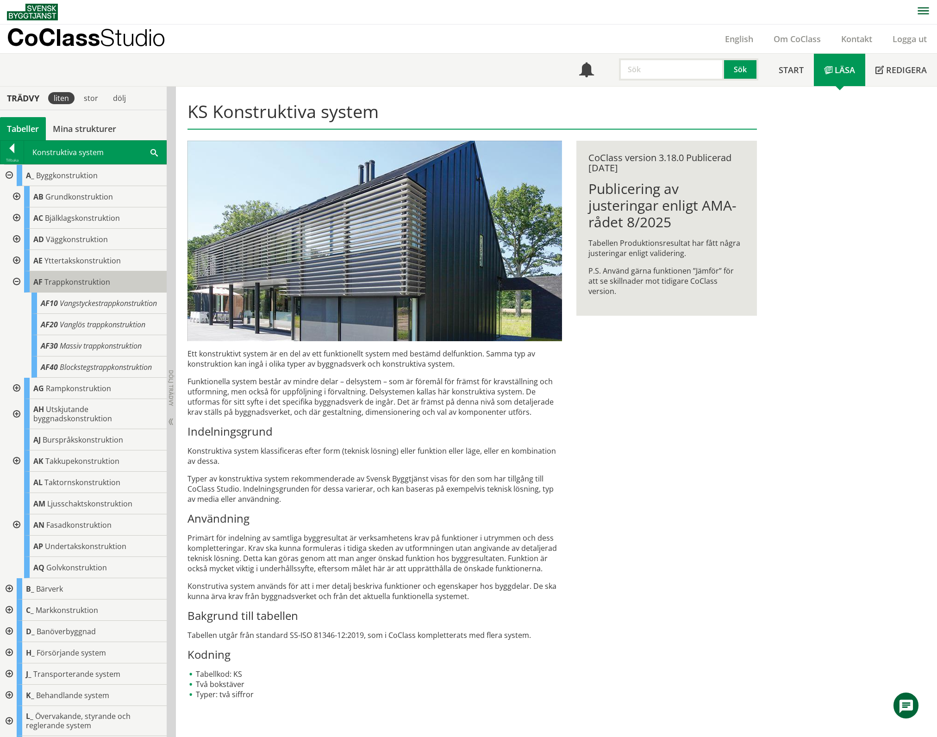
click at [69, 282] on span "Trappkonstruktion" at bounding box center [77, 282] width 66 height 10
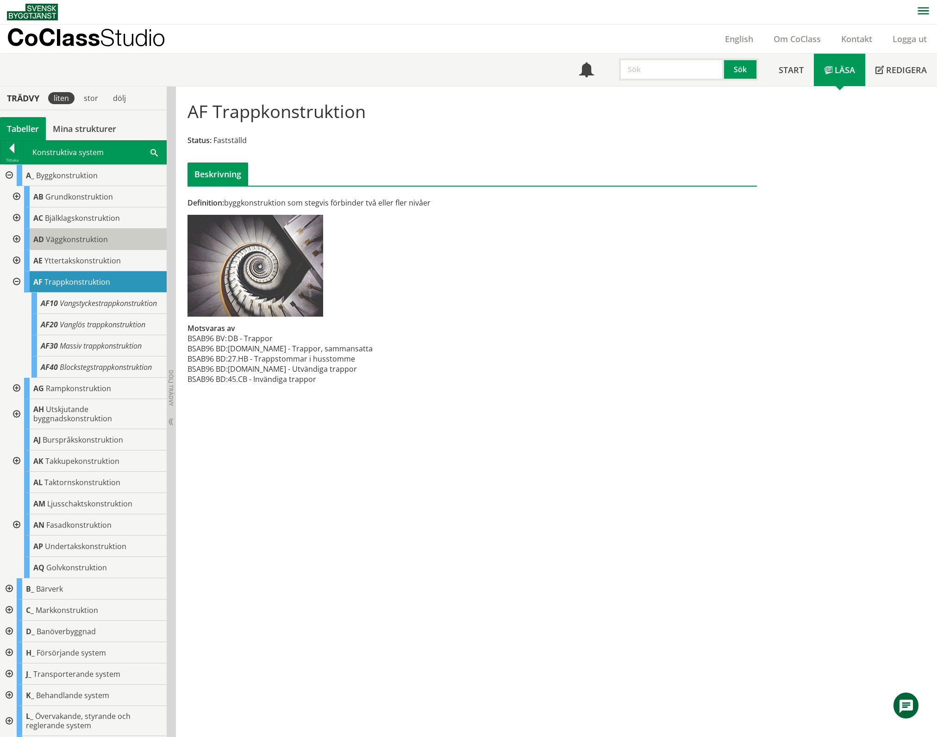
click at [50, 241] on span "Väggkonstruktion" at bounding box center [77, 239] width 62 height 10
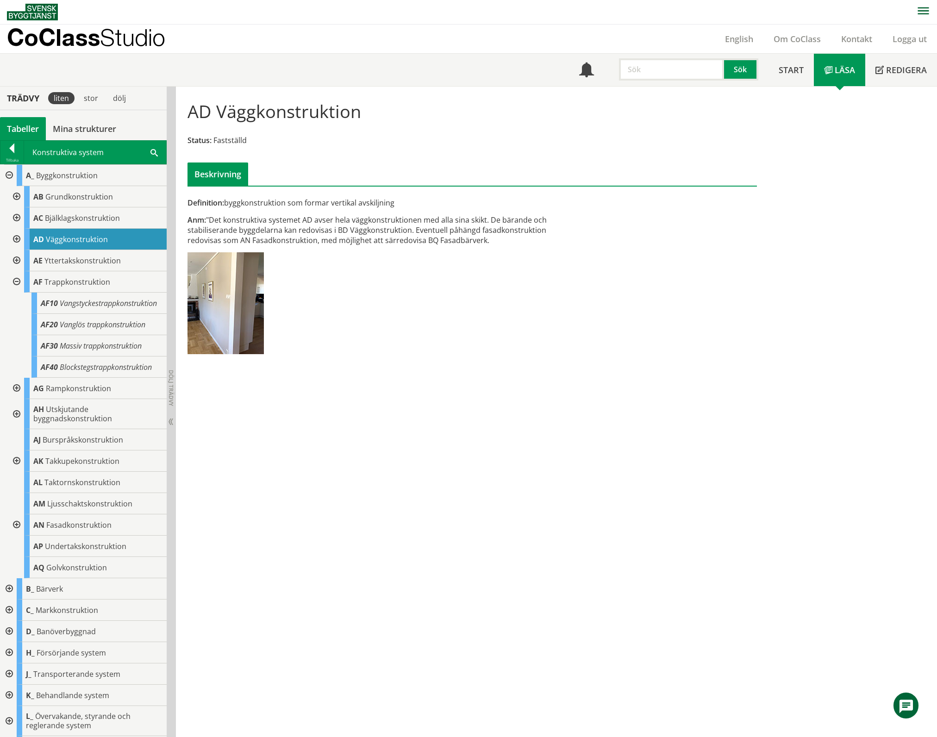
click at [17, 280] on div at bounding box center [15, 281] width 17 height 21
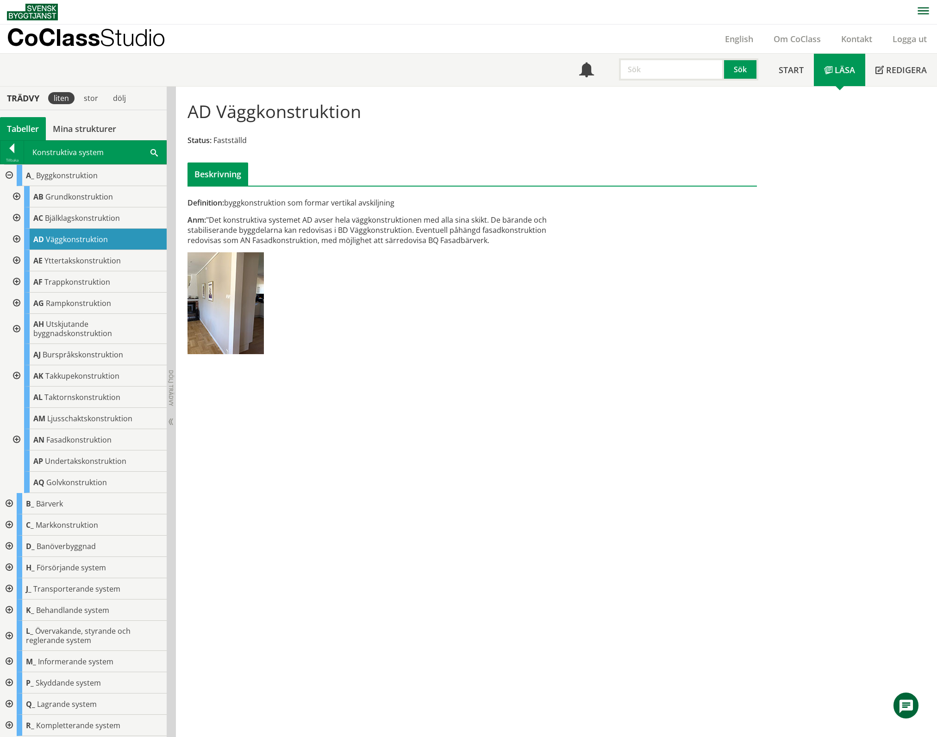
click at [10, 587] on div at bounding box center [8, 588] width 17 height 21
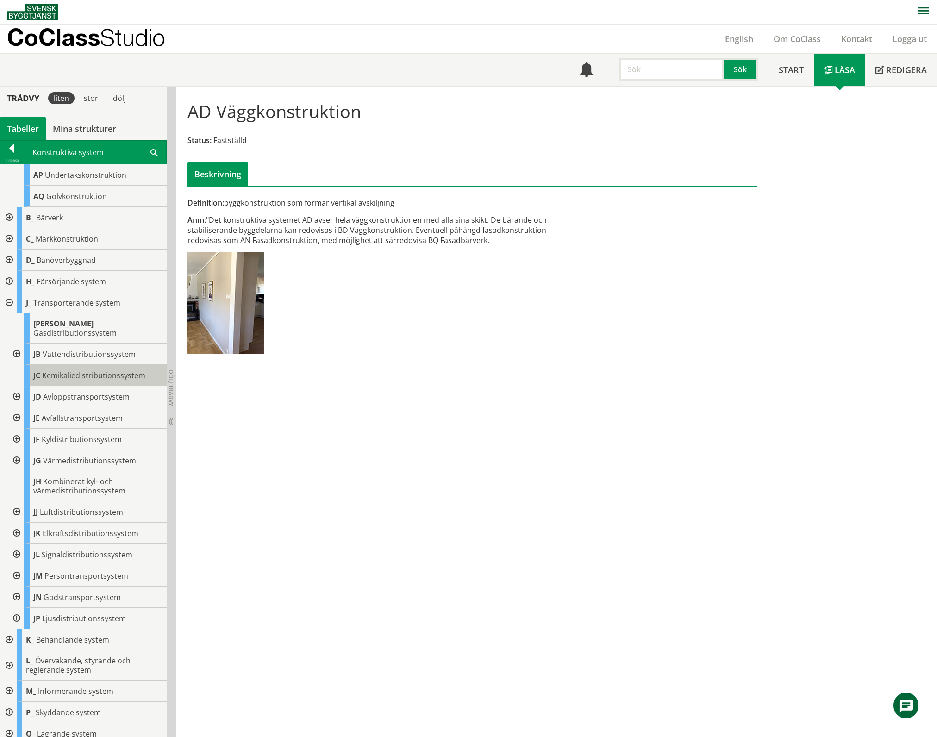
scroll to position [306, 0]
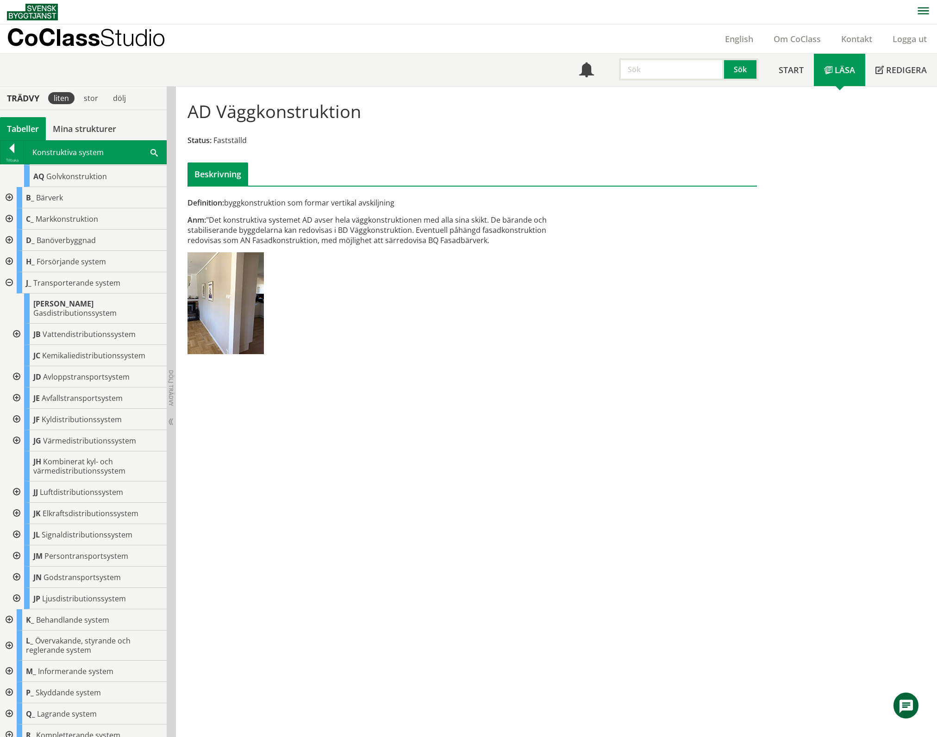
click at [17, 567] on div at bounding box center [15, 577] width 17 height 21
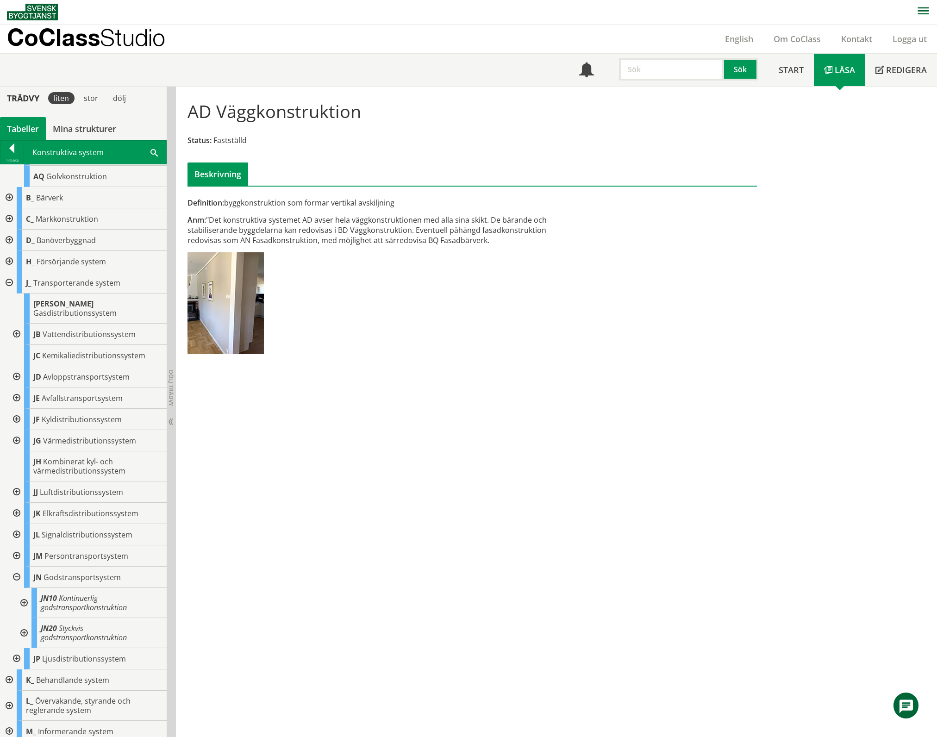
click at [17, 567] on div at bounding box center [15, 577] width 17 height 21
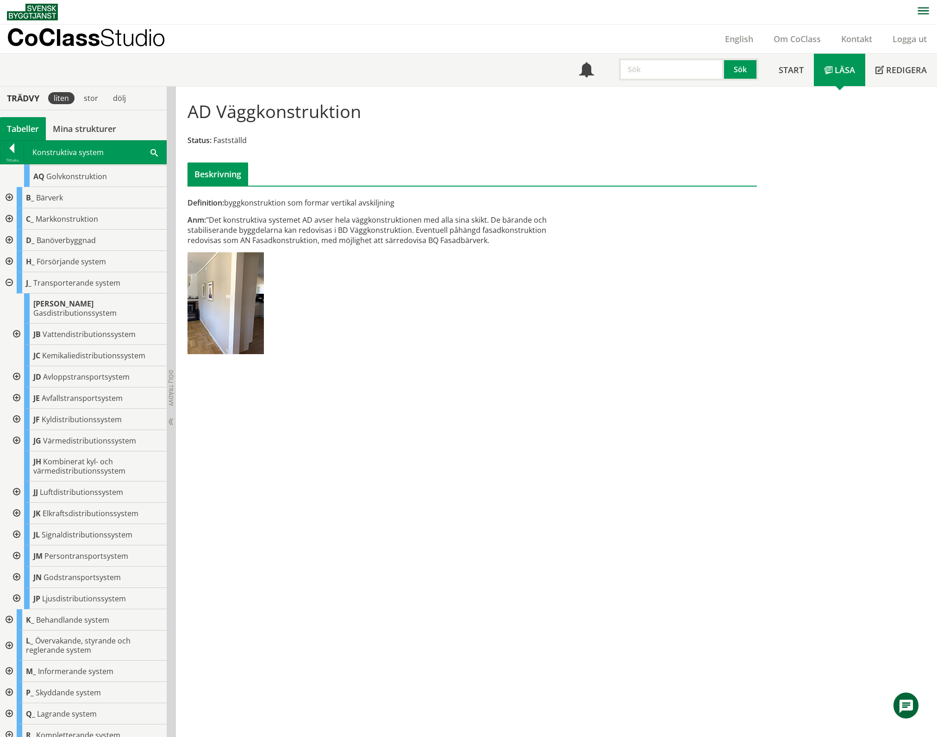
click at [17, 545] on div at bounding box center [15, 555] width 17 height 21
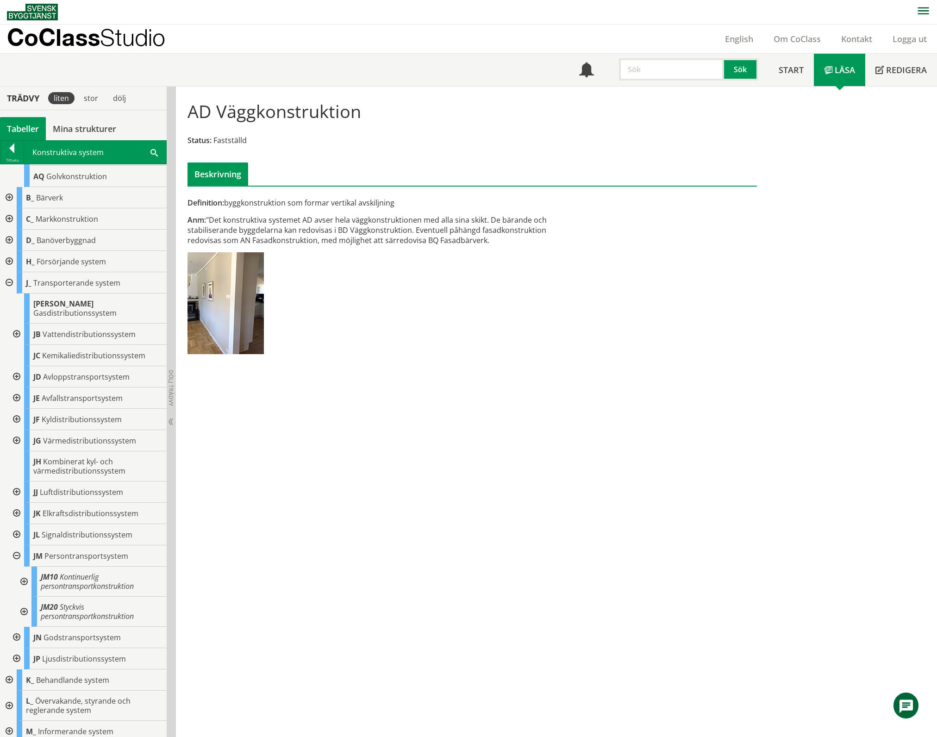
click at [22, 573] on div at bounding box center [23, 582] width 17 height 30
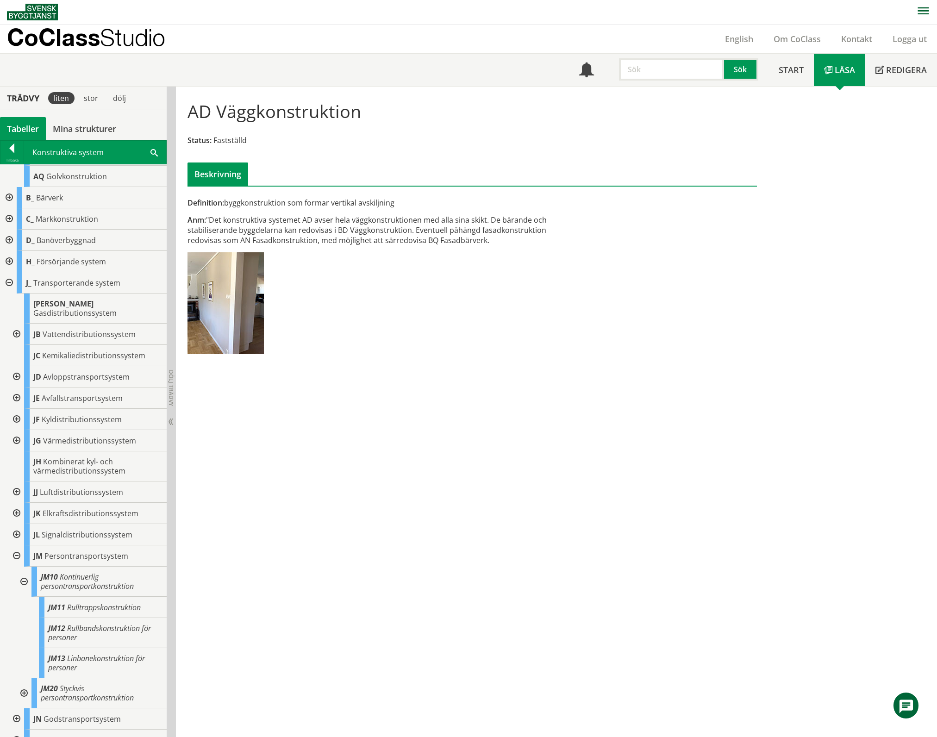
click at [22, 573] on div at bounding box center [23, 582] width 17 height 30
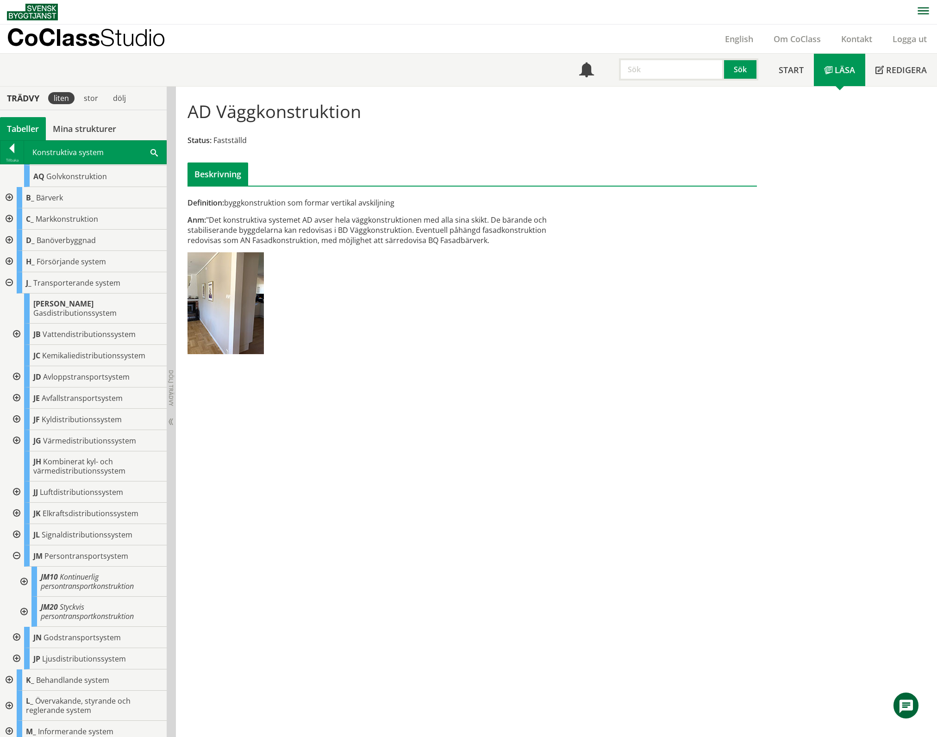
click at [23, 604] on div at bounding box center [23, 612] width 17 height 30
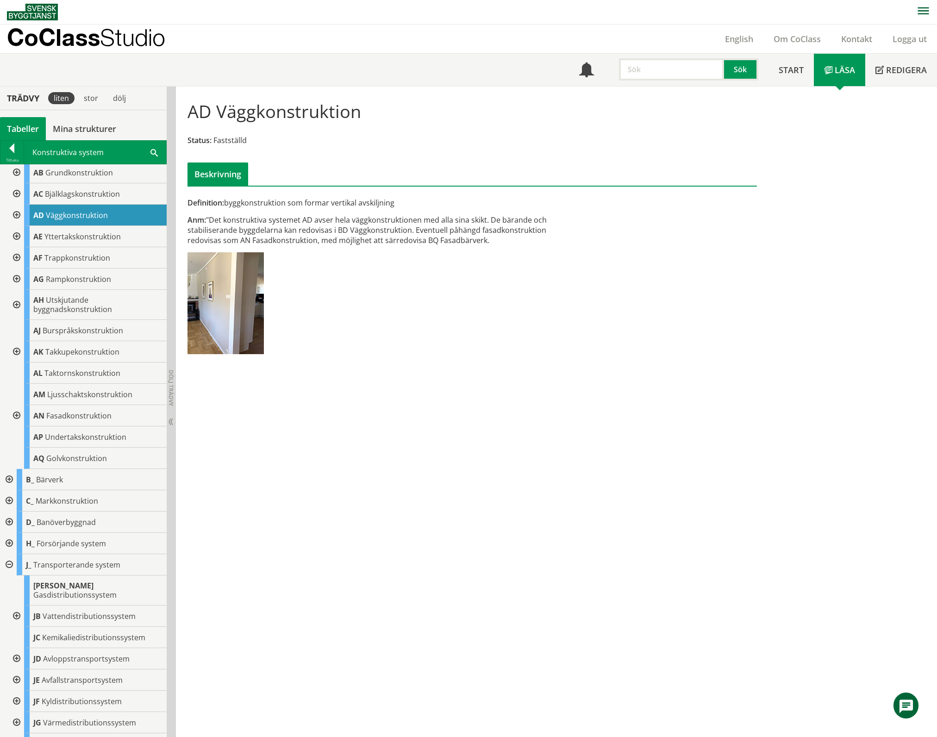
scroll to position [0, 0]
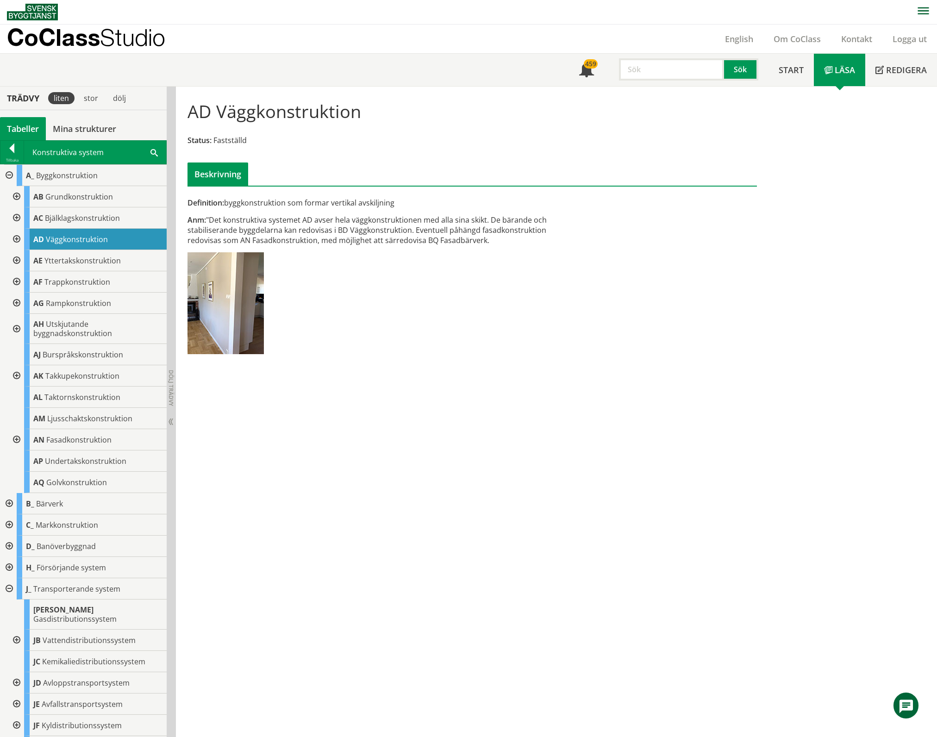
click at [17, 330] on div at bounding box center [15, 329] width 17 height 30
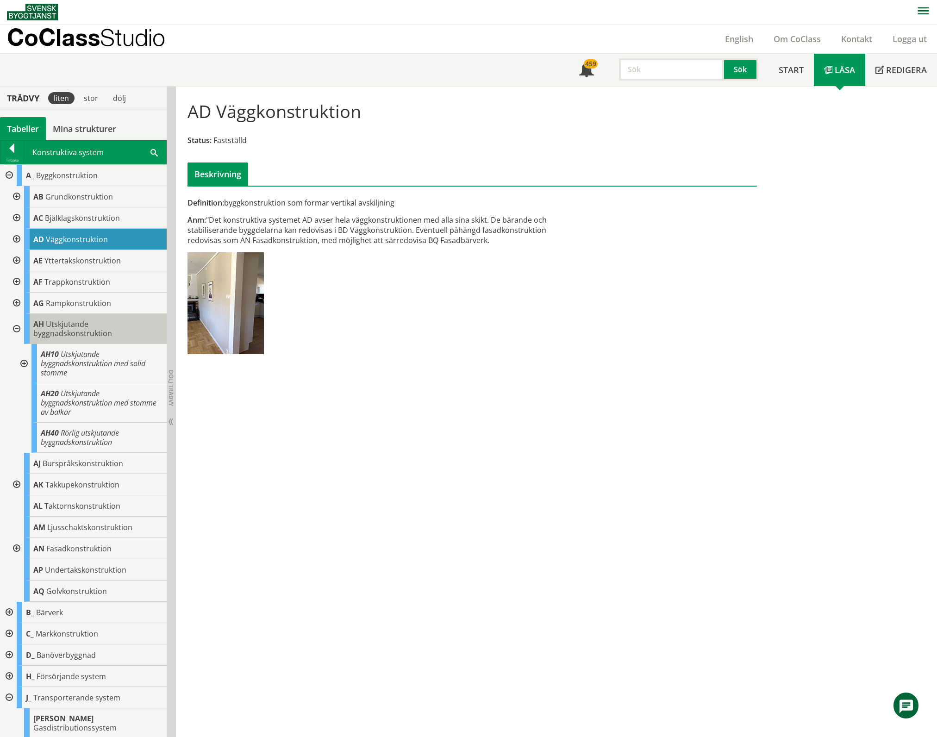
click at [70, 328] on span "Utskjutande byggnadskonstruktion" at bounding box center [72, 328] width 79 height 19
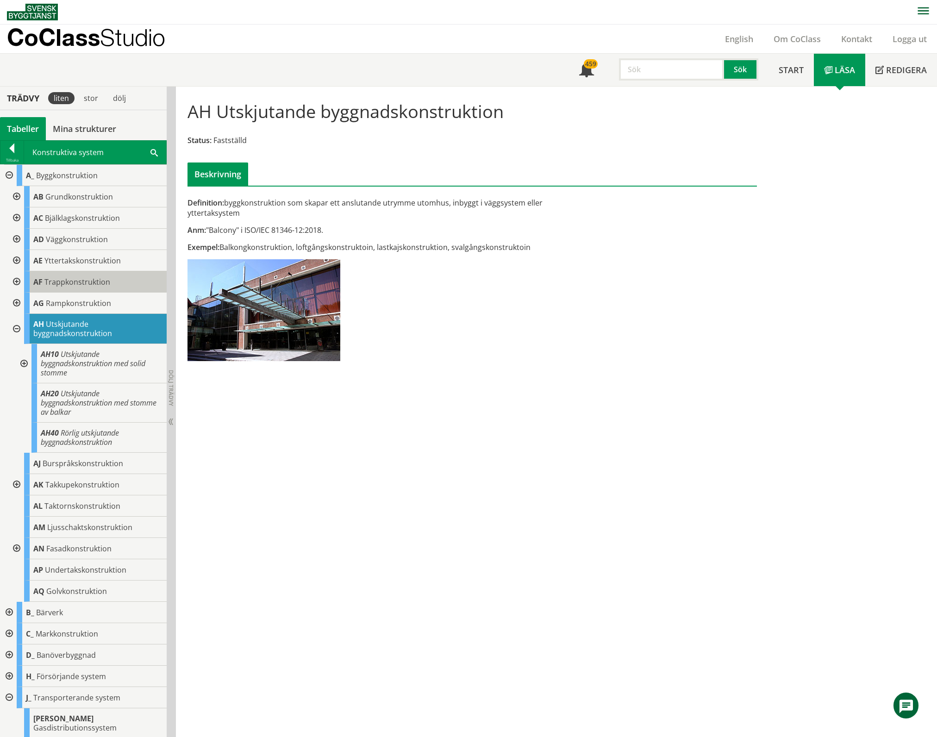
click at [74, 283] on span "Trappkonstruktion" at bounding box center [77, 282] width 66 height 10
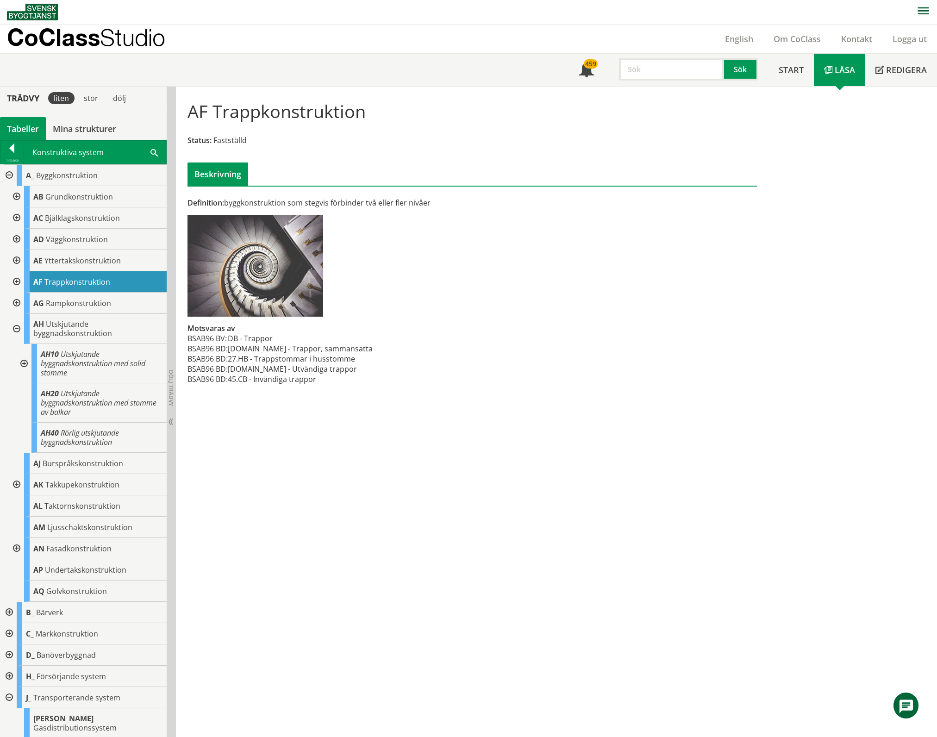
click at [6, 613] on div at bounding box center [8, 612] width 17 height 21
click at [6, 612] on div at bounding box center [8, 612] width 17 height 21
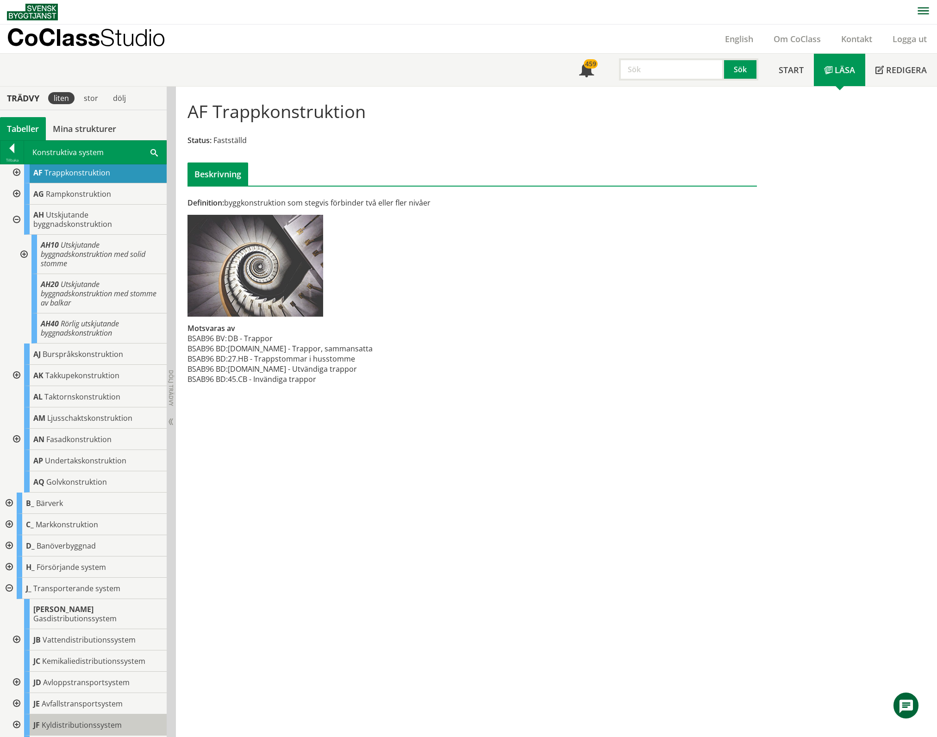
scroll to position [308, 0]
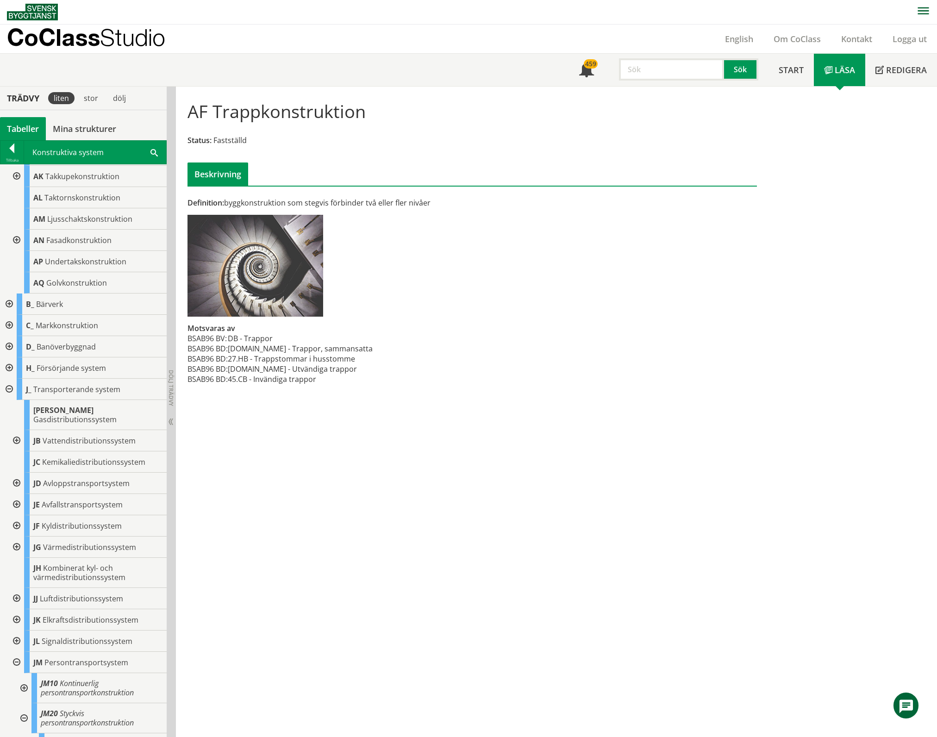
click at [8, 388] on div at bounding box center [8, 389] width 17 height 21
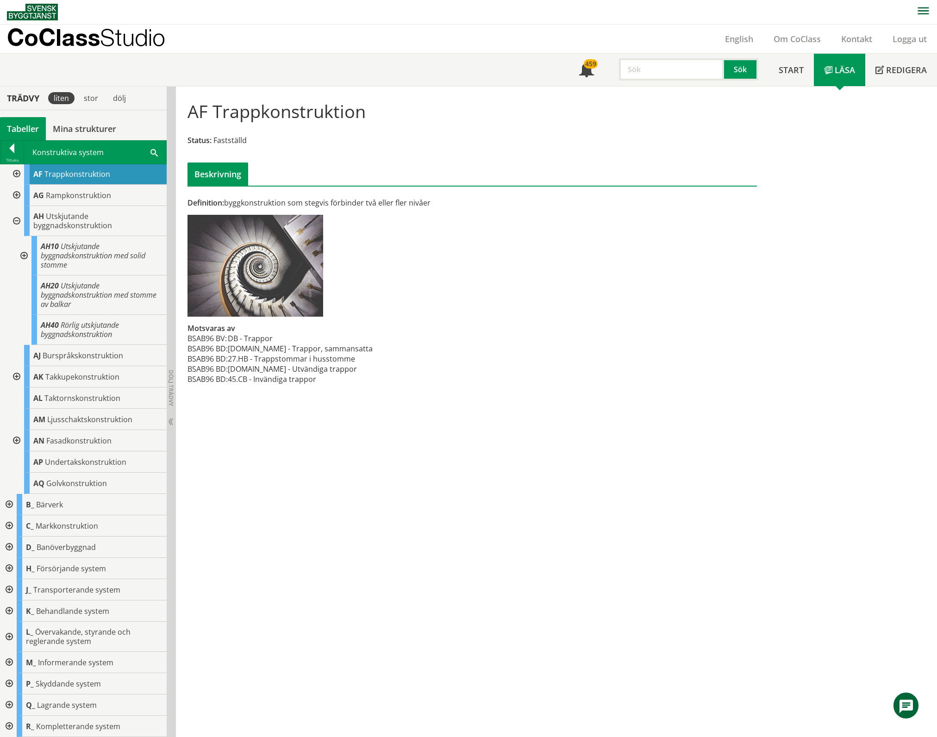
scroll to position [108, 0]
click at [21, 125] on div "Tabeller" at bounding box center [23, 128] width 46 height 23
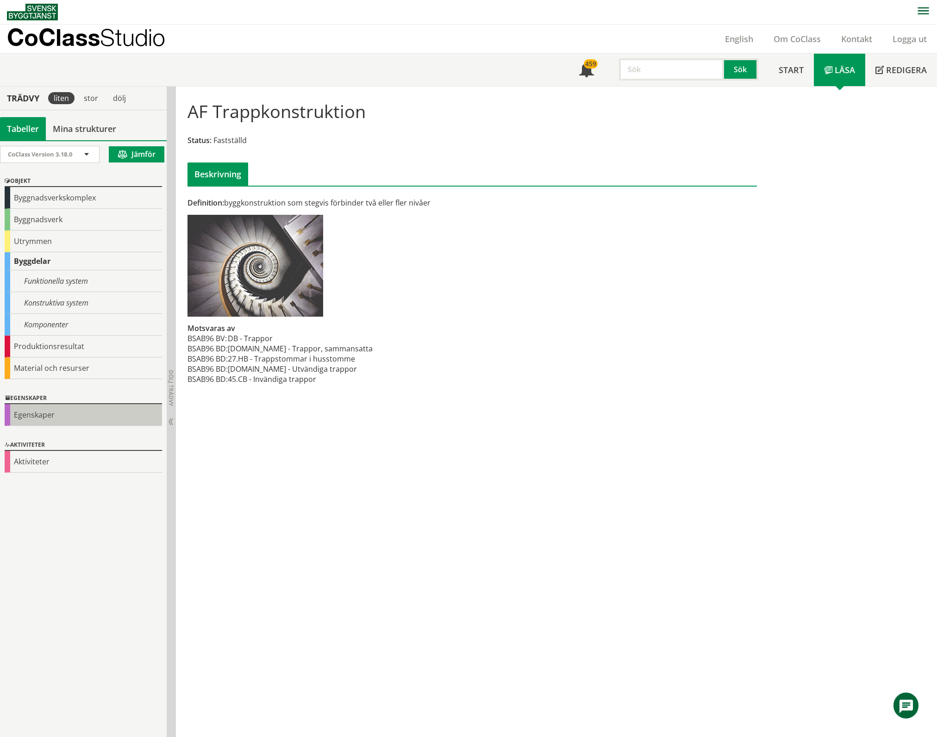
click at [54, 411] on div "Egenskaper" at bounding box center [83, 415] width 157 height 22
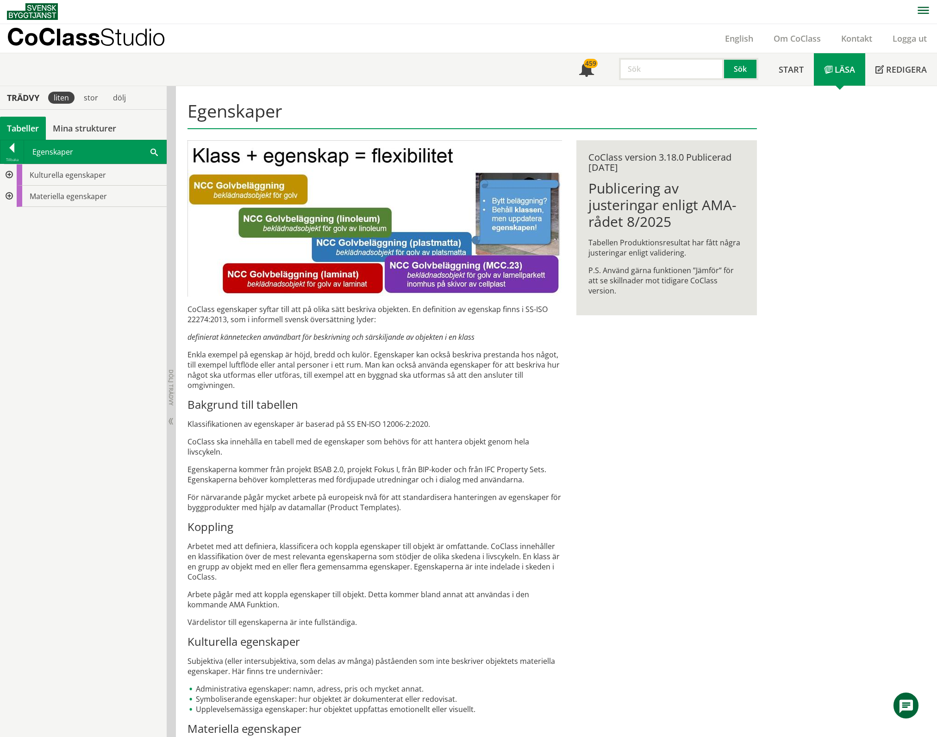
click at [8, 175] on div at bounding box center [8, 174] width 17 height 21
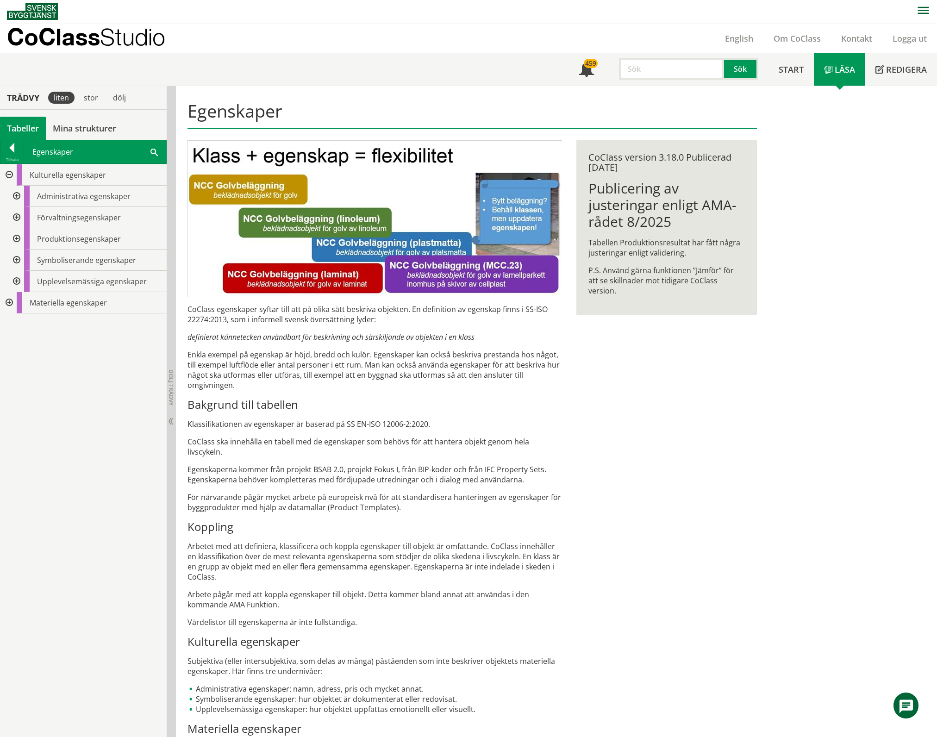
click at [15, 217] on div at bounding box center [15, 217] width 17 height 21
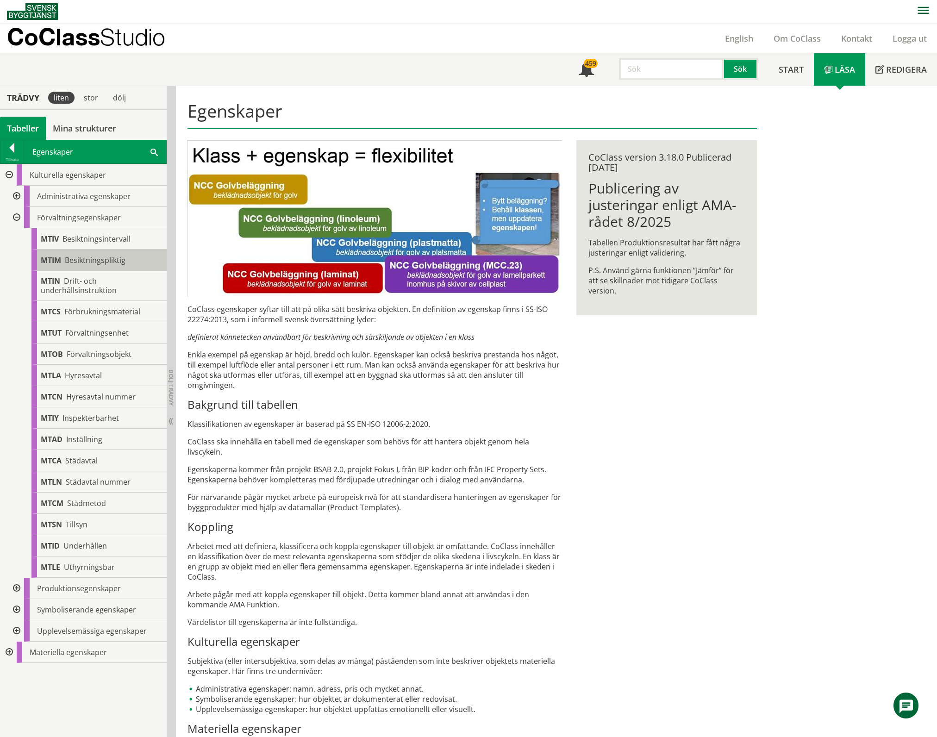
click at [111, 262] on span "Besiktningspliktig" at bounding box center [95, 260] width 61 height 10
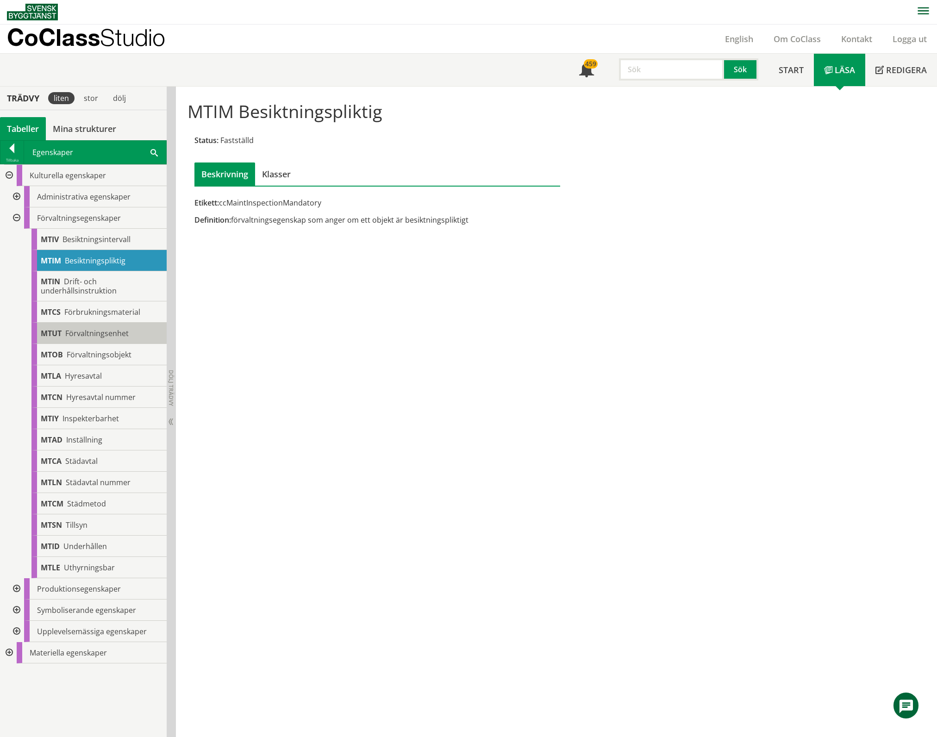
click at [101, 332] on span "Förvaltningsenhet" at bounding box center [96, 333] width 63 height 10
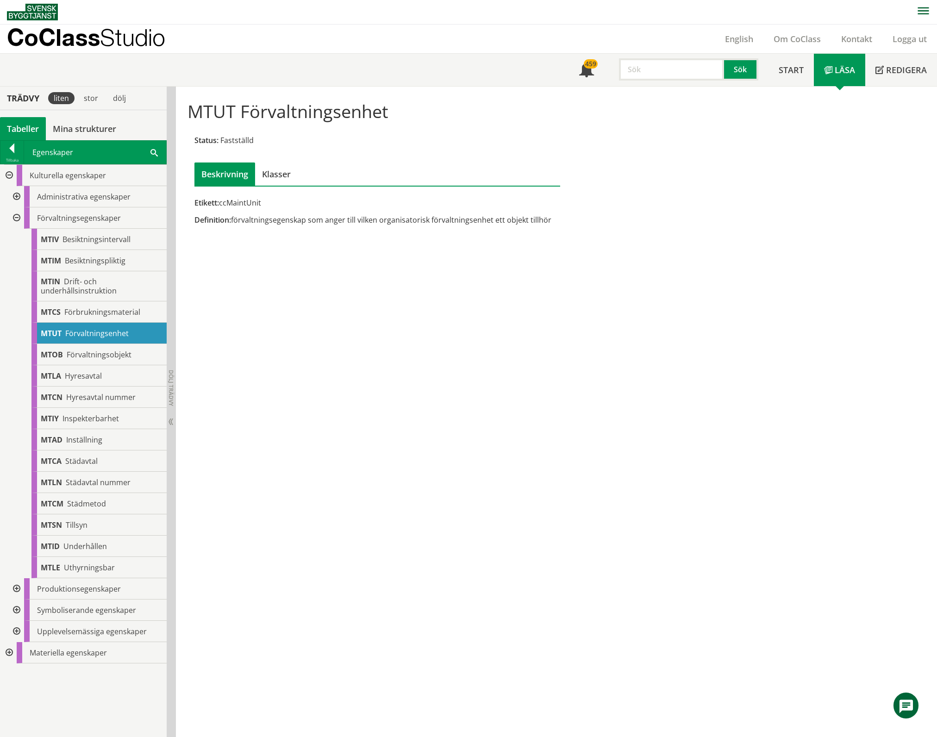
click at [16, 218] on div at bounding box center [15, 217] width 17 height 21
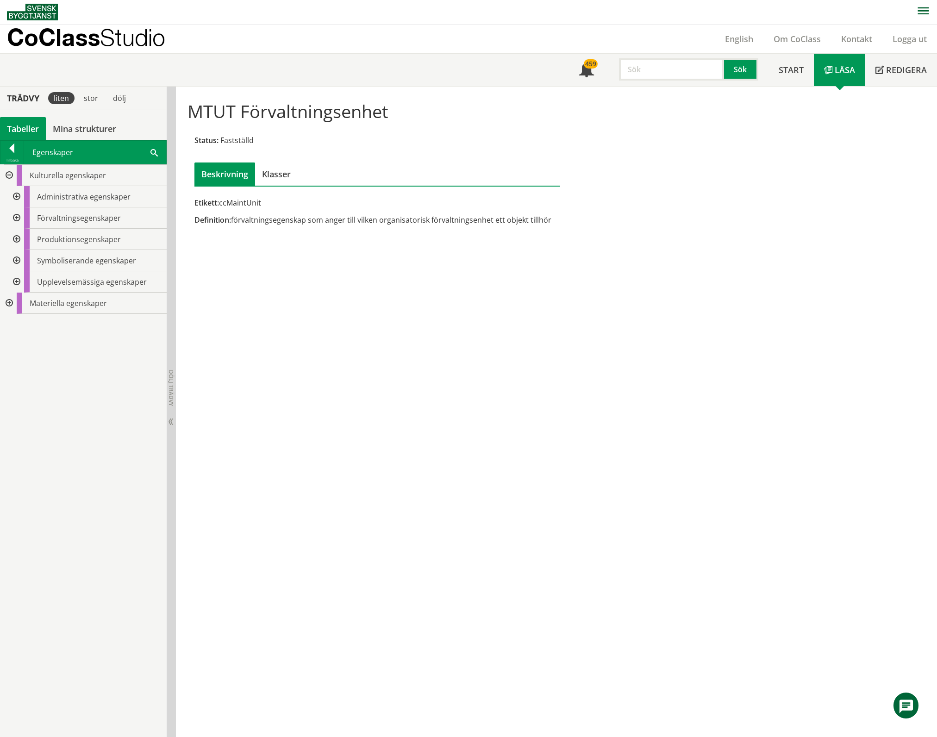
click at [16, 194] on div at bounding box center [15, 196] width 17 height 21
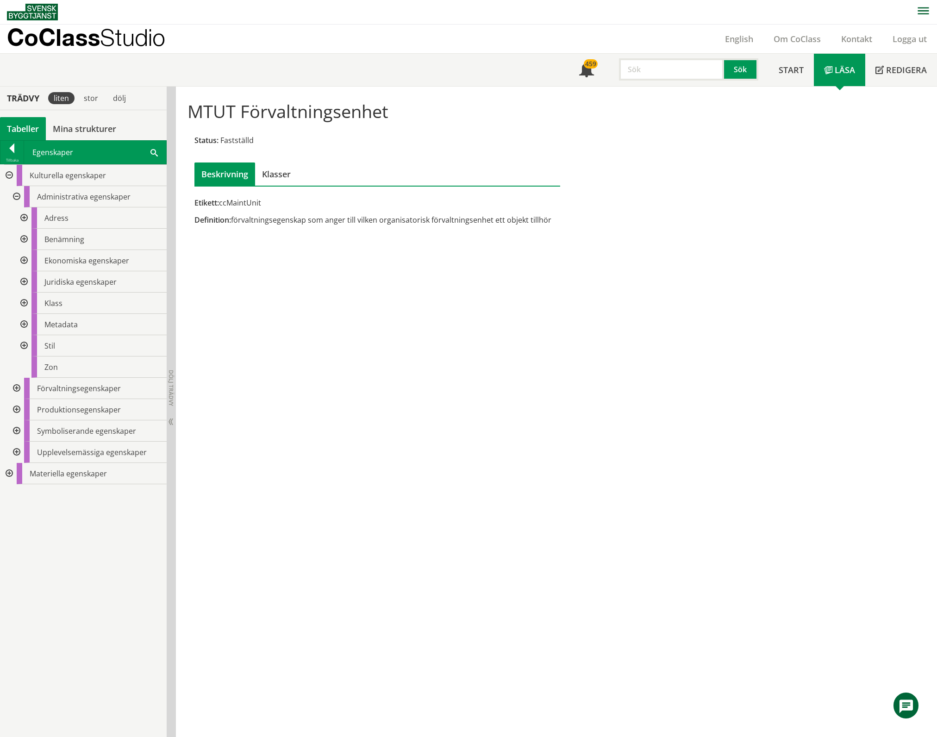
click at [24, 282] on div at bounding box center [23, 281] width 17 height 21
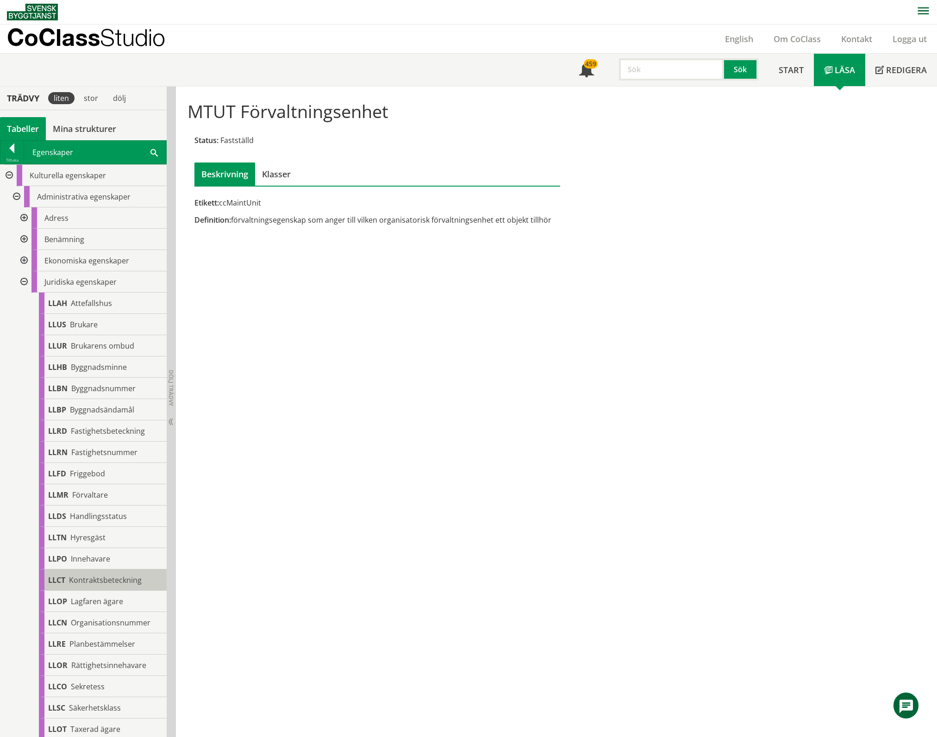
click at [100, 581] on span "Kontraktsbeteckning" at bounding box center [105, 580] width 73 height 10
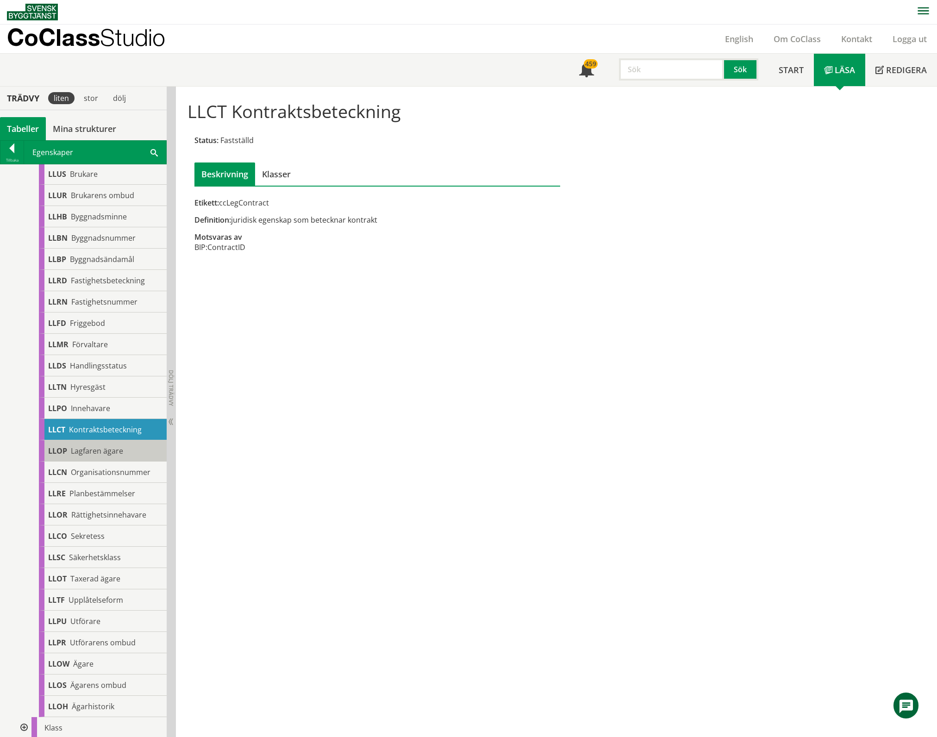
scroll to position [185, 0]
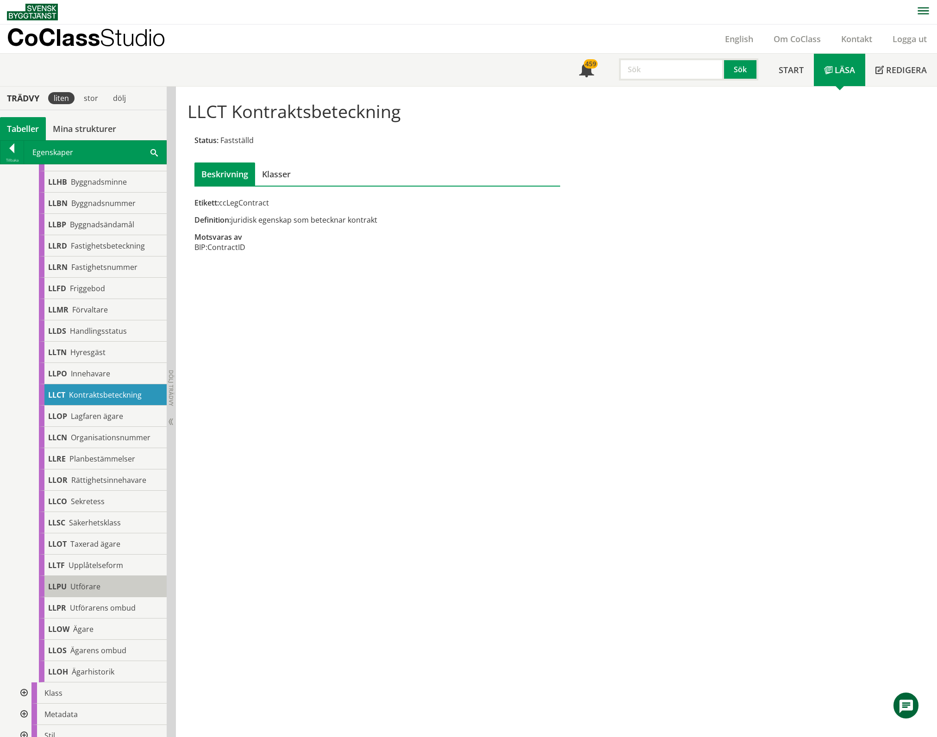
click at [89, 589] on span "Utförare" at bounding box center [85, 586] width 30 height 10
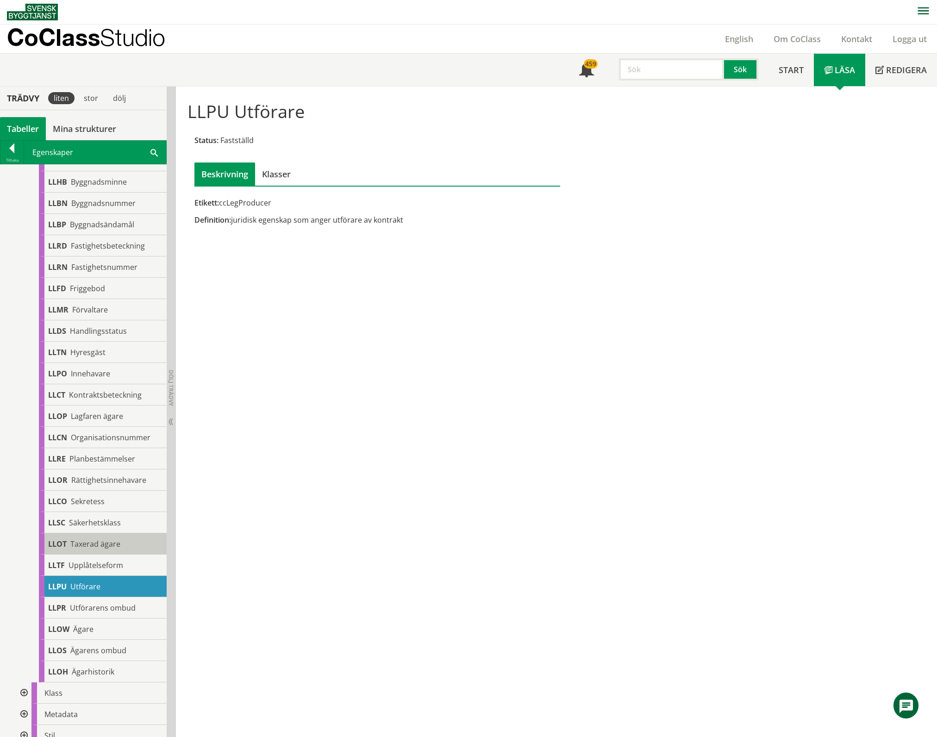
click at [106, 541] on span "Taxerad ägare" at bounding box center [95, 544] width 50 height 10
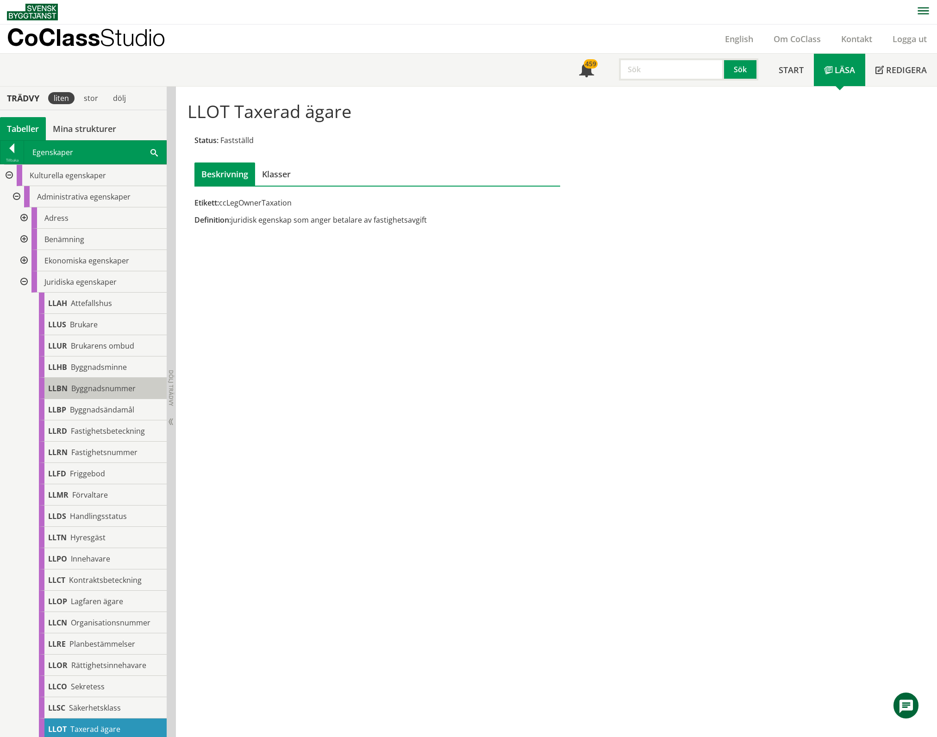
click at [87, 387] on span "Byggnadsnummer" at bounding box center [103, 388] width 64 height 10
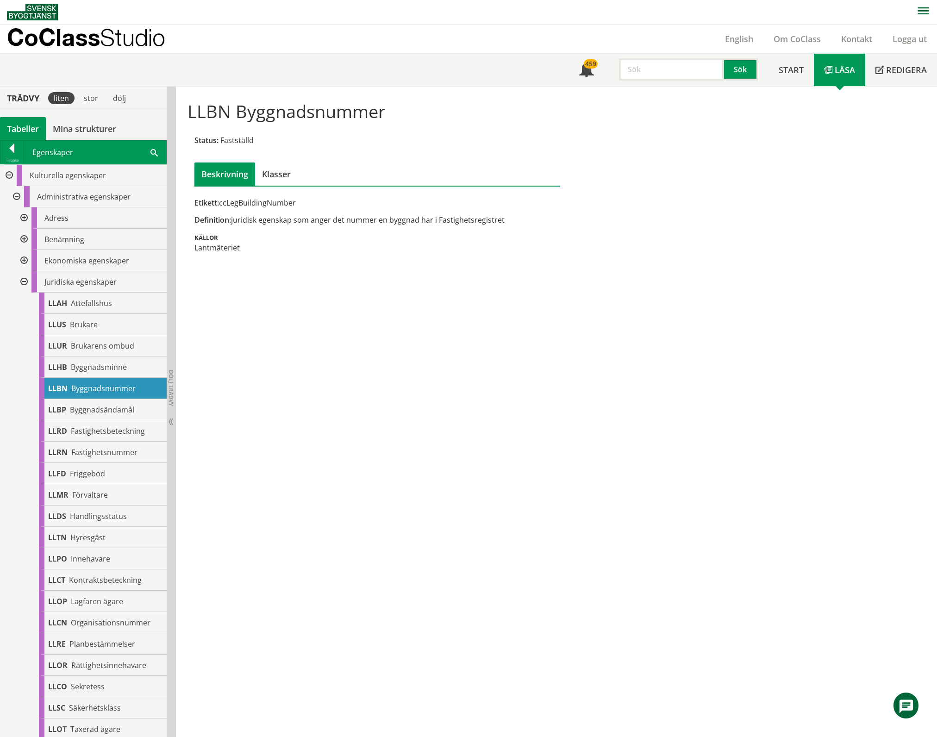
click at [23, 281] on div at bounding box center [23, 281] width 17 height 21
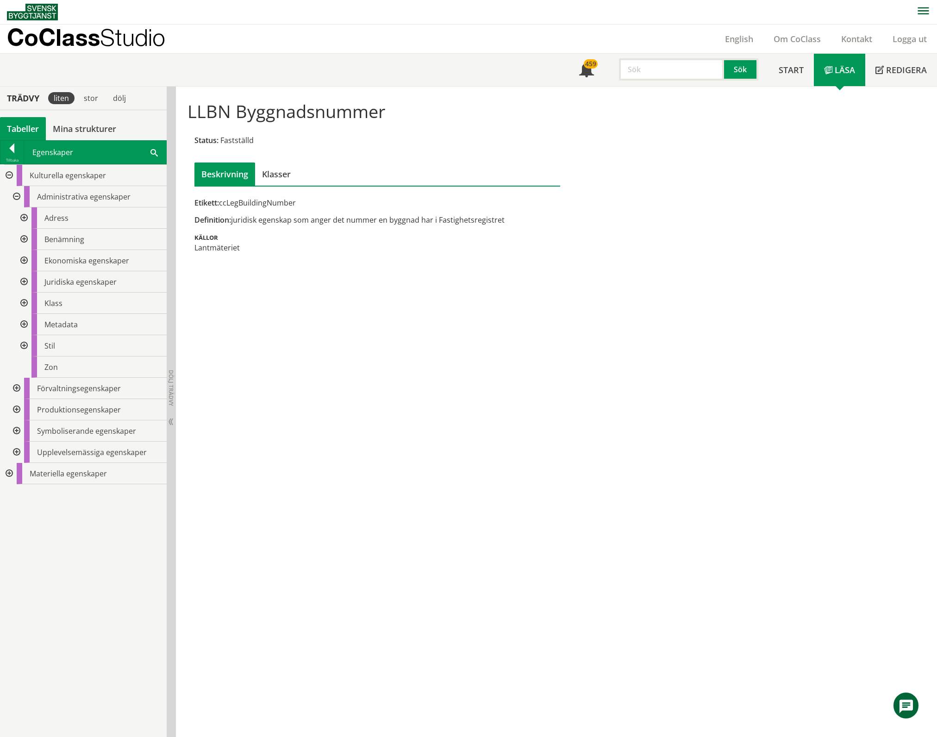
click at [25, 237] on div at bounding box center [23, 239] width 17 height 21
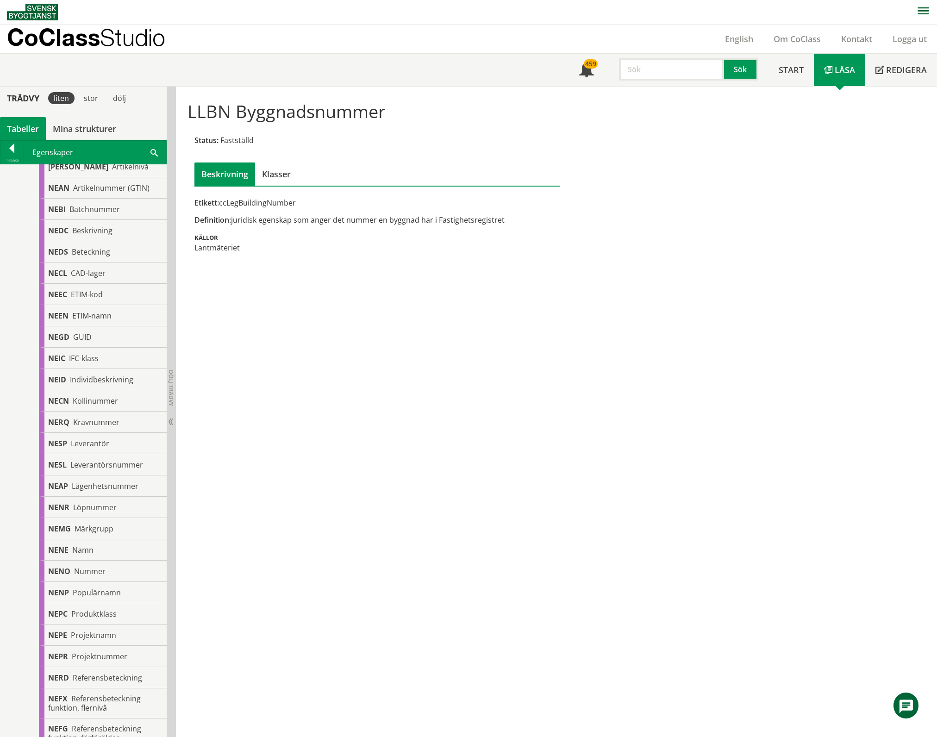
scroll to position [185, 0]
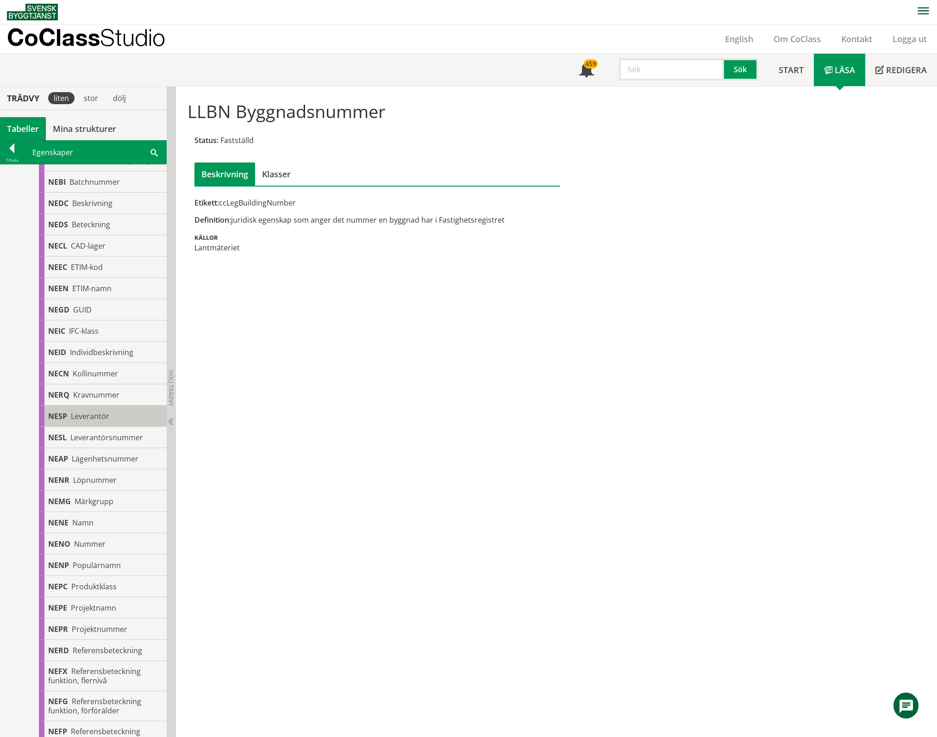
click at [93, 413] on span "Leverantör" at bounding box center [90, 416] width 38 height 10
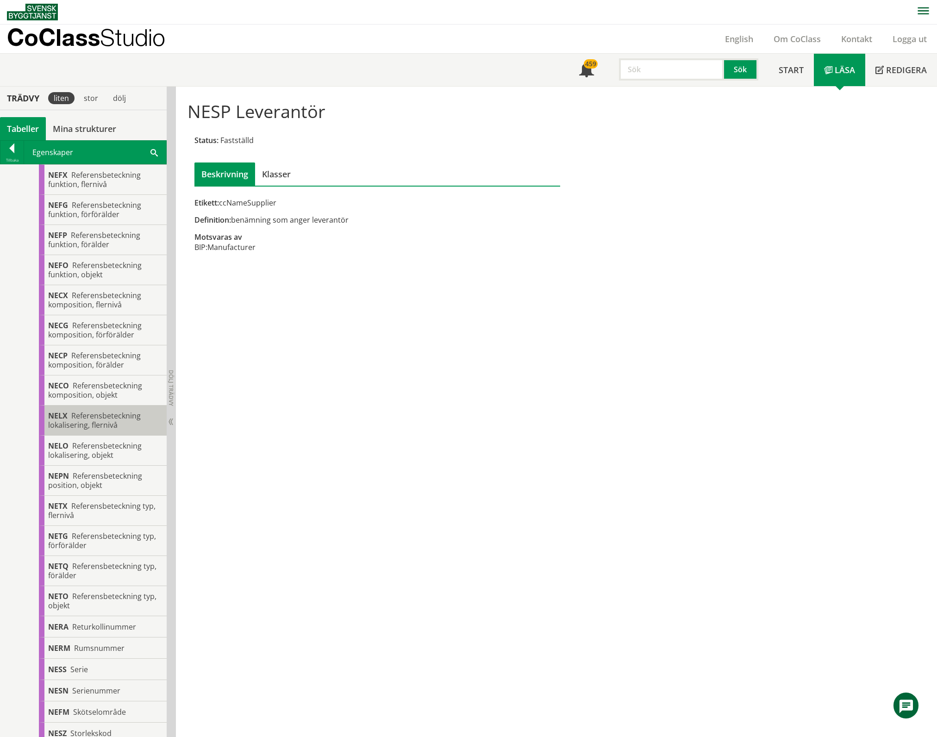
scroll to position [864, 0]
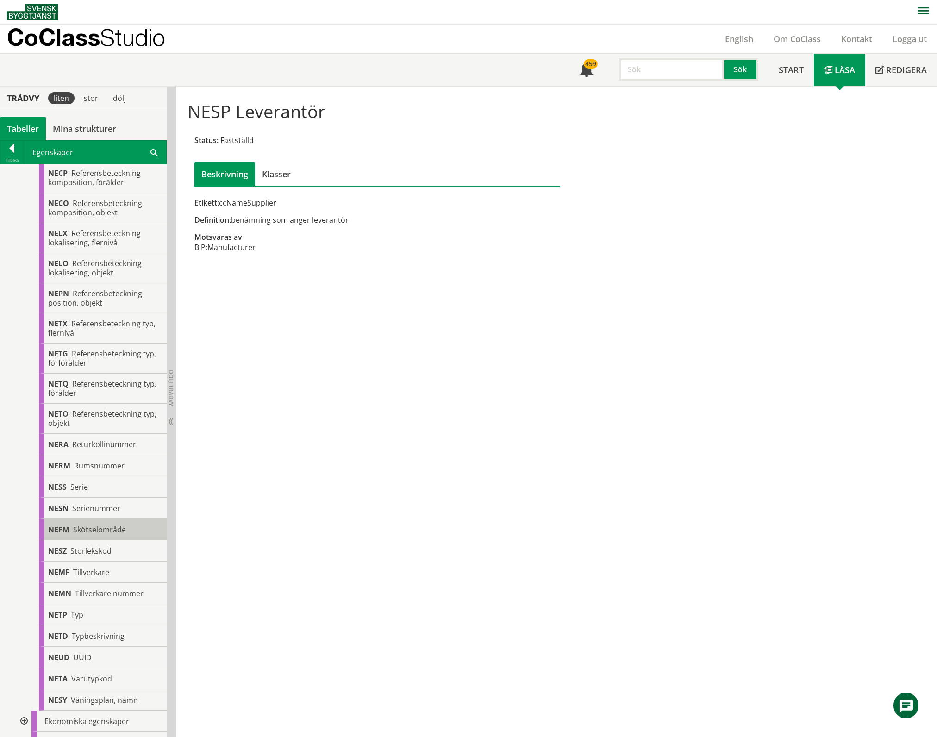
click at [93, 528] on span "Skötselområde" at bounding box center [99, 529] width 53 height 10
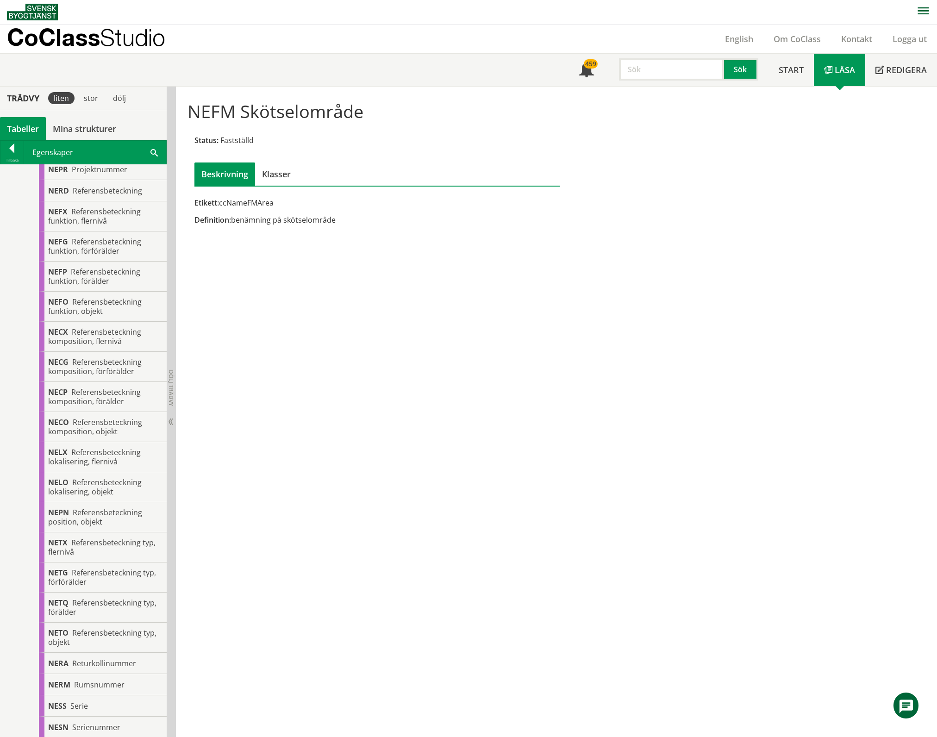
scroll to position [493, 0]
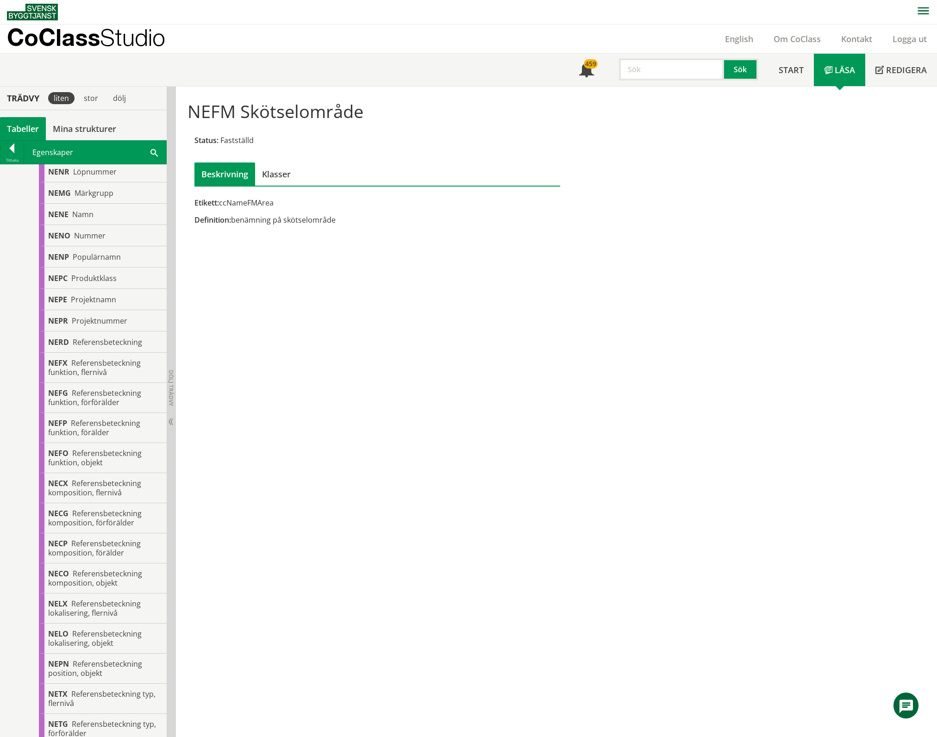
click at [25, 131] on div "Tabeller" at bounding box center [23, 128] width 46 height 23
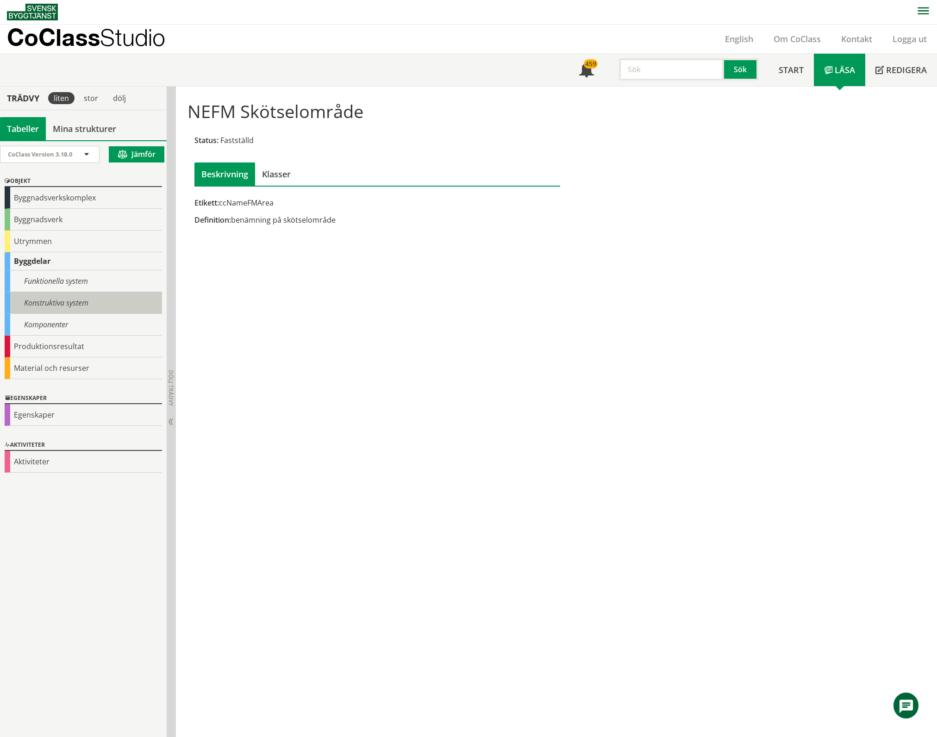
click at [50, 303] on div "Konstruktiva system" at bounding box center [83, 303] width 157 height 22
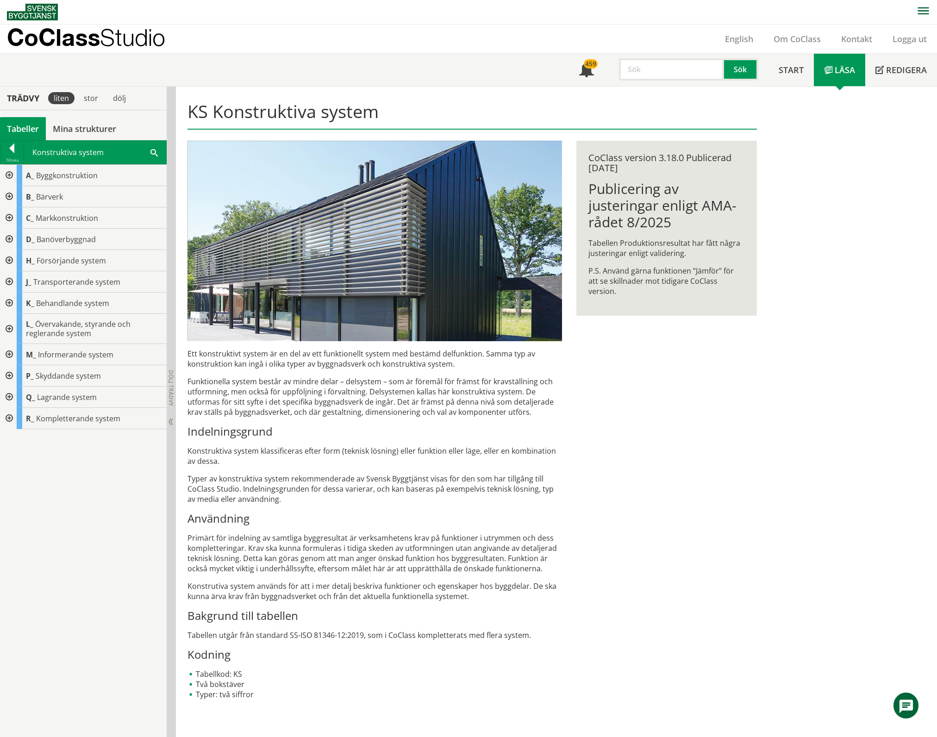
click at [8, 260] on div at bounding box center [8, 260] width 17 height 21
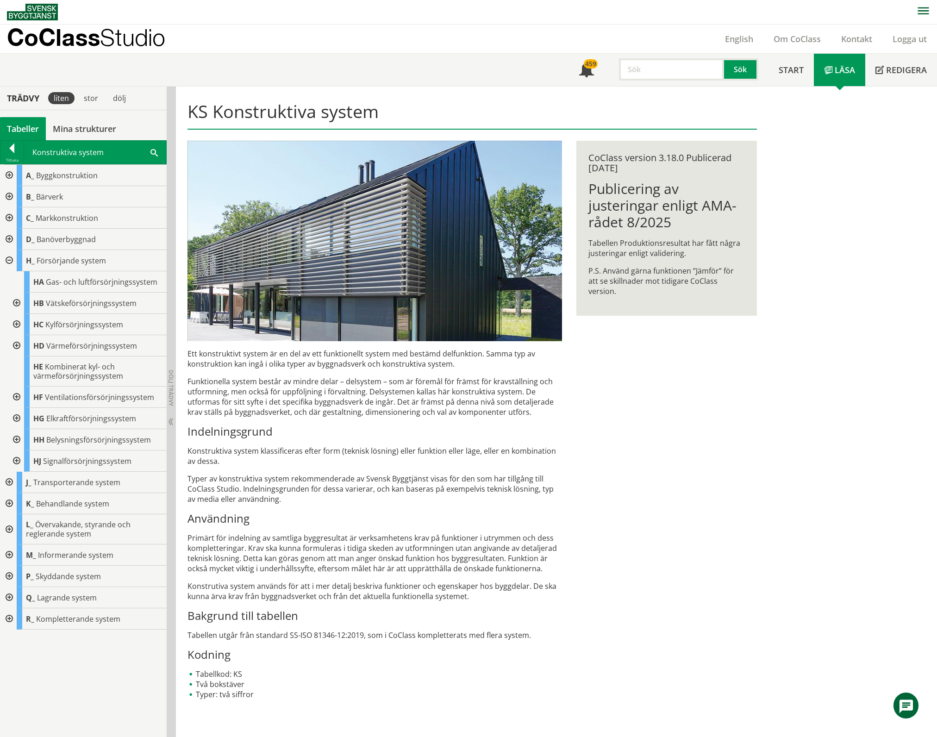
click at [8, 530] on div at bounding box center [8, 529] width 17 height 30
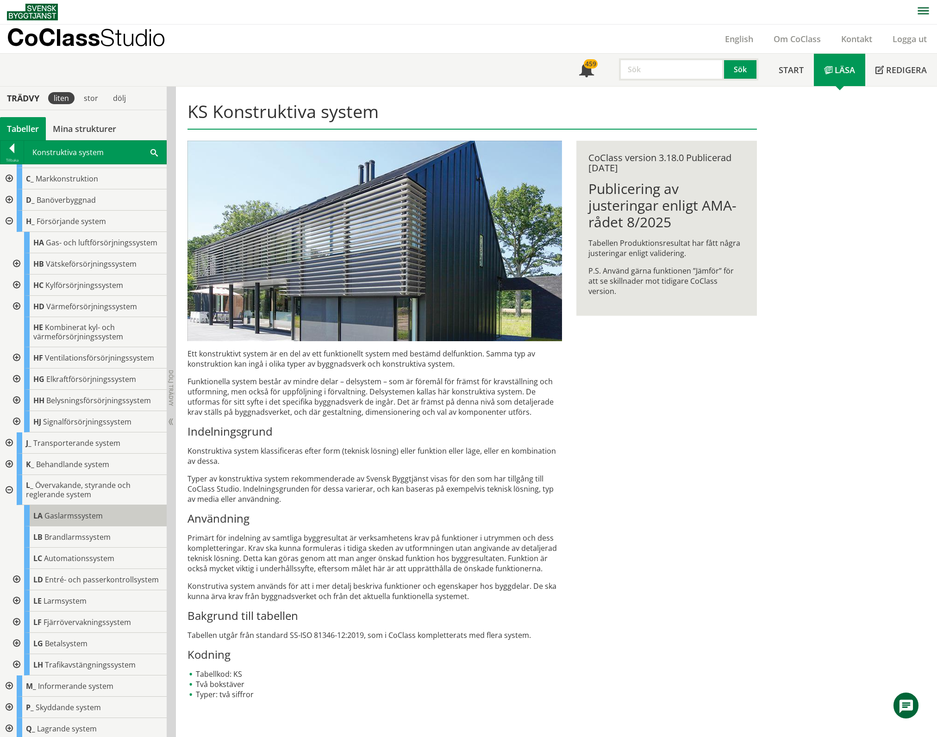
scroll to position [81, 0]
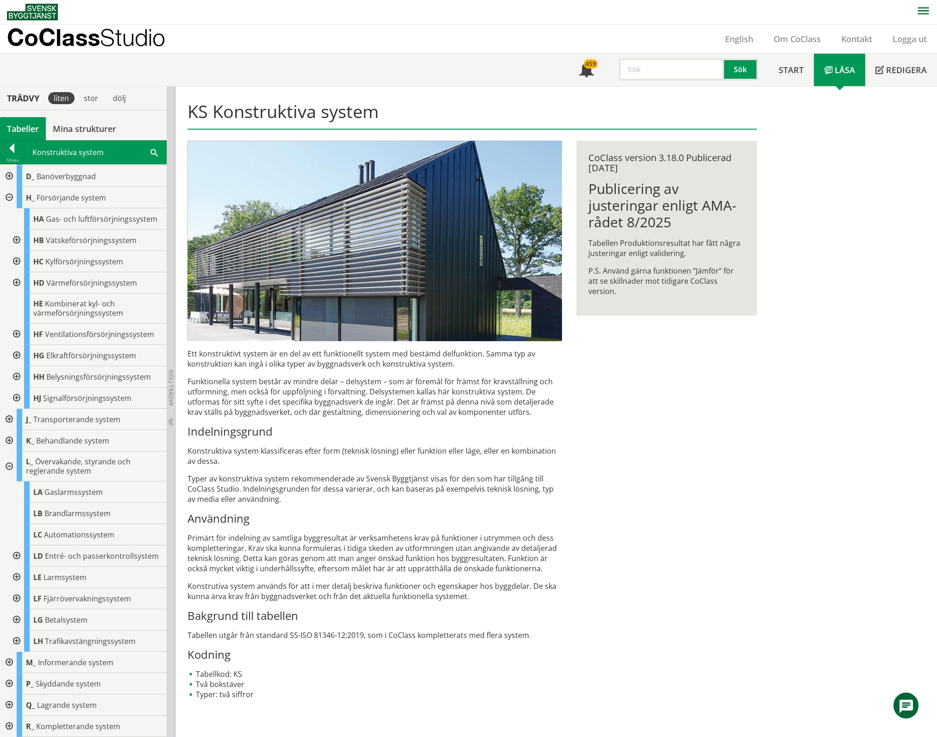
click at [25, 129] on div "Tabeller" at bounding box center [23, 128] width 46 height 23
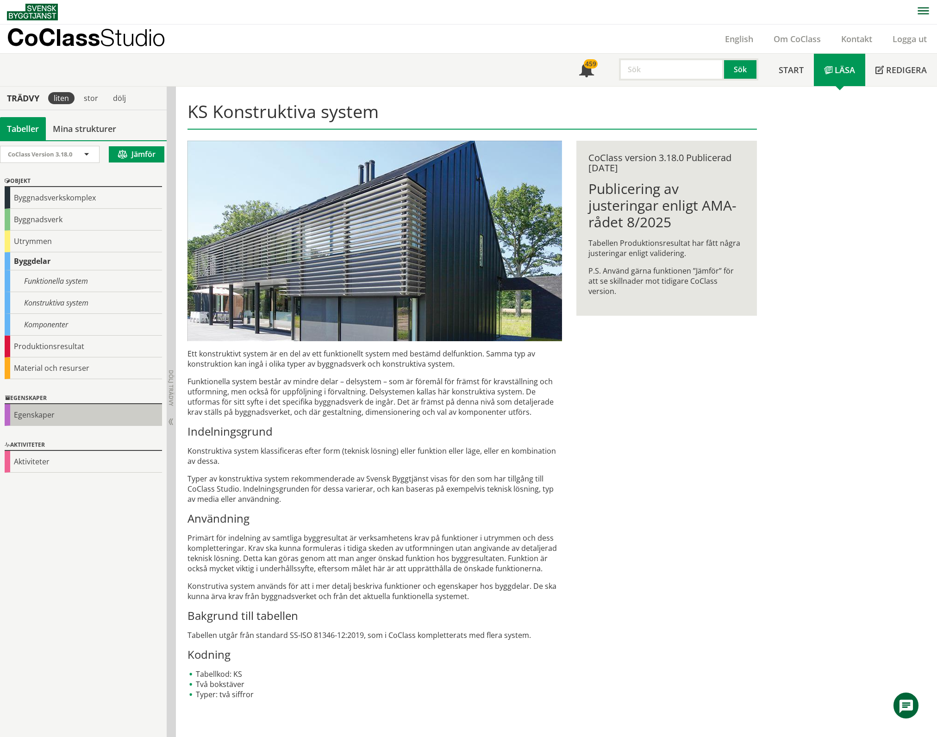
click at [29, 413] on div "Egenskaper" at bounding box center [83, 415] width 157 height 22
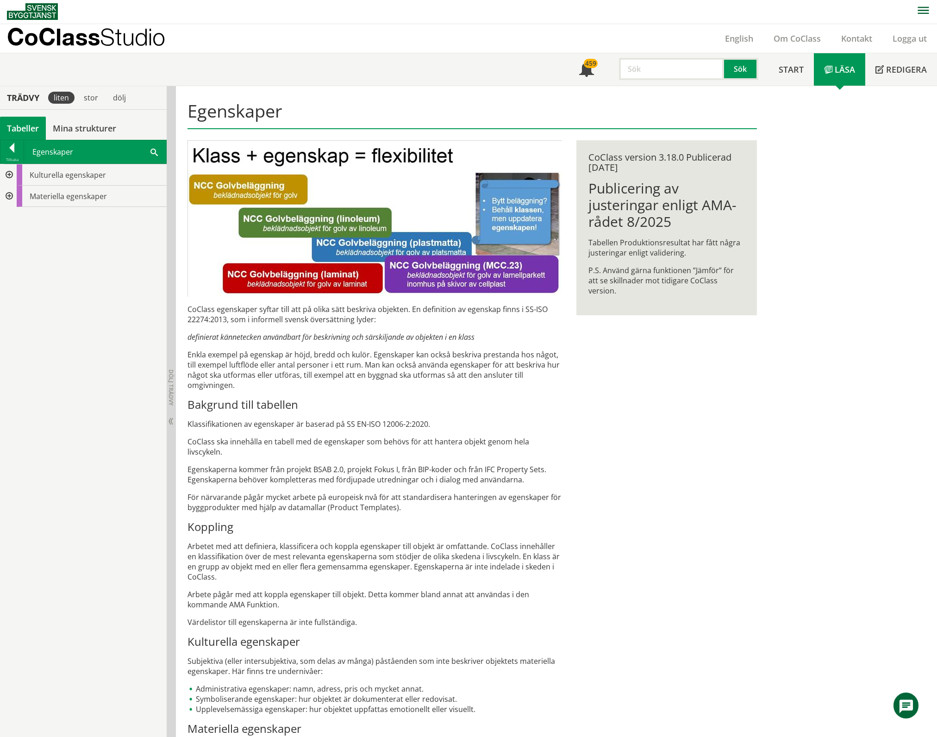
click at [8, 175] on div at bounding box center [8, 174] width 17 height 21
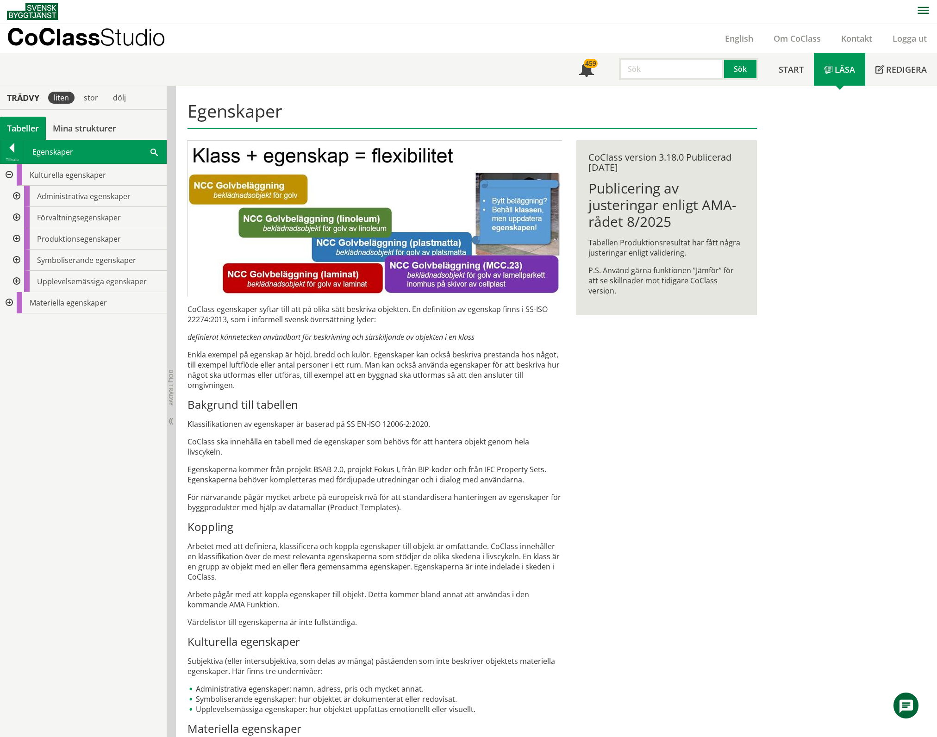
click at [18, 194] on div at bounding box center [15, 196] width 17 height 21
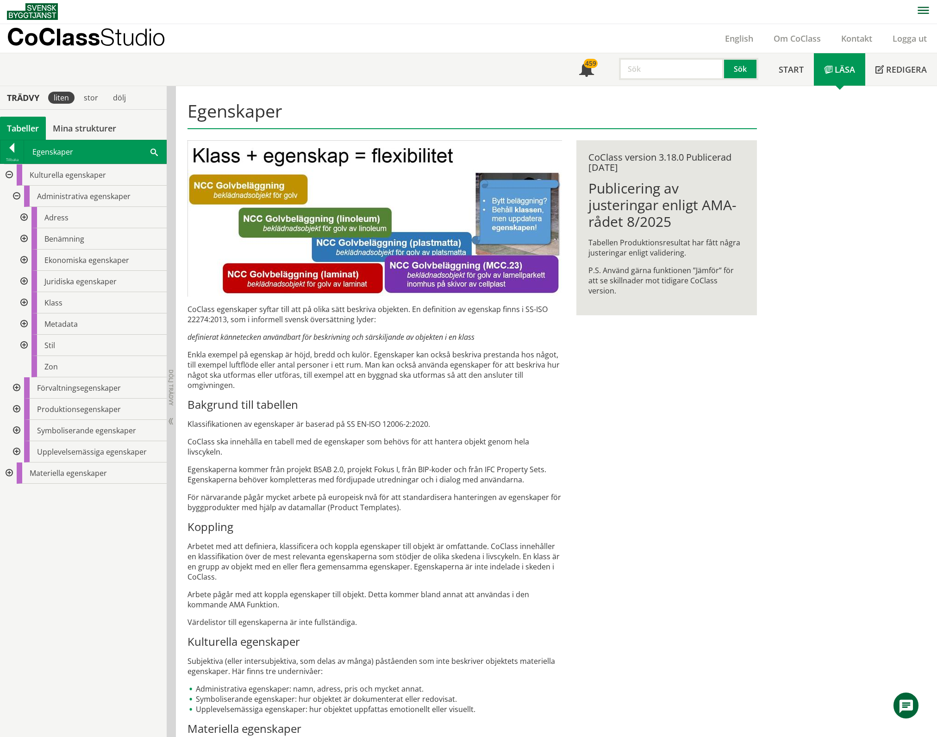
click at [20, 282] on div at bounding box center [23, 281] width 17 height 21
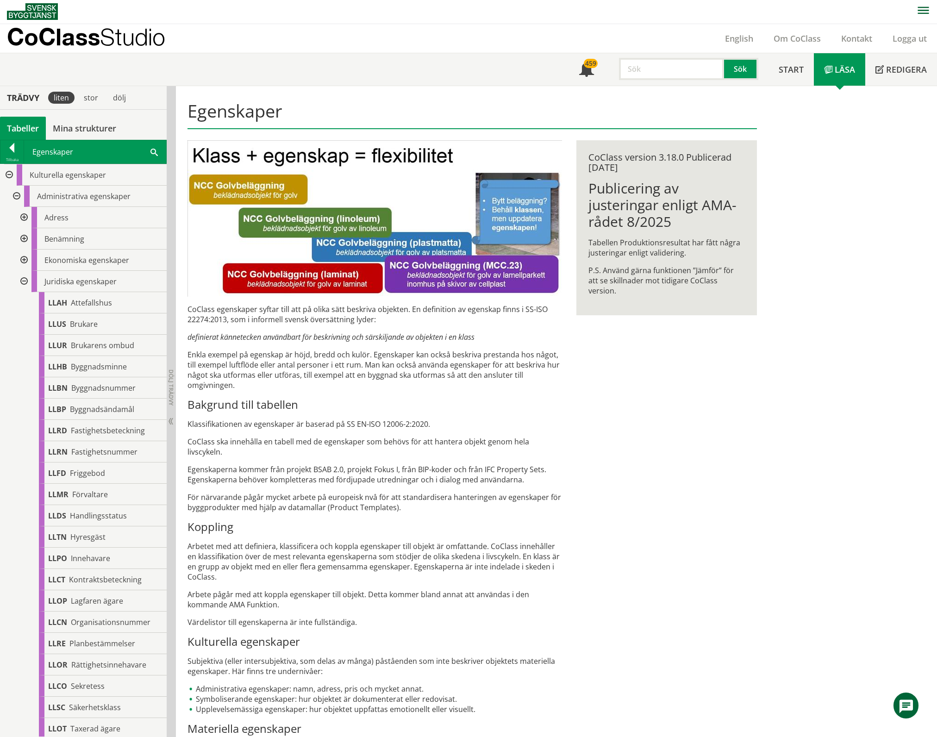
click at [25, 281] on div at bounding box center [23, 281] width 17 height 21
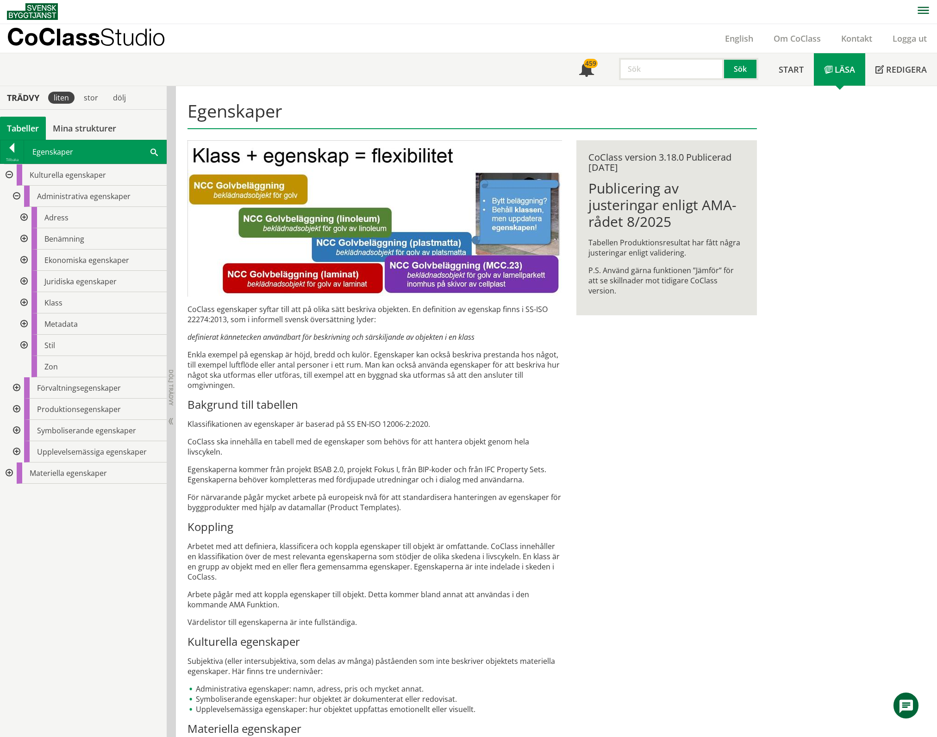
click at [25, 323] on div at bounding box center [23, 323] width 17 height 21
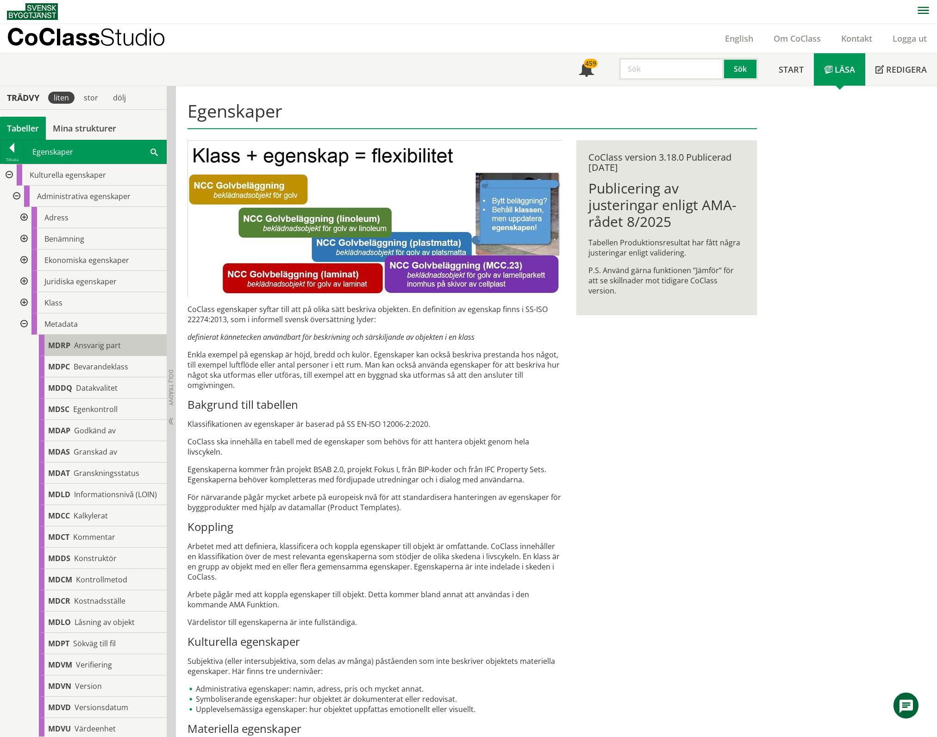
click at [80, 343] on span "Ansvarig part" at bounding box center [97, 345] width 47 height 10
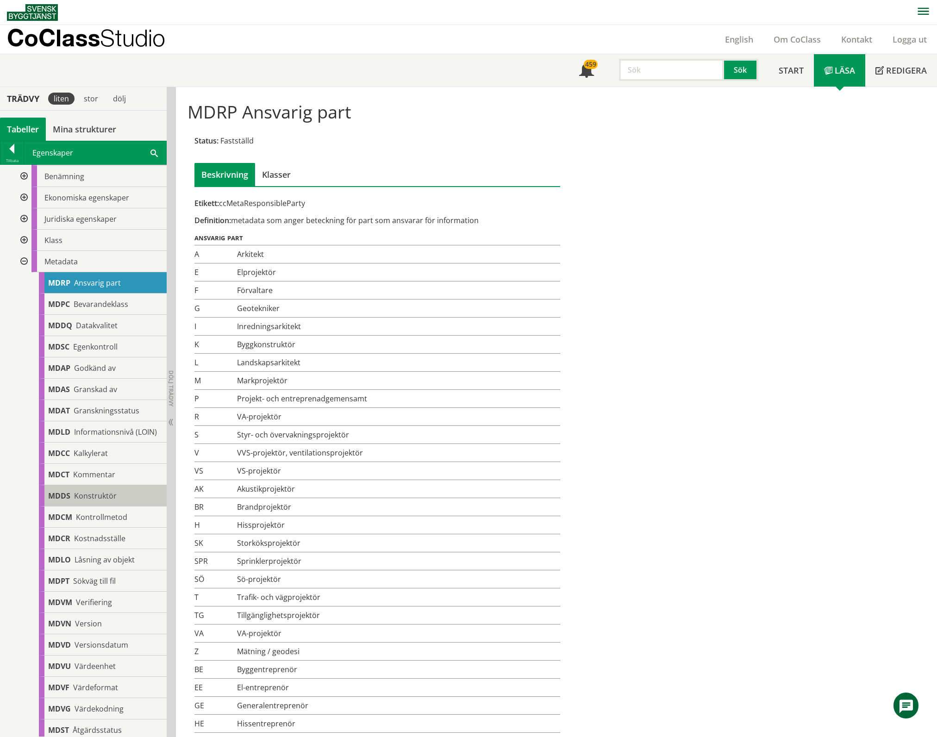
scroll to position [60, 0]
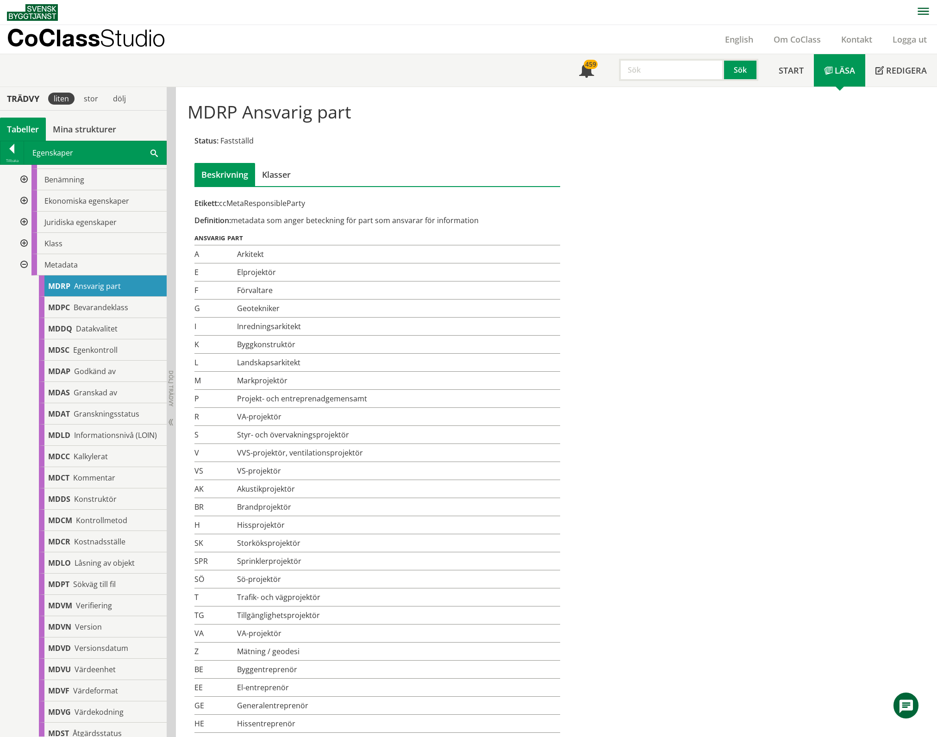
click at [25, 264] on div at bounding box center [23, 264] width 17 height 21
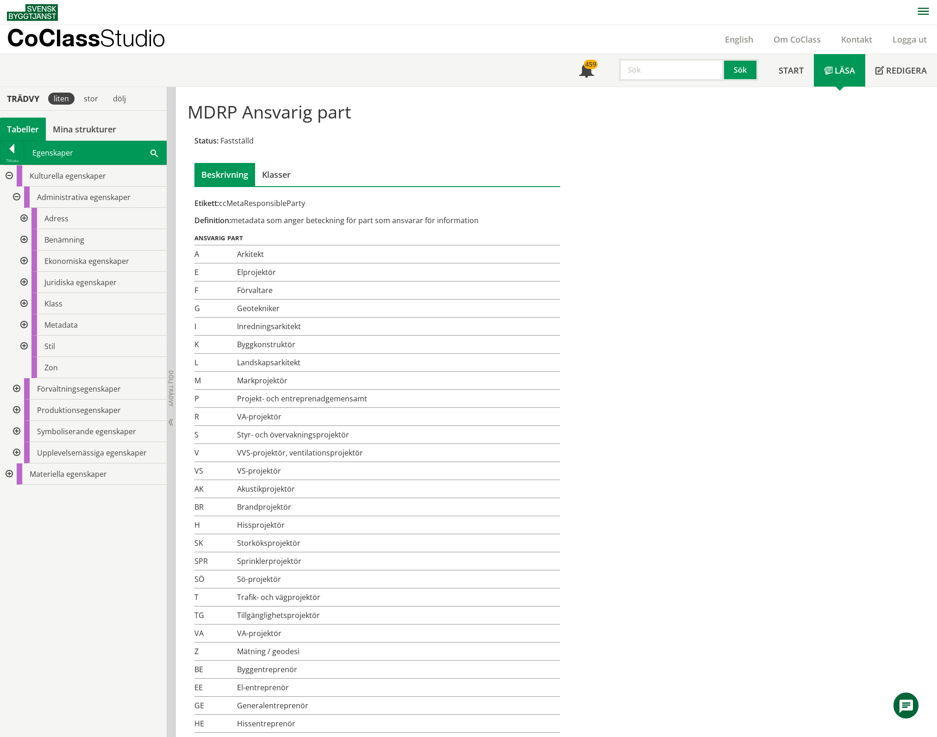
click at [23, 260] on div at bounding box center [23, 260] width 17 height 21
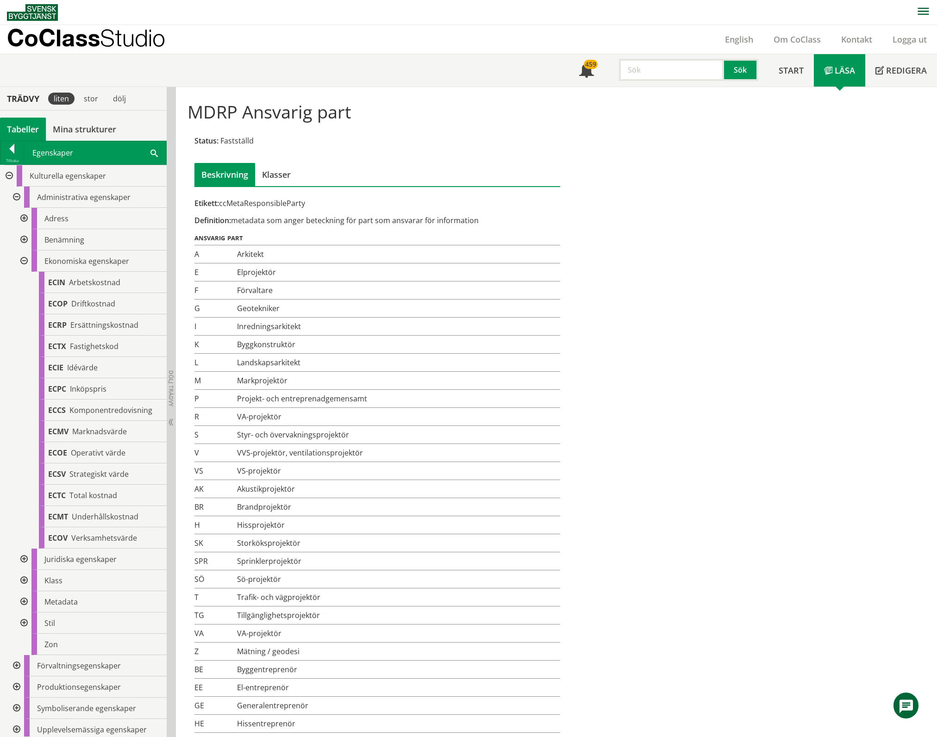
click at [22, 258] on div at bounding box center [23, 260] width 17 height 21
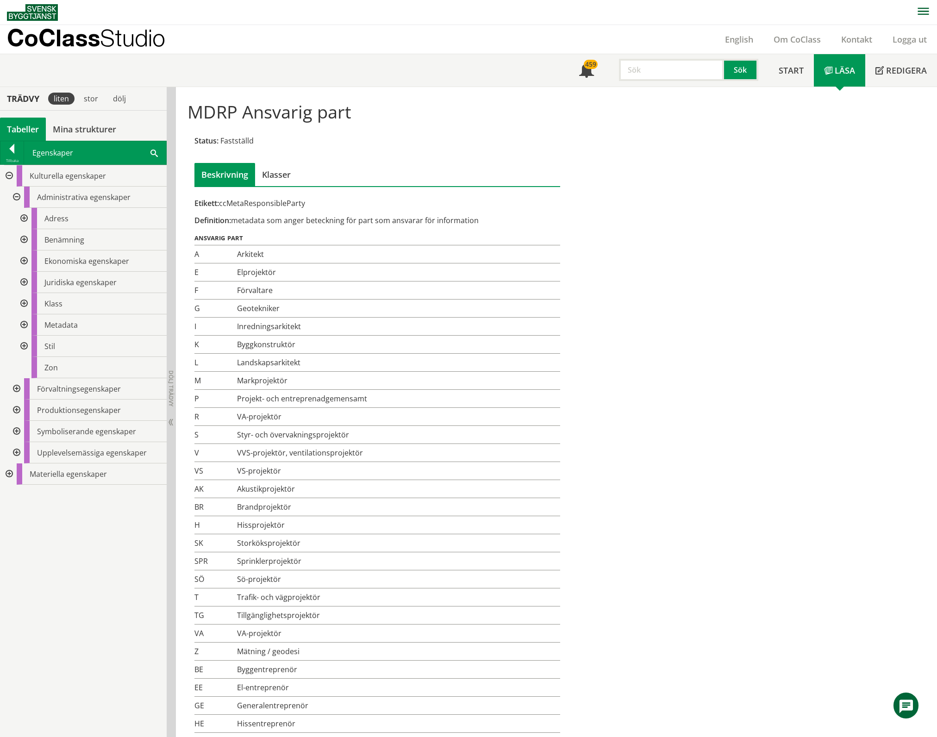
click at [20, 132] on div "Tabeller" at bounding box center [23, 129] width 46 height 23
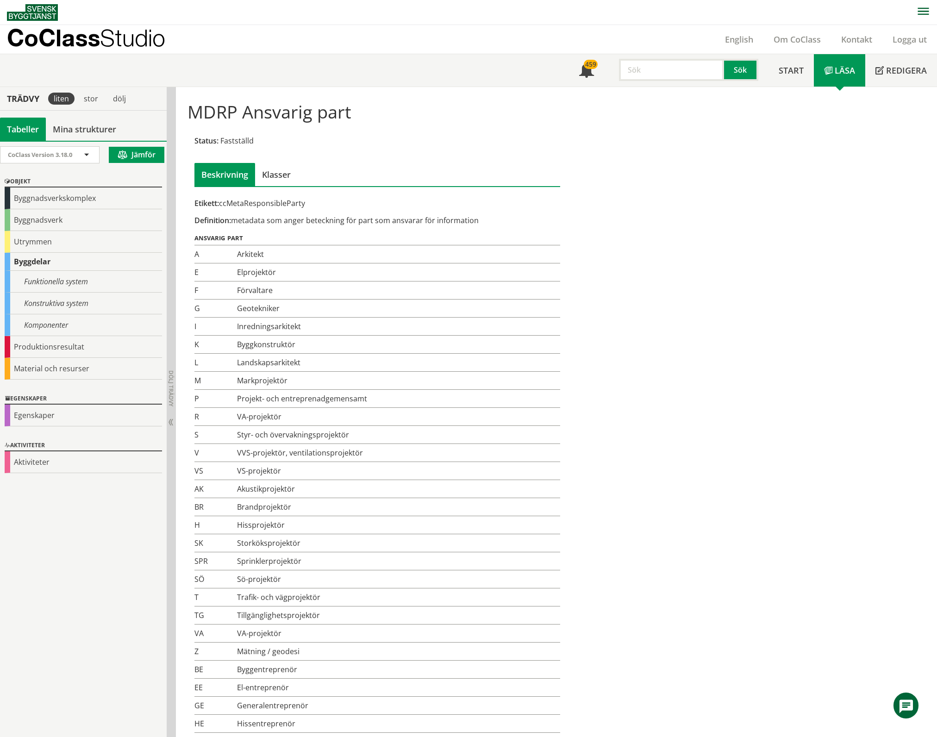
click at [663, 74] on input "text" at bounding box center [671, 70] width 105 height 22
type input "hisskorg"
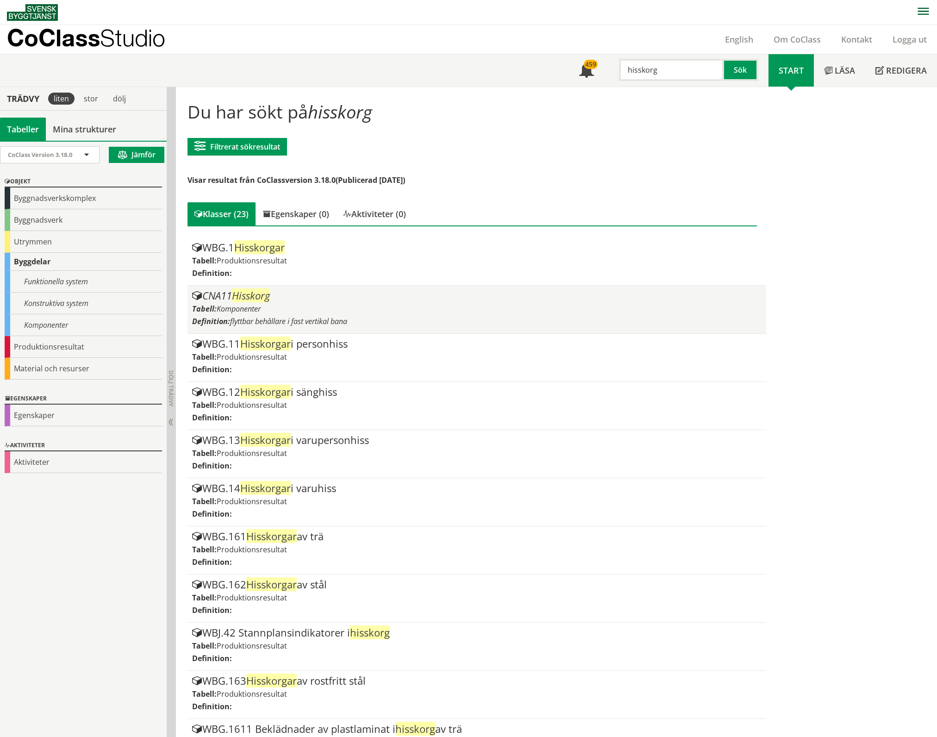
click at [317, 297] on div "CNA11 Hisskorg" at bounding box center [476, 295] width 569 height 11
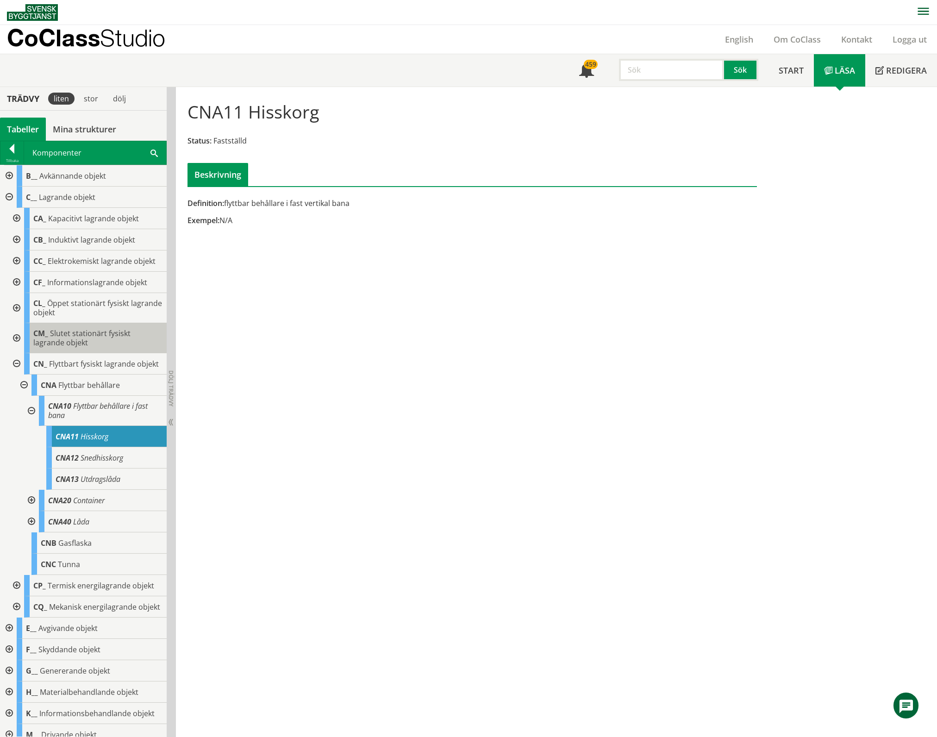
click at [80, 348] on span "Slutet stationärt fysiskt lagrande objekt" at bounding box center [81, 337] width 97 height 19
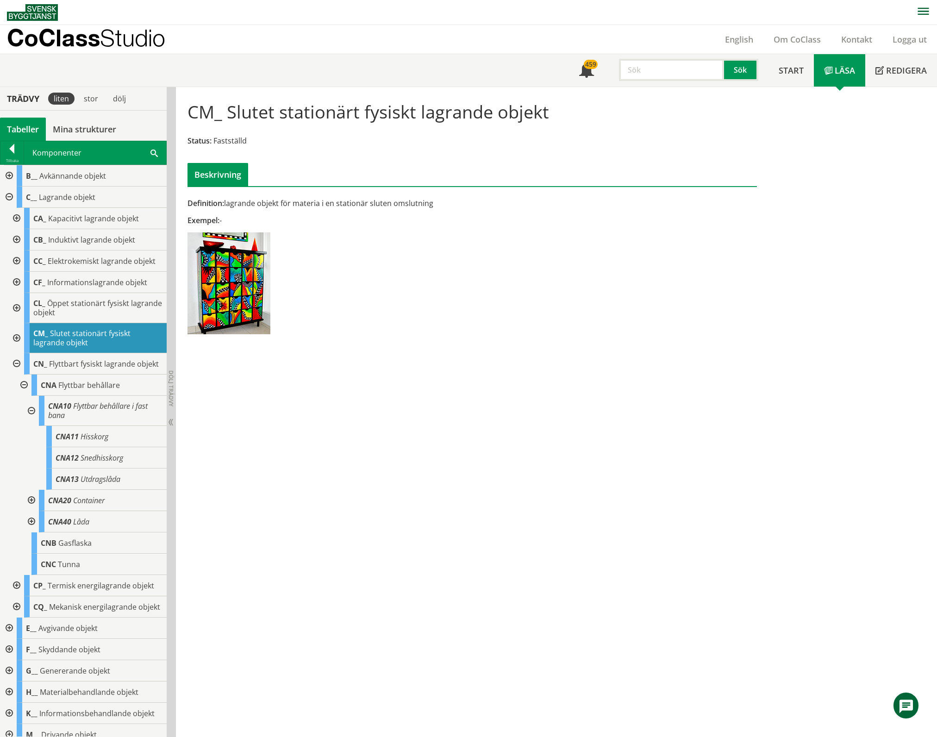
click at [19, 122] on div "Tabeller" at bounding box center [23, 129] width 46 height 23
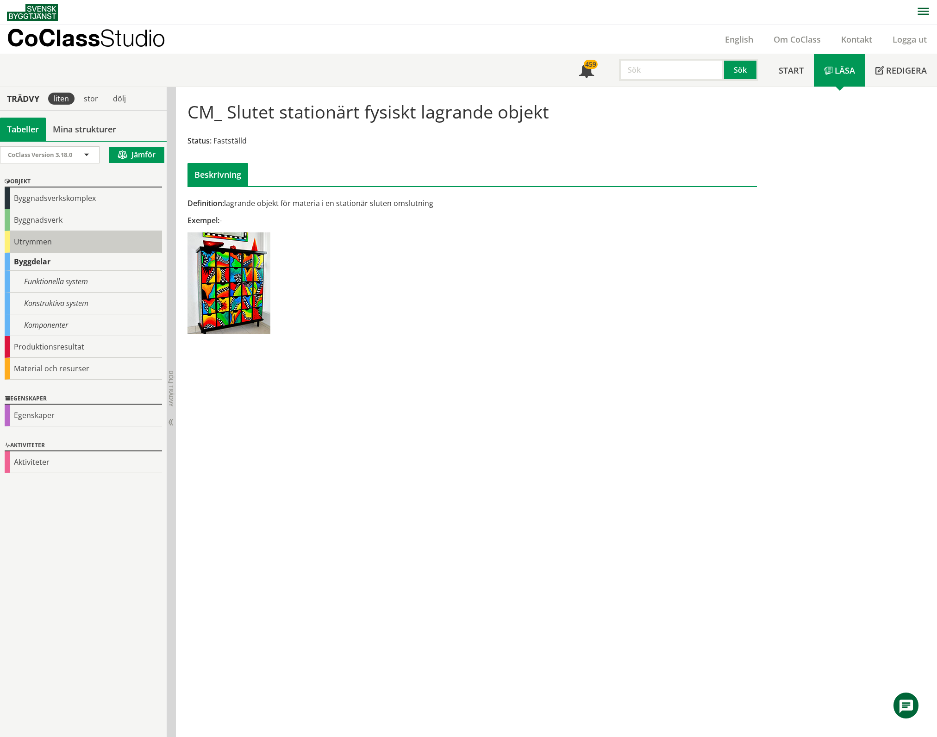
click at [35, 243] on div "Utrymmen" at bounding box center [83, 242] width 157 height 22
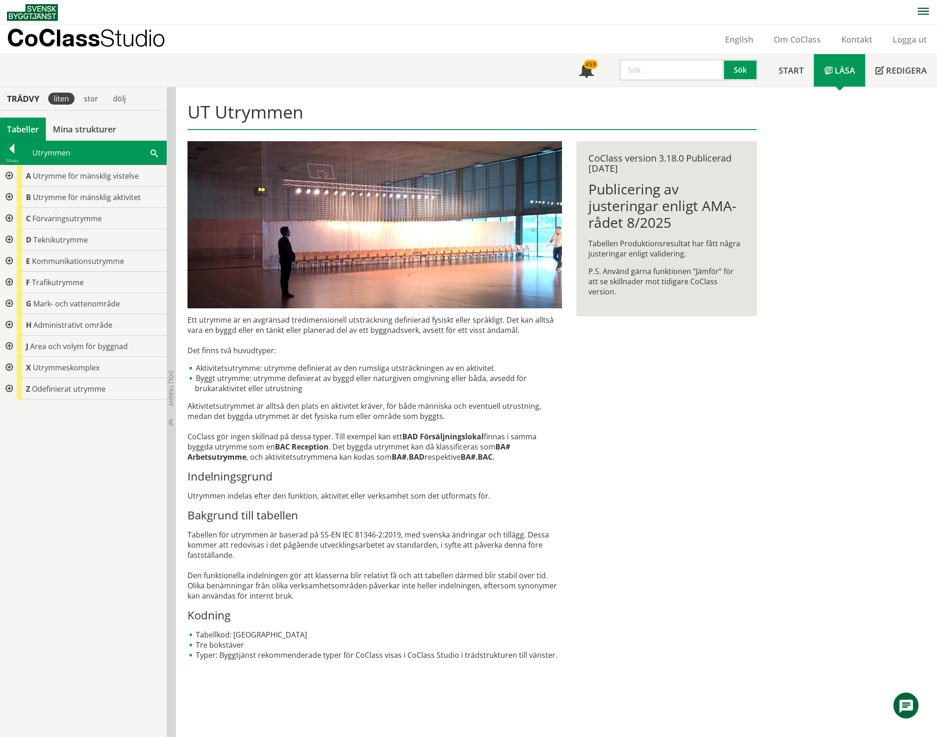
click at [9, 177] on div at bounding box center [8, 175] width 17 height 21
click at [8, 324] on div at bounding box center [8, 324] width 17 height 21
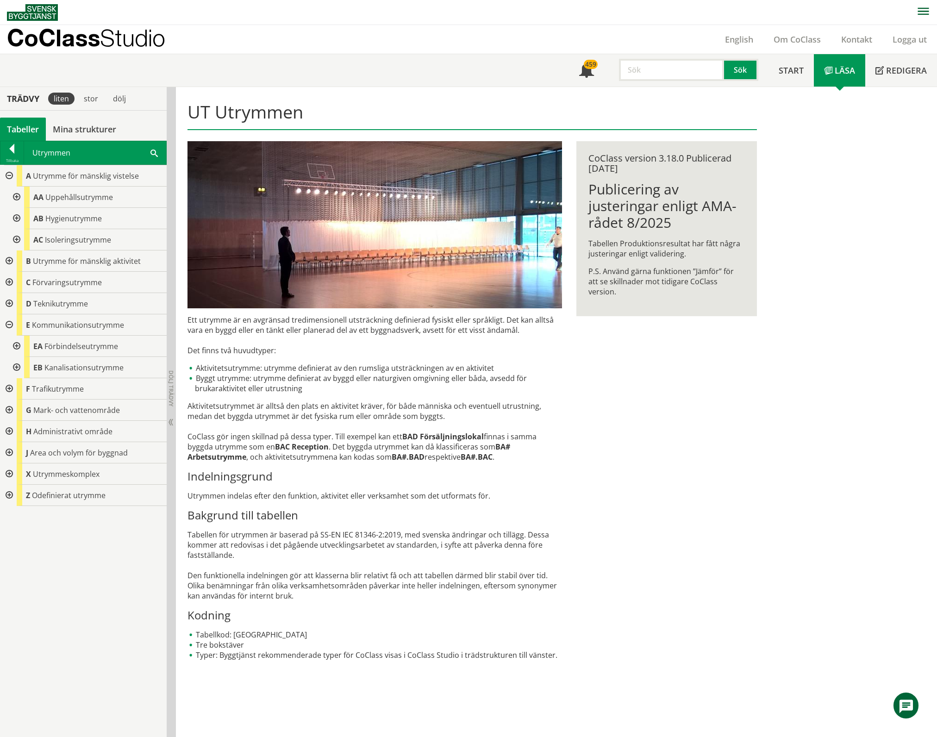
click at [19, 347] on div at bounding box center [15, 346] width 17 height 21
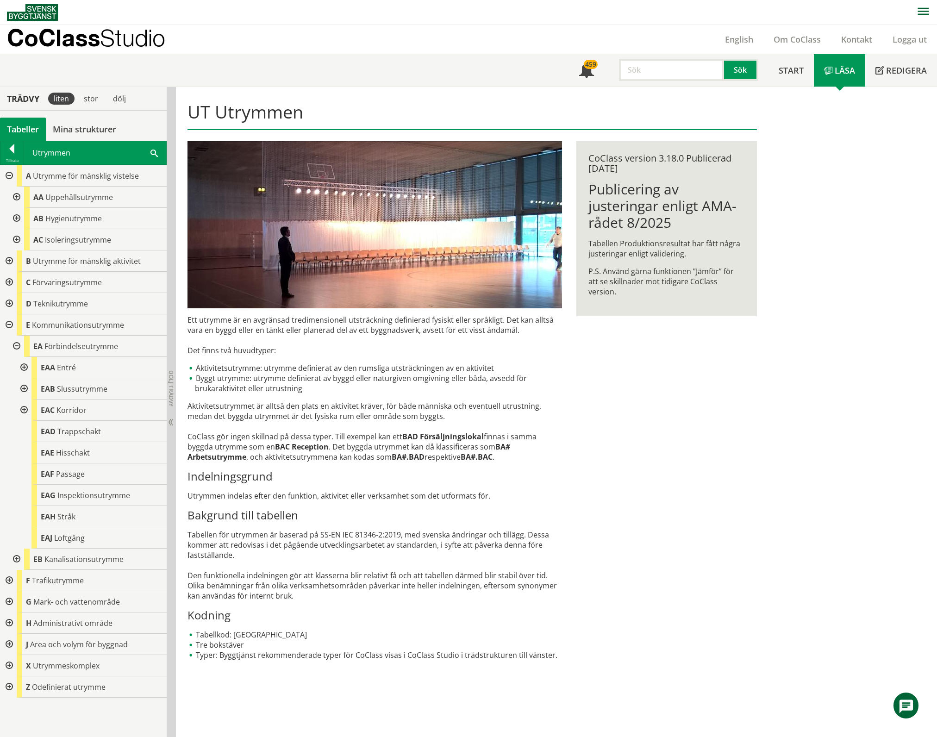
click at [15, 195] on div at bounding box center [15, 197] width 17 height 21
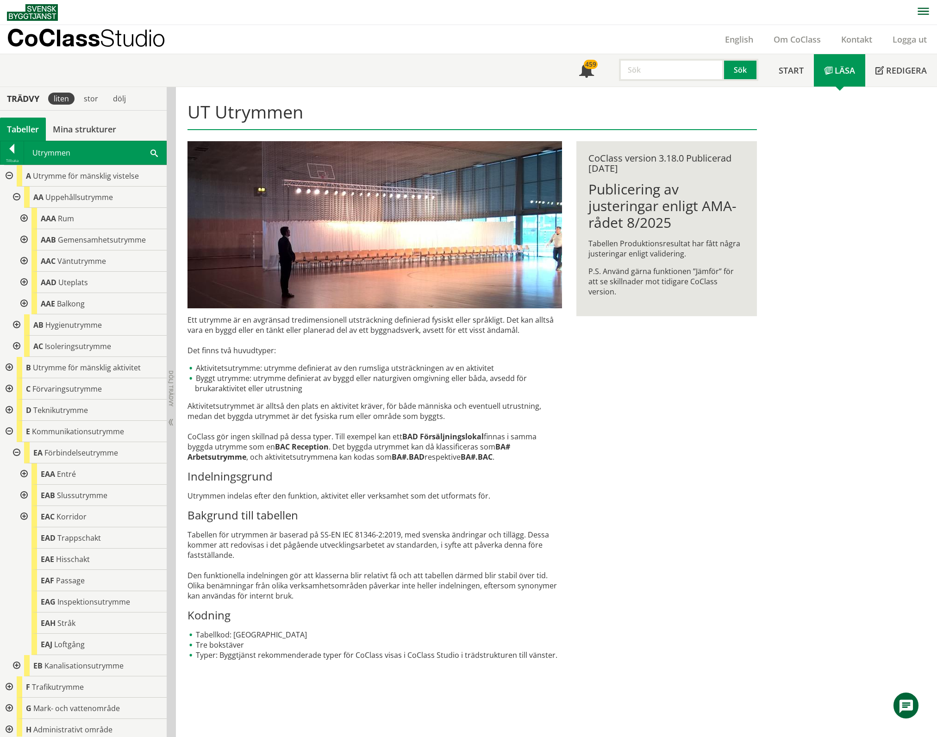
click at [23, 259] on div at bounding box center [23, 260] width 17 height 21
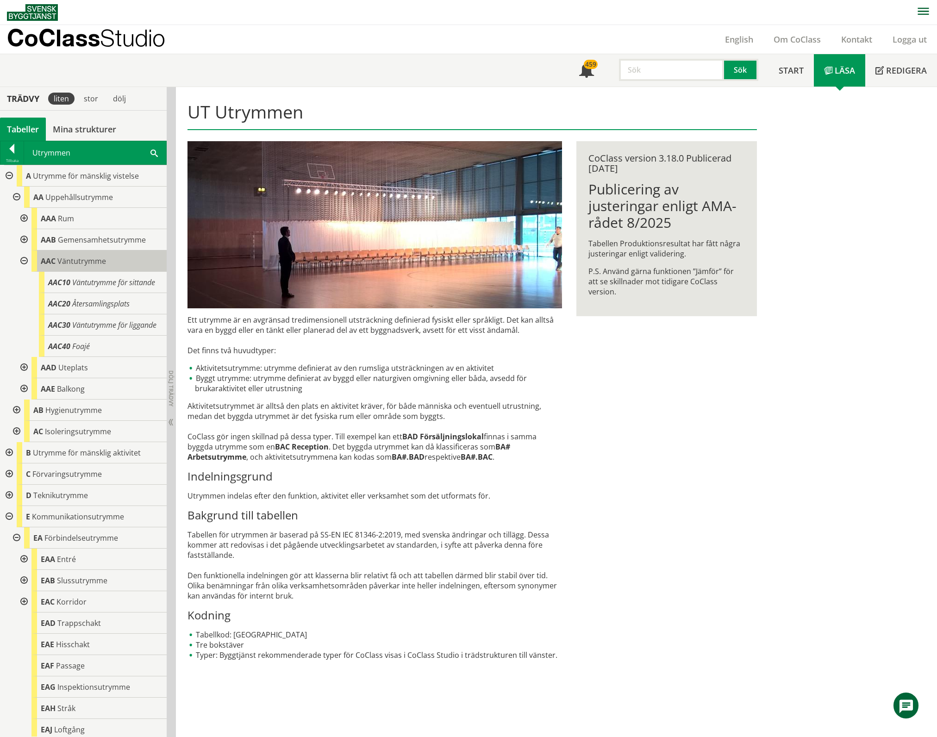
click at [93, 266] on span "Väntutrymme" at bounding box center [81, 261] width 49 height 10
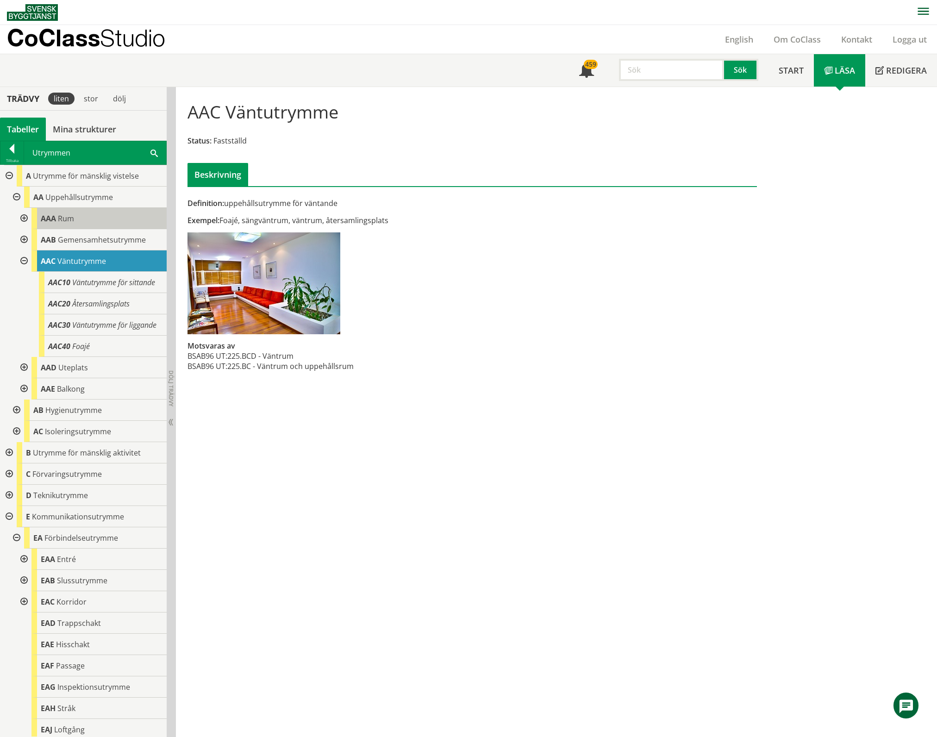
click at [108, 221] on div "AAA Rum" at bounding box center [98, 218] width 135 height 21
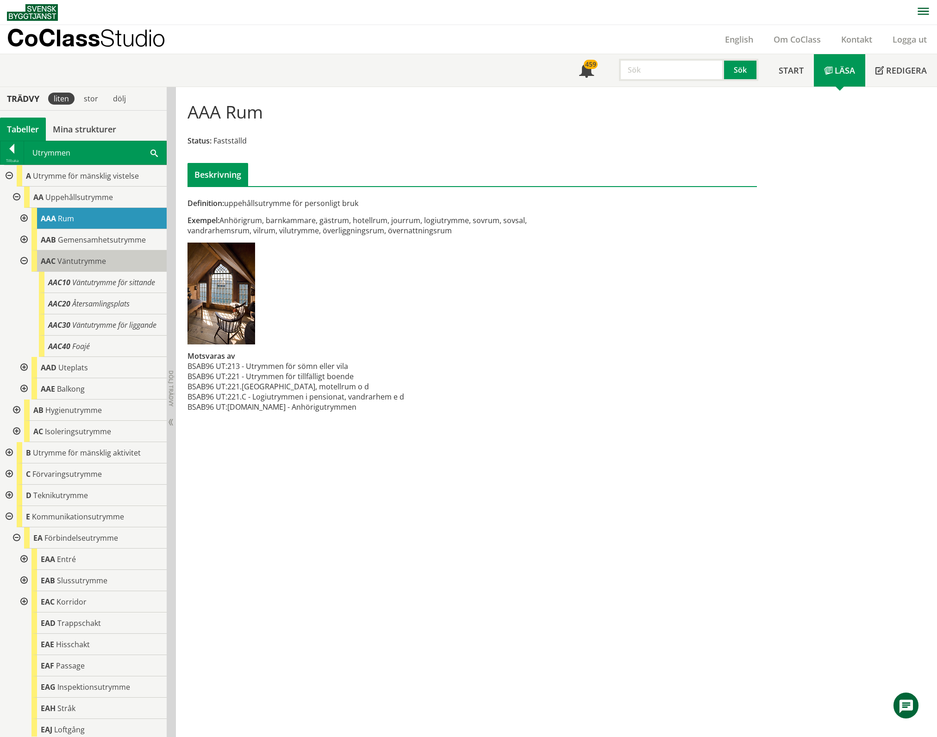
click at [77, 263] on span "Väntutrymme" at bounding box center [81, 261] width 49 height 10
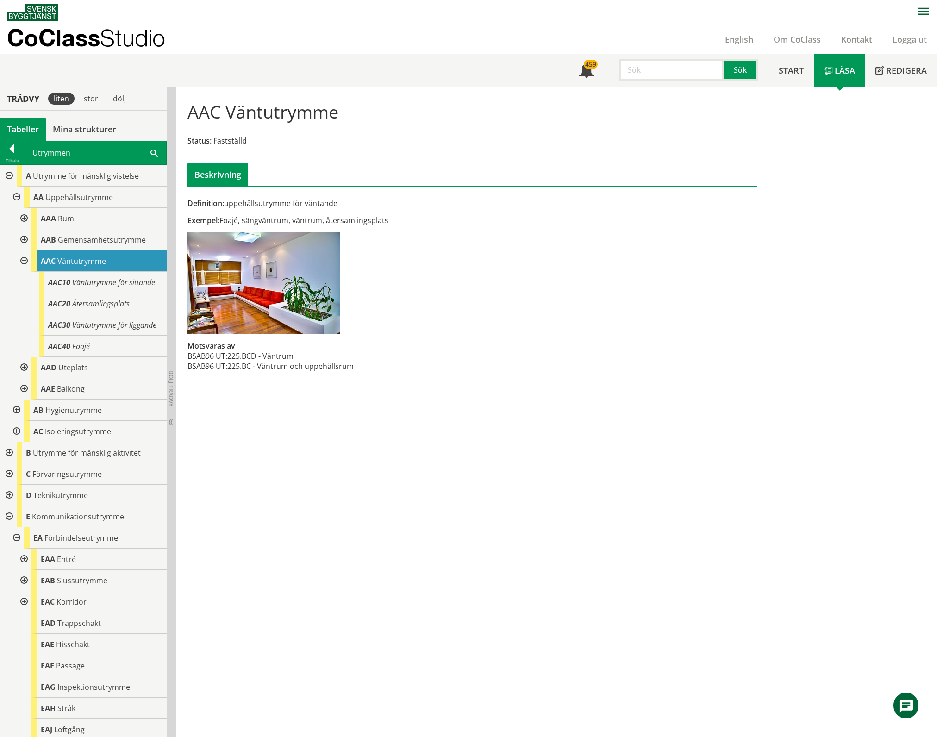
click at [23, 218] on div at bounding box center [23, 218] width 17 height 21
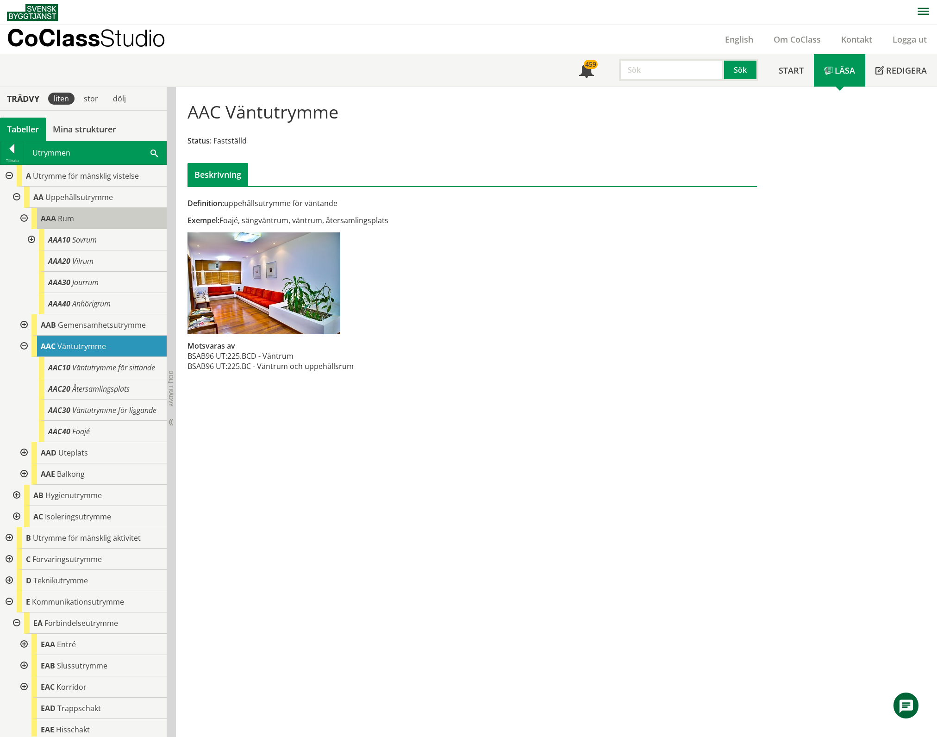
click at [71, 218] on span "Rum" at bounding box center [66, 218] width 16 height 10
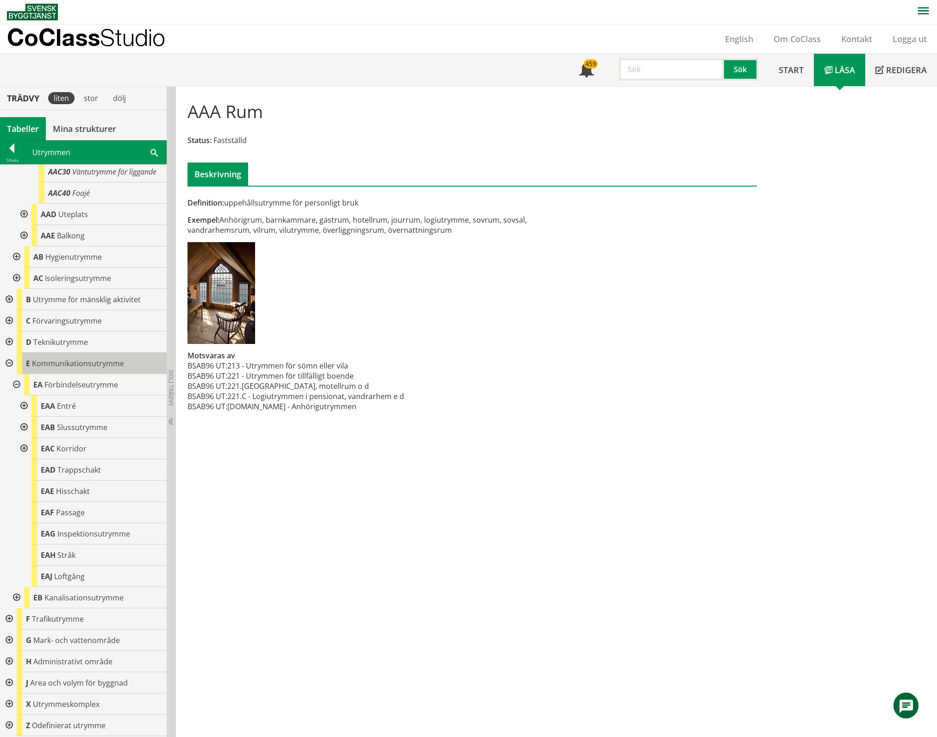
scroll to position [255, 0]
click at [7, 621] on div at bounding box center [8, 619] width 17 height 21
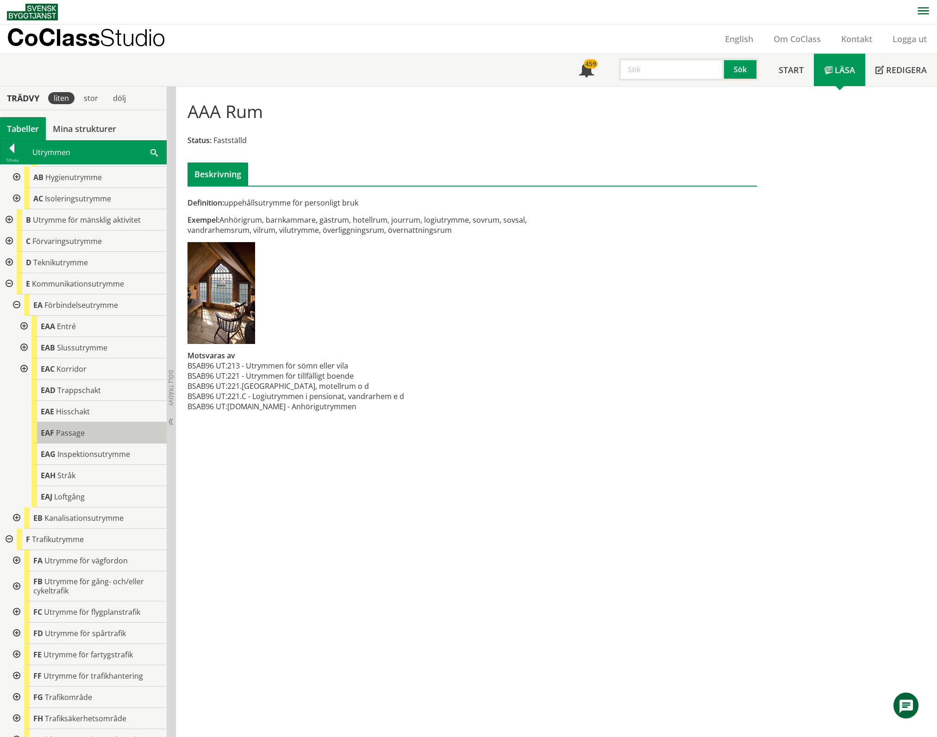
scroll to position [476, 0]
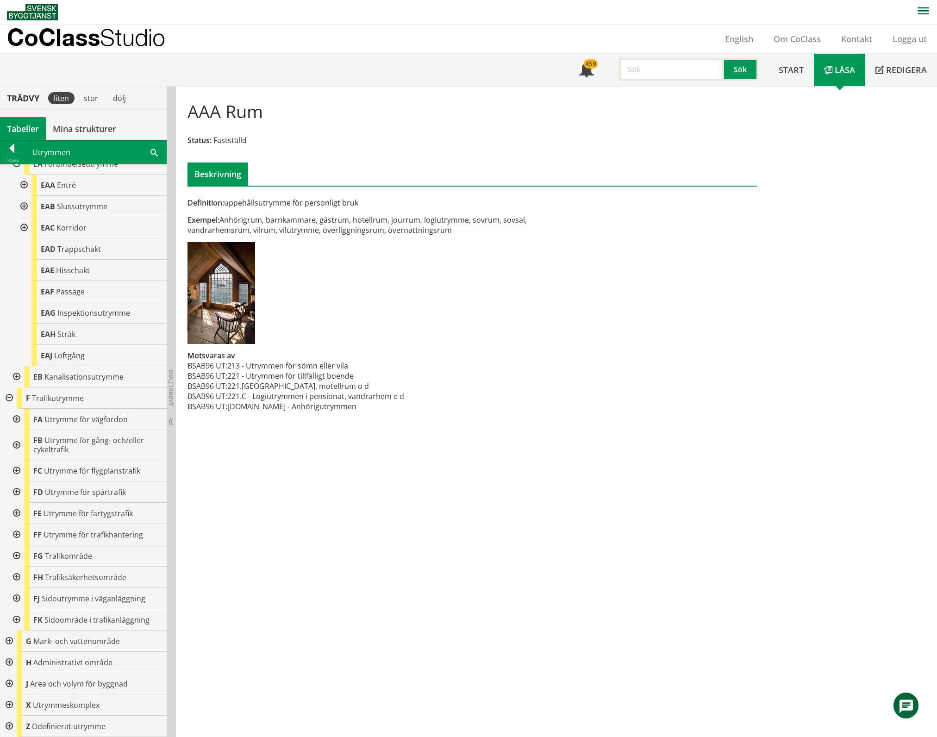
click at [14, 556] on div at bounding box center [15, 555] width 17 height 21
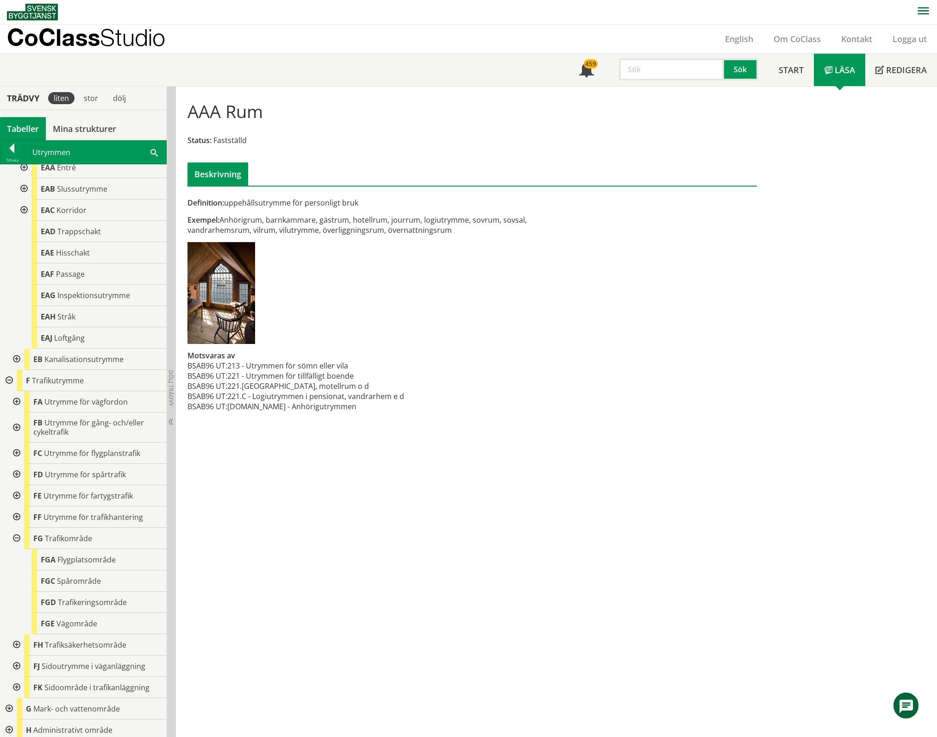
click at [14, 549] on div at bounding box center [15, 538] width 17 height 21
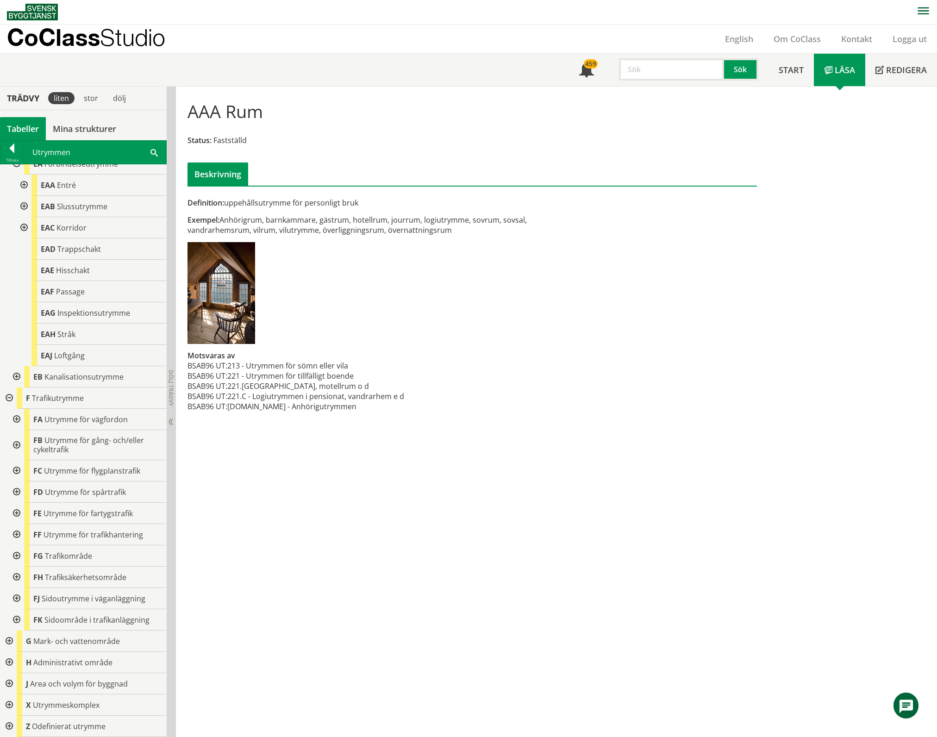
click at [19, 444] on div at bounding box center [15, 445] width 17 height 30
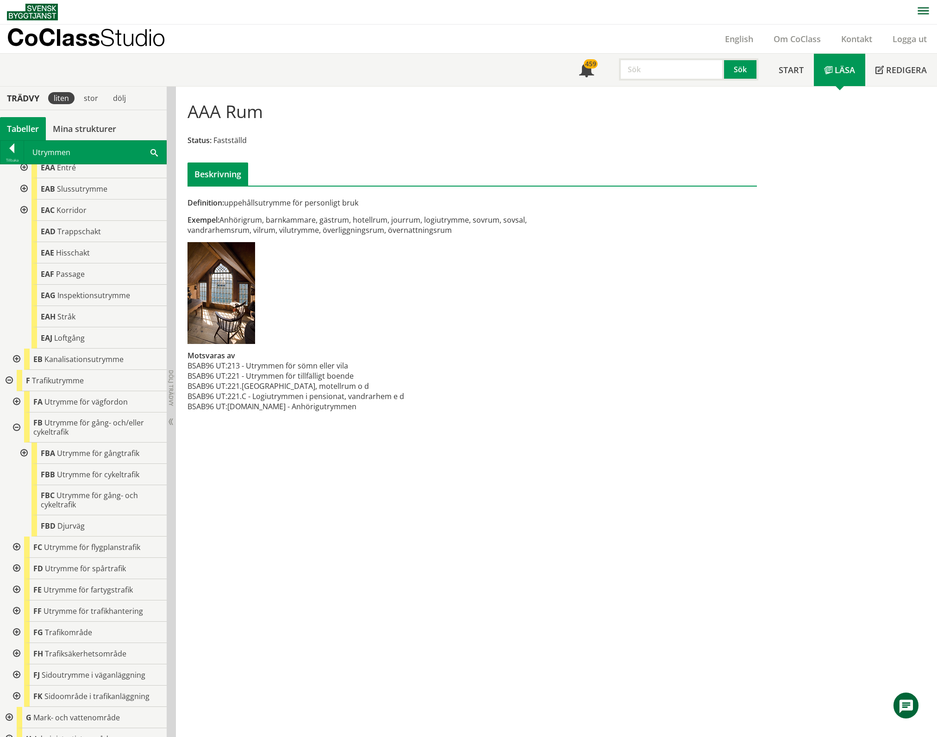
click at [25, 464] on div at bounding box center [23, 453] width 17 height 21
click at [24, 464] on div at bounding box center [23, 453] width 17 height 21
click at [99, 458] on span "Utrymme för gångtrafik" at bounding box center [98, 453] width 82 height 10
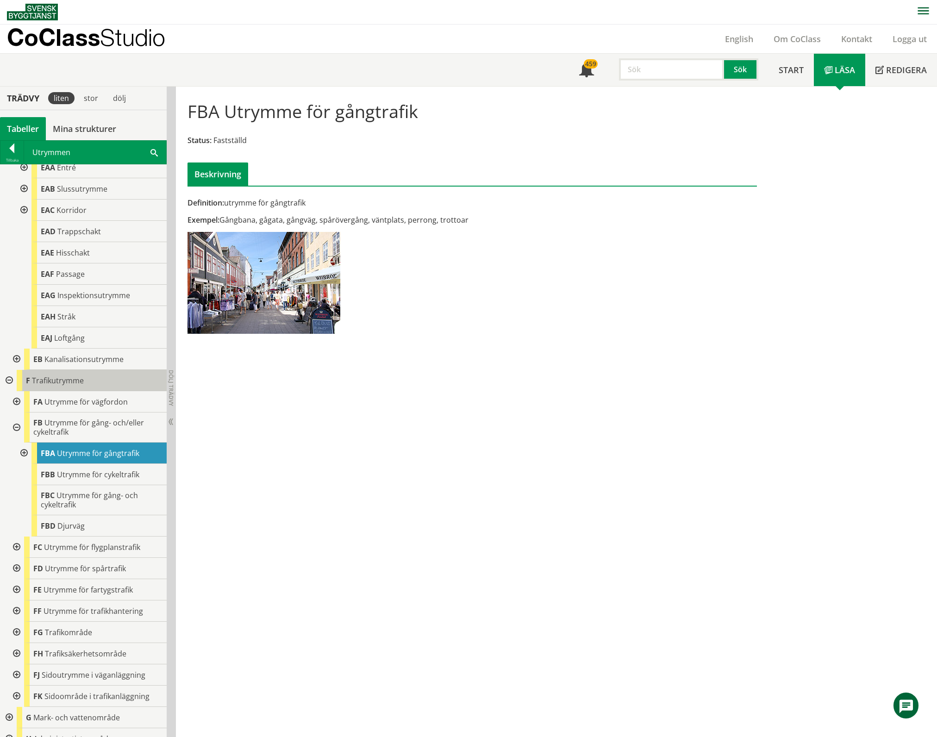
click at [62, 386] on span "Trafikutrymme" at bounding box center [58, 380] width 52 height 10
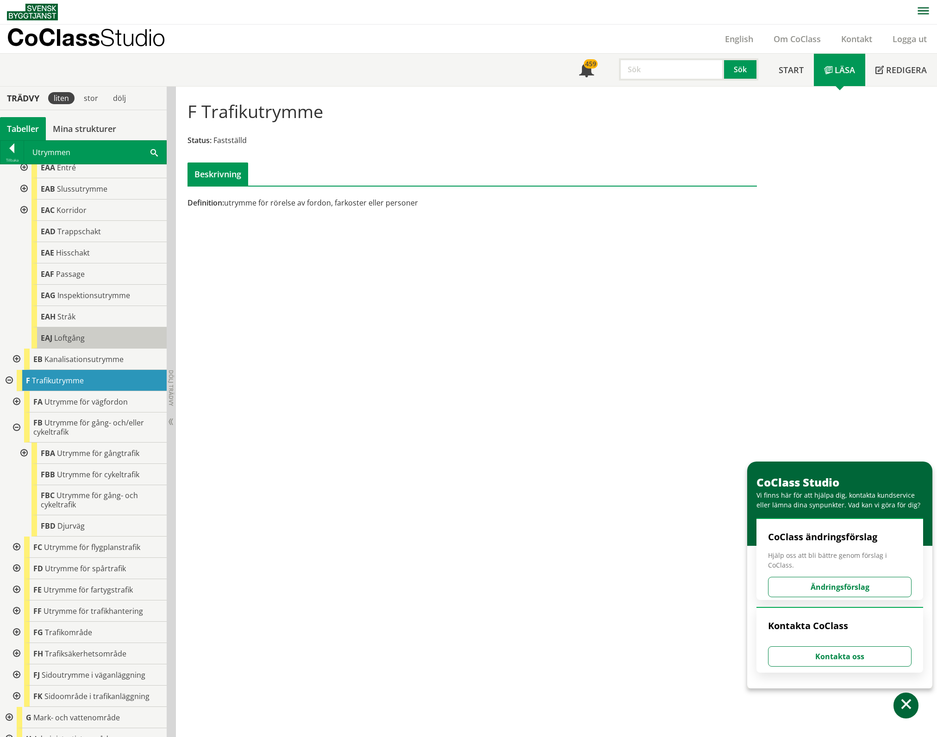
click at [91, 349] on div "EAJ Loftgång" at bounding box center [98, 337] width 135 height 21
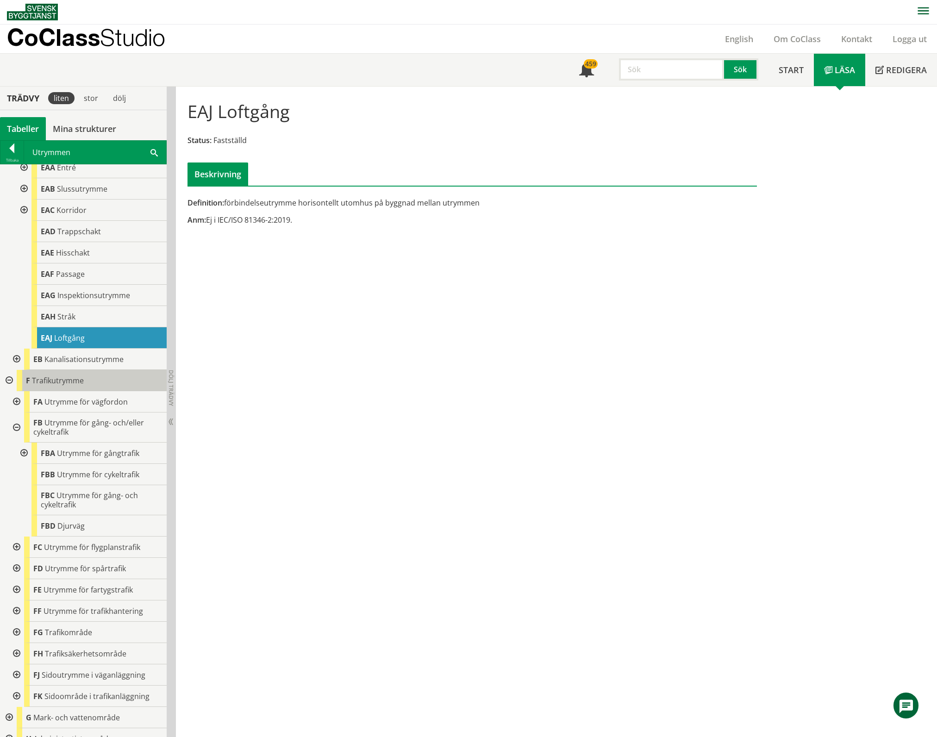
click at [62, 386] on span "Trafikutrymme" at bounding box center [58, 380] width 52 height 10
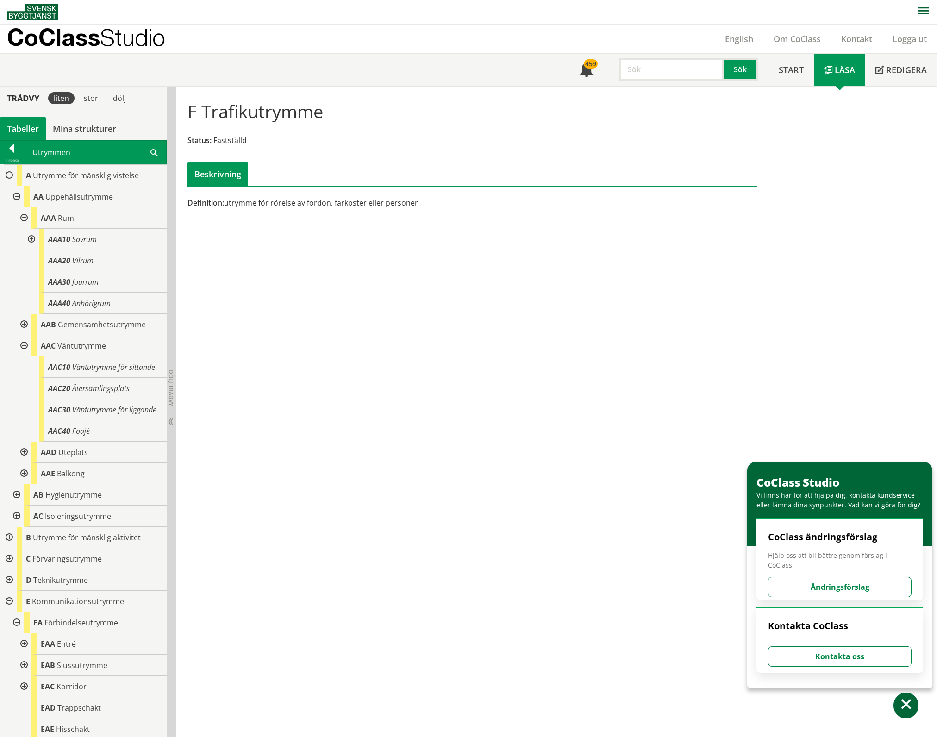
click at [26, 325] on div at bounding box center [23, 324] width 17 height 21
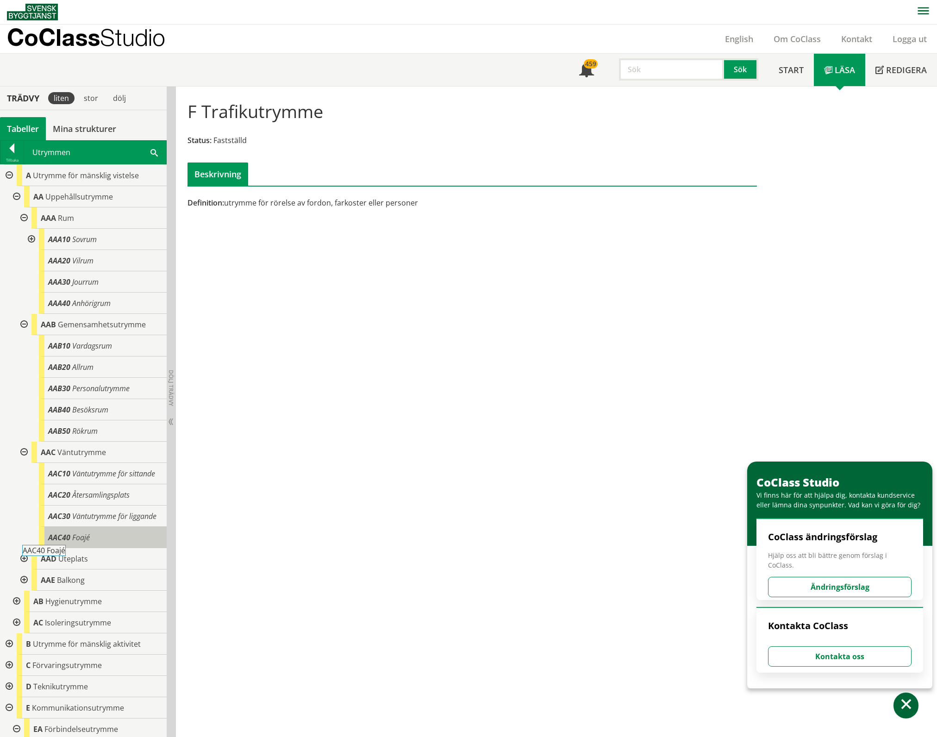
click at [93, 548] on div "AAC40 Foajé" at bounding box center [103, 537] width 128 height 21
click at [87, 543] on span "Foajé" at bounding box center [81, 537] width 18 height 10
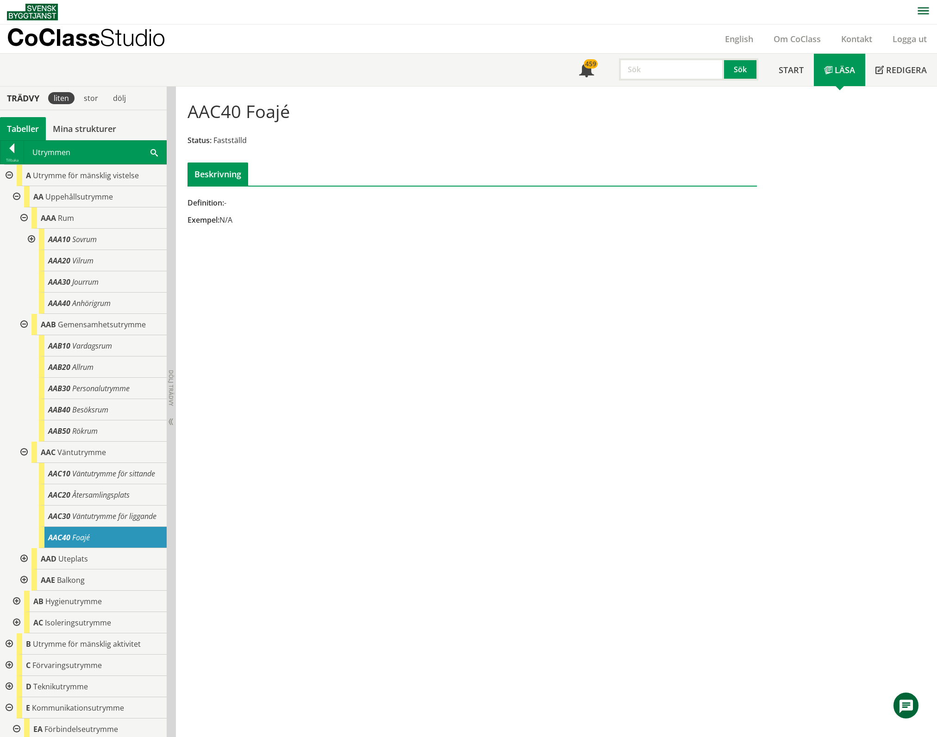
click at [652, 68] on input "text" at bounding box center [671, 69] width 105 height 22
type input "post"
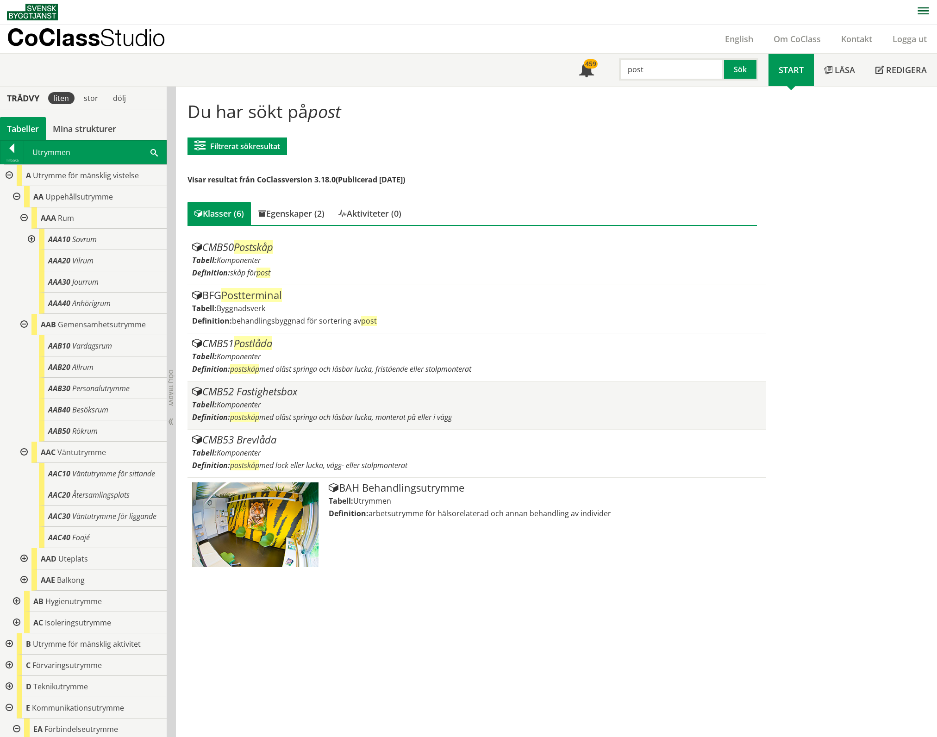
click at [326, 396] on div "CMB52 Fastighetsbox Tabell: Komponenter Definition: postskåp med olåst springa …" at bounding box center [476, 405] width 569 height 38
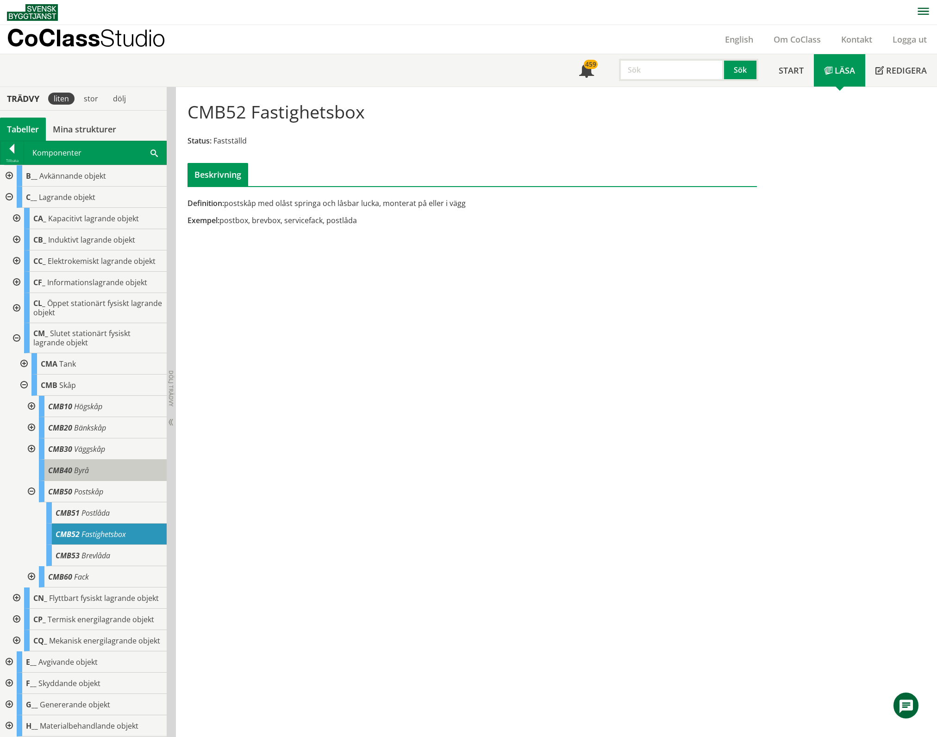
click at [99, 479] on div "CMB40 Byrå" at bounding box center [103, 470] width 128 height 21
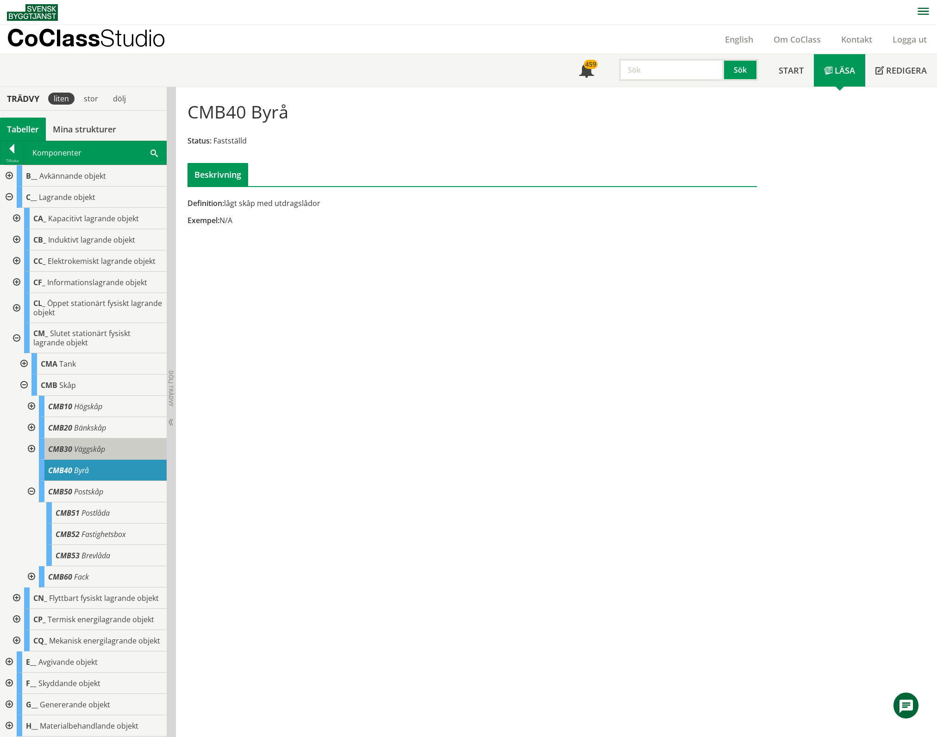
click at [104, 454] on span "Väggskåp" at bounding box center [89, 449] width 31 height 10
click at [112, 455] on div "CMB30 Väggskåp" at bounding box center [103, 448] width 128 height 21
click at [30, 126] on div "Tabeller" at bounding box center [23, 129] width 46 height 23
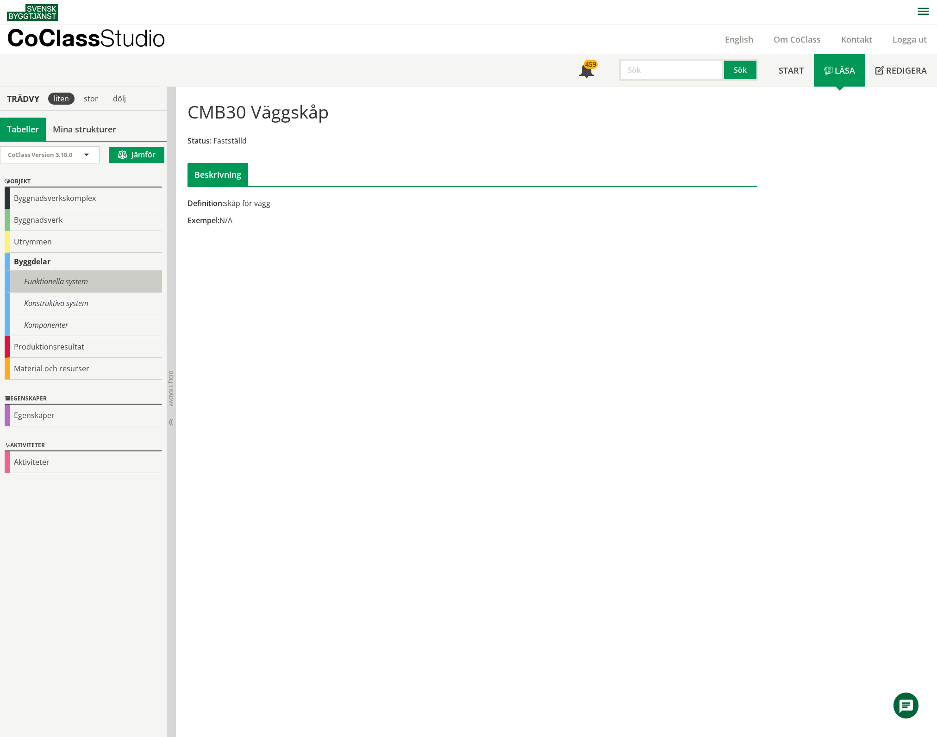
click at [44, 283] on div "Funktionella system" at bounding box center [83, 282] width 157 height 22
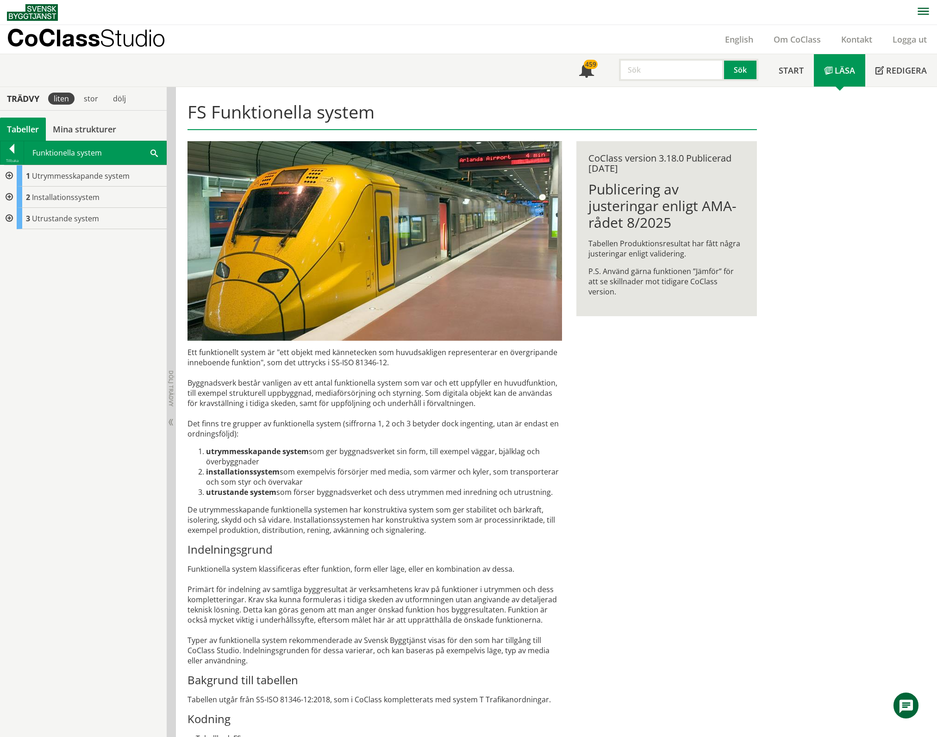
click at [32, 130] on div "Tabeller" at bounding box center [23, 129] width 46 height 23
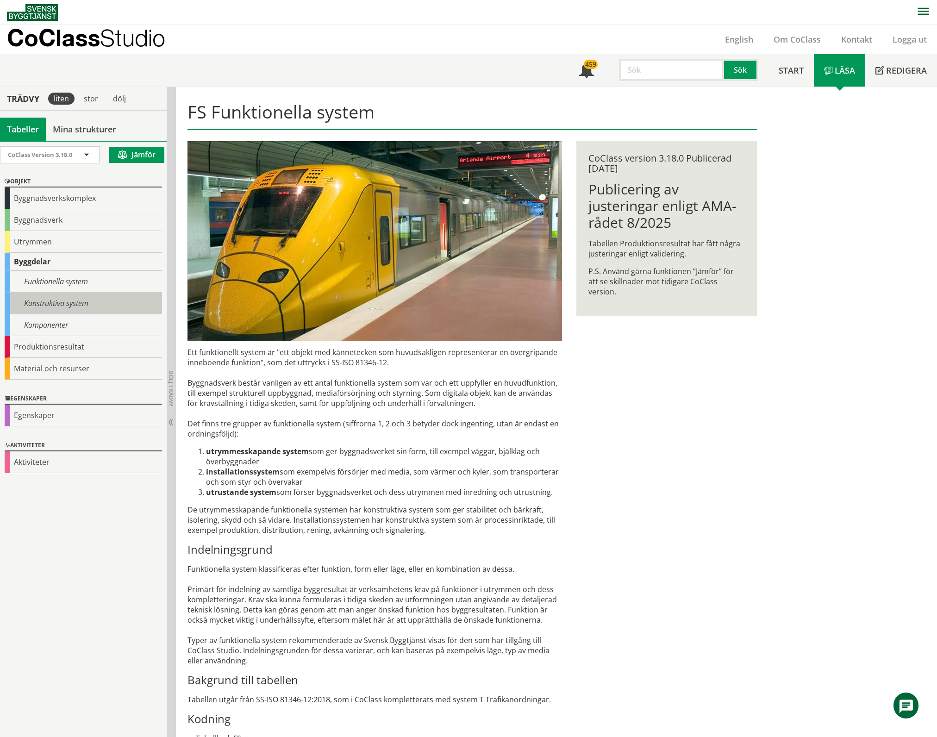
click at [37, 304] on div "Konstruktiva system" at bounding box center [83, 304] width 157 height 22
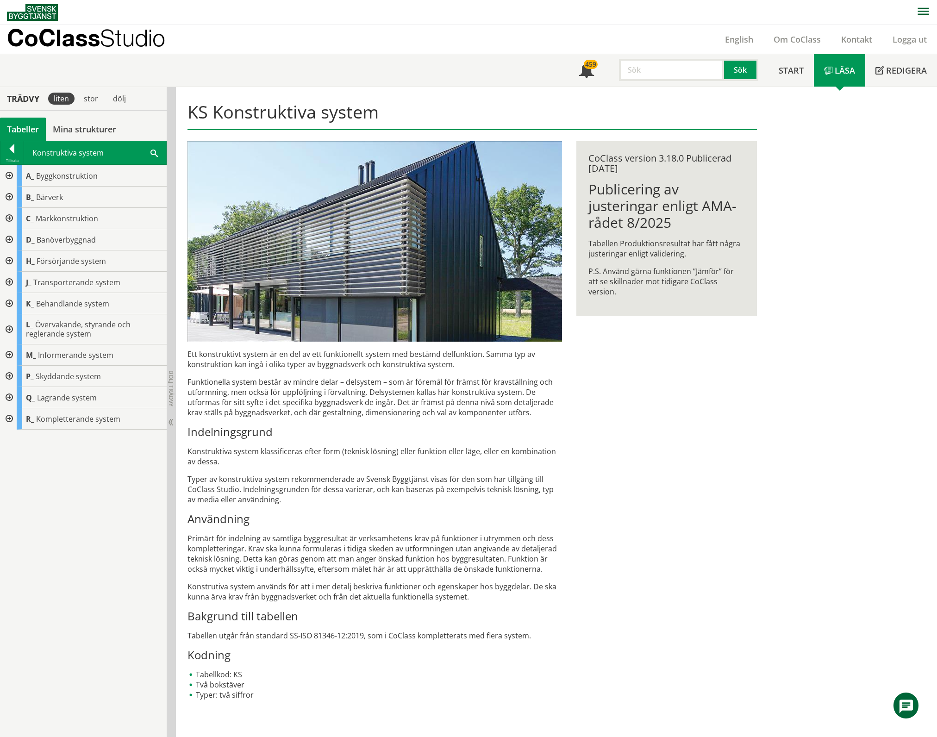
click at [8, 422] on div at bounding box center [8, 418] width 17 height 21
click at [15, 461] on div at bounding box center [15, 461] width 17 height 21
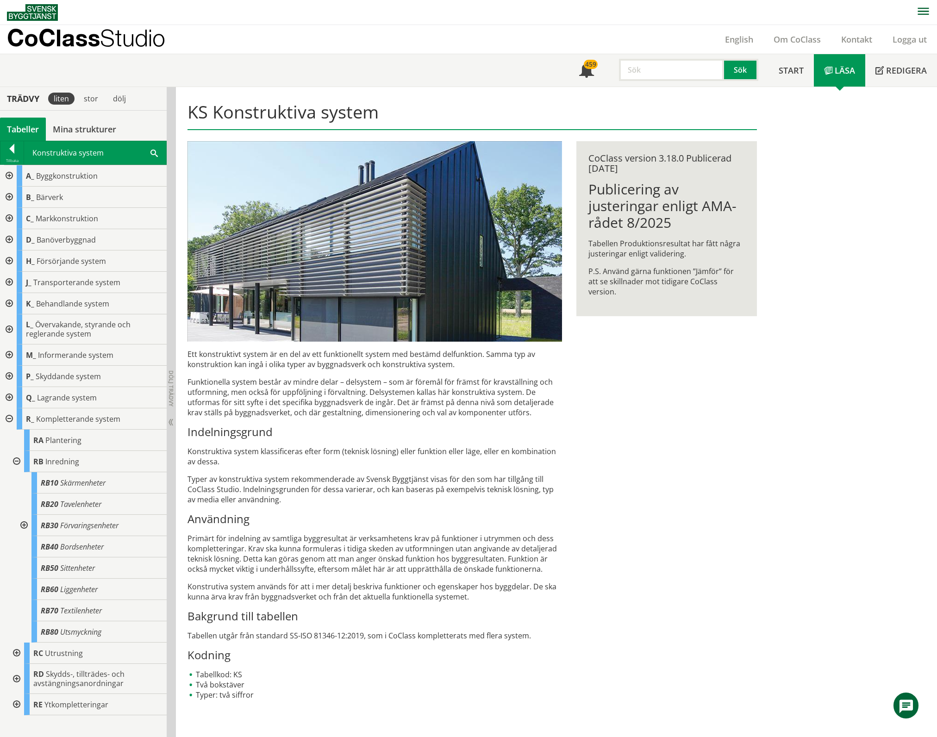
click at [25, 527] on div at bounding box center [23, 525] width 17 height 21
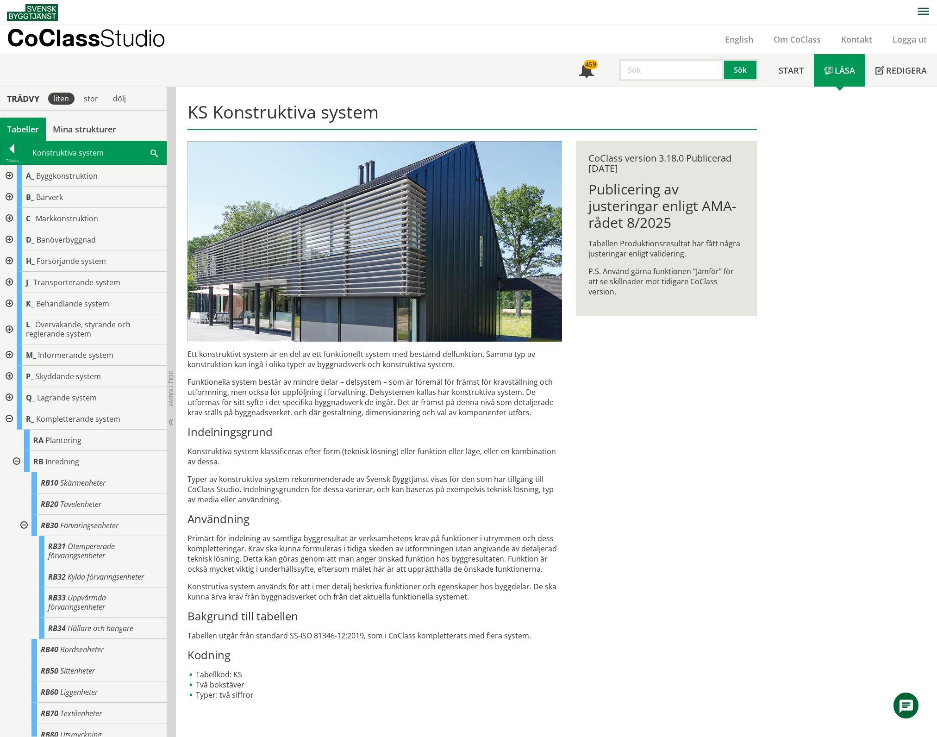
click at [24, 528] on div at bounding box center [23, 525] width 17 height 21
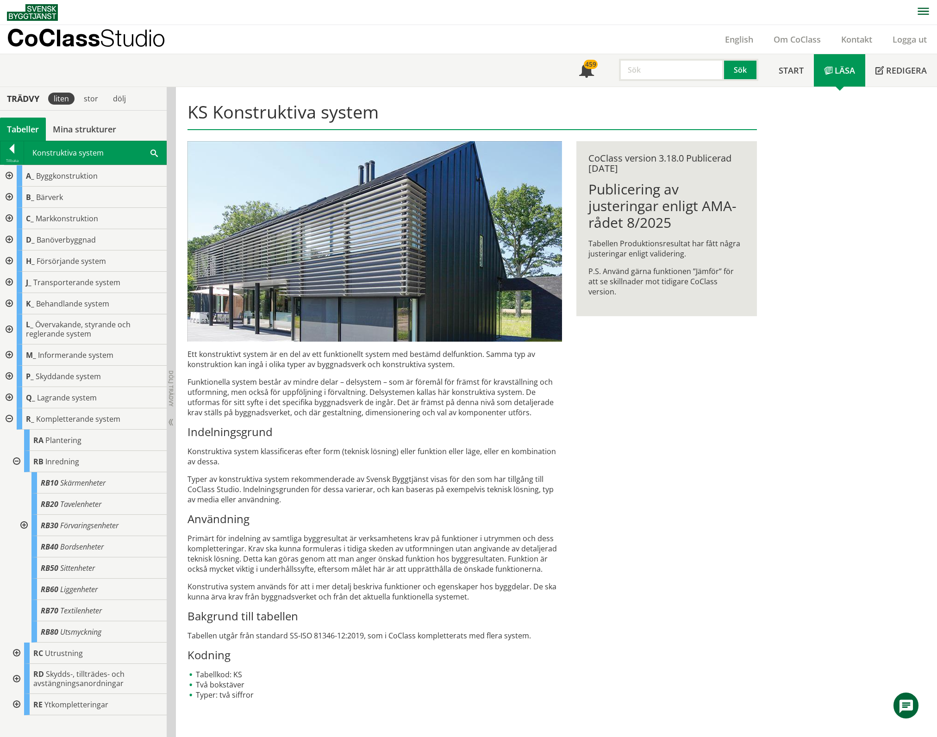
click at [14, 457] on div at bounding box center [15, 461] width 17 height 21
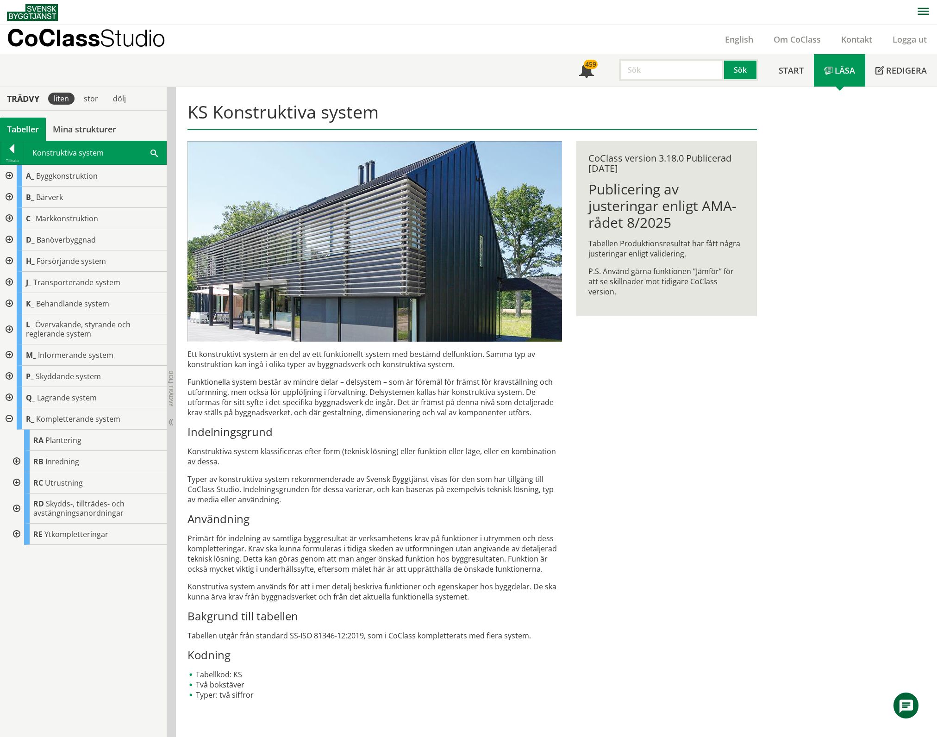
click at [659, 71] on input "text" at bounding box center [671, 70] width 105 height 22
type input "b"
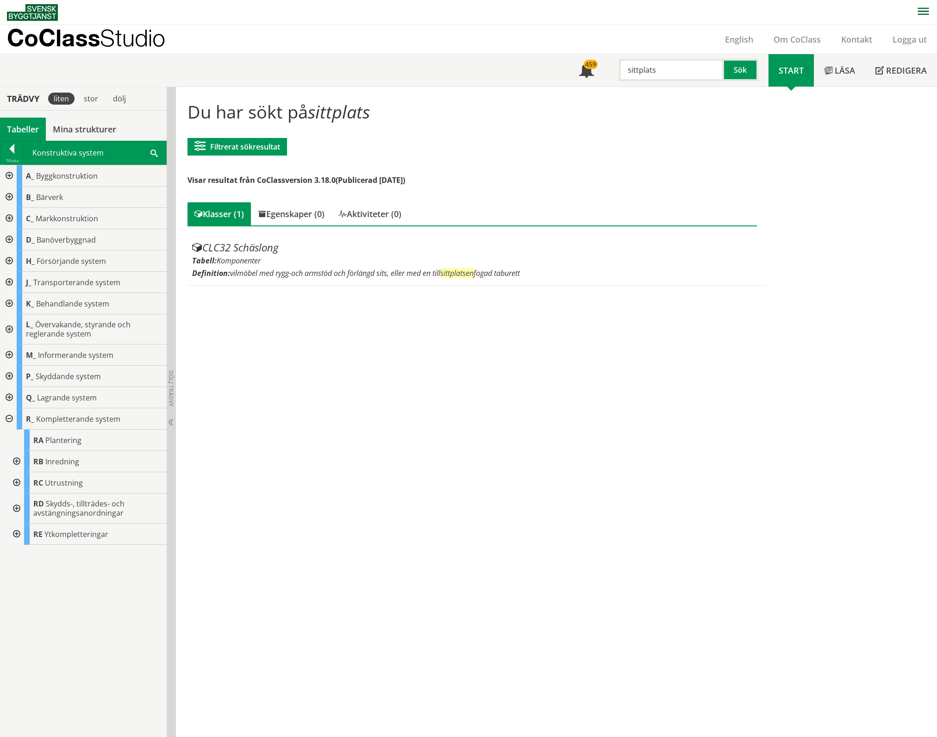
click at [14, 509] on div at bounding box center [15, 508] width 17 height 30
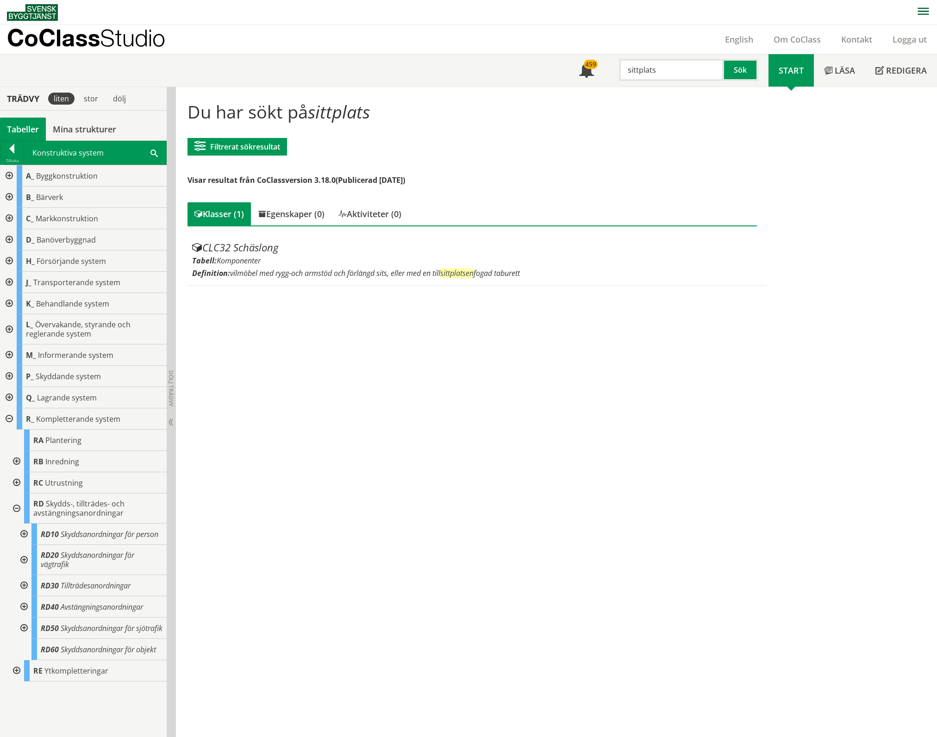
click at [23, 588] on div at bounding box center [23, 585] width 17 height 21
click at [23, 587] on div at bounding box center [23, 585] width 17 height 21
click at [30, 131] on div "Tabeller" at bounding box center [23, 129] width 46 height 23
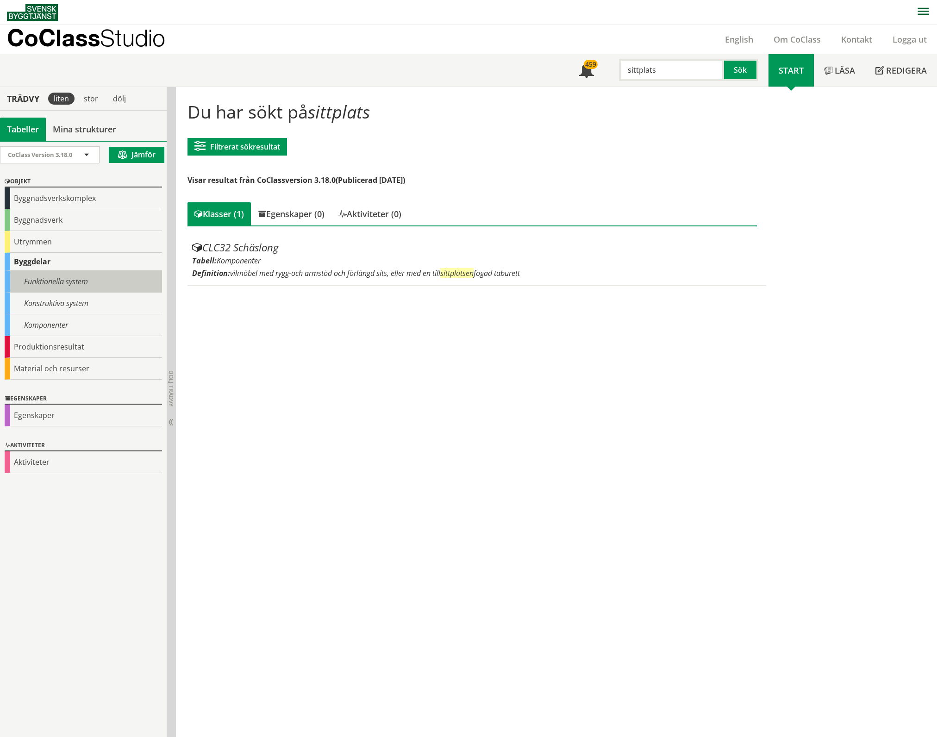
click at [44, 280] on div "Funktionella system" at bounding box center [83, 282] width 157 height 22
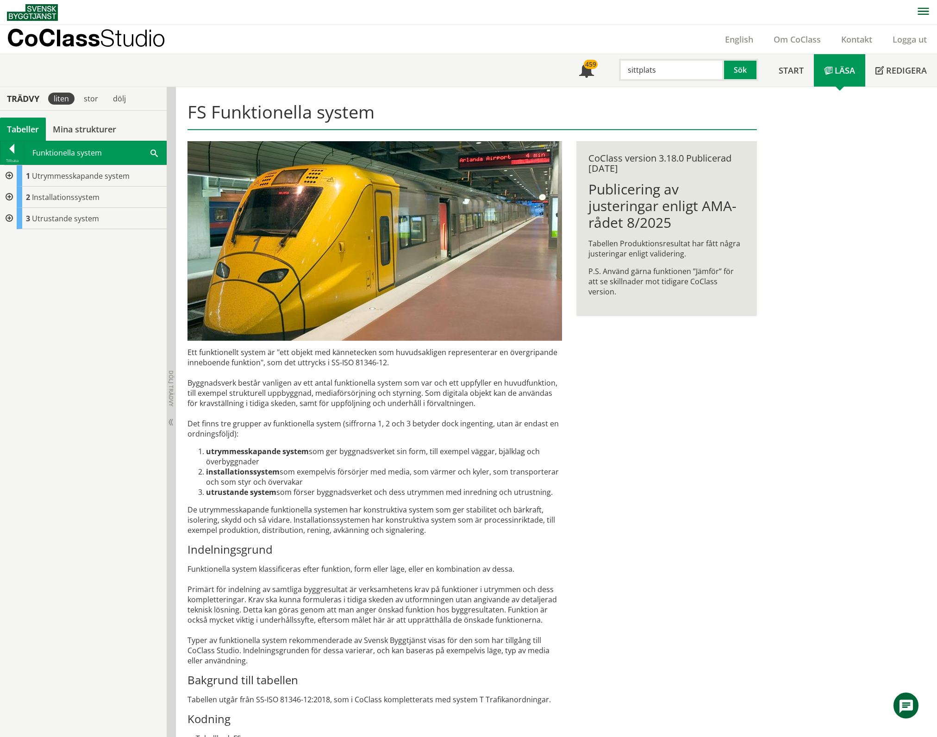
click at [6, 176] on div at bounding box center [8, 175] width 17 height 21
click at [11, 176] on div at bounding box center [8, 175] width 17 height 21
click at [11, 196] on div at bounding box center [8, 197] width 17 height 21
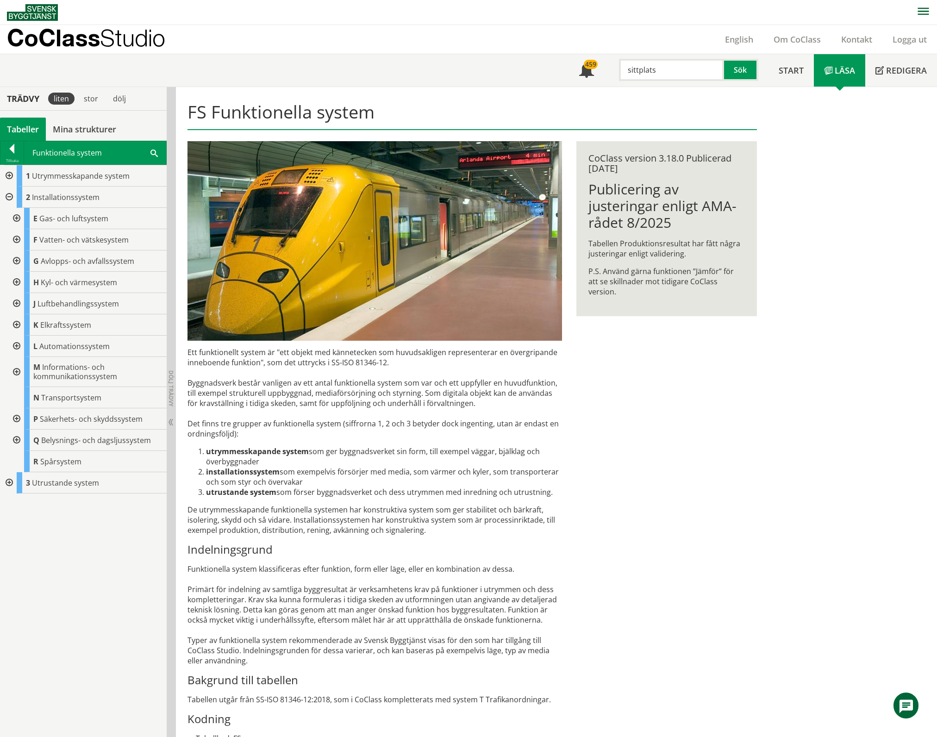
drag, startPoint x: 658, startPoint y: 71, endPoint x: 623, endPoint y: 71, distance: 35.2
click at [623, 71] on input "sittplats" at bounding box center [671, 70] width 105 height 22
type input "aff"
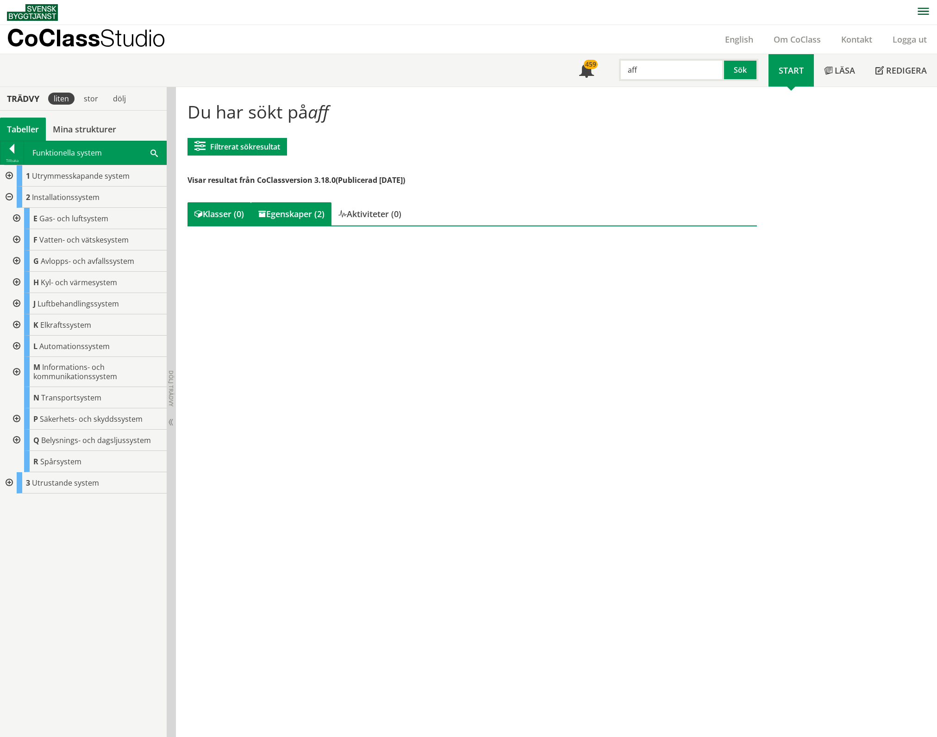
click at [297, 212] on div "Egenskaper (2)" at bounding box center [291, 213] width 81 height 23
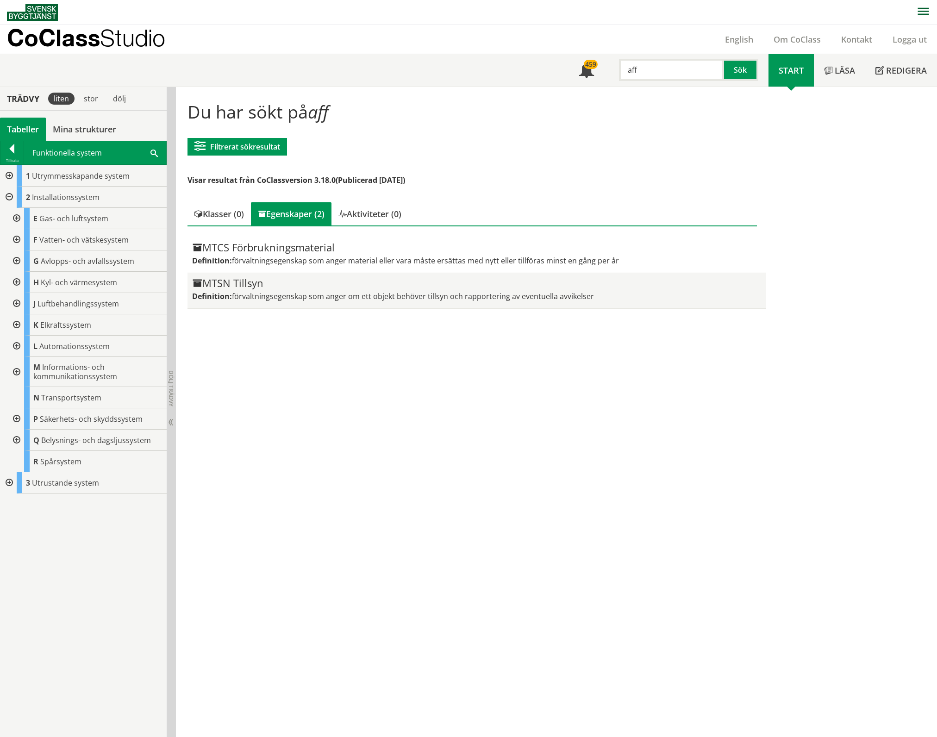
click at [274, 284] on div "MTSN Tillsyn" at bounding box center [476, 283] width 569 height 11
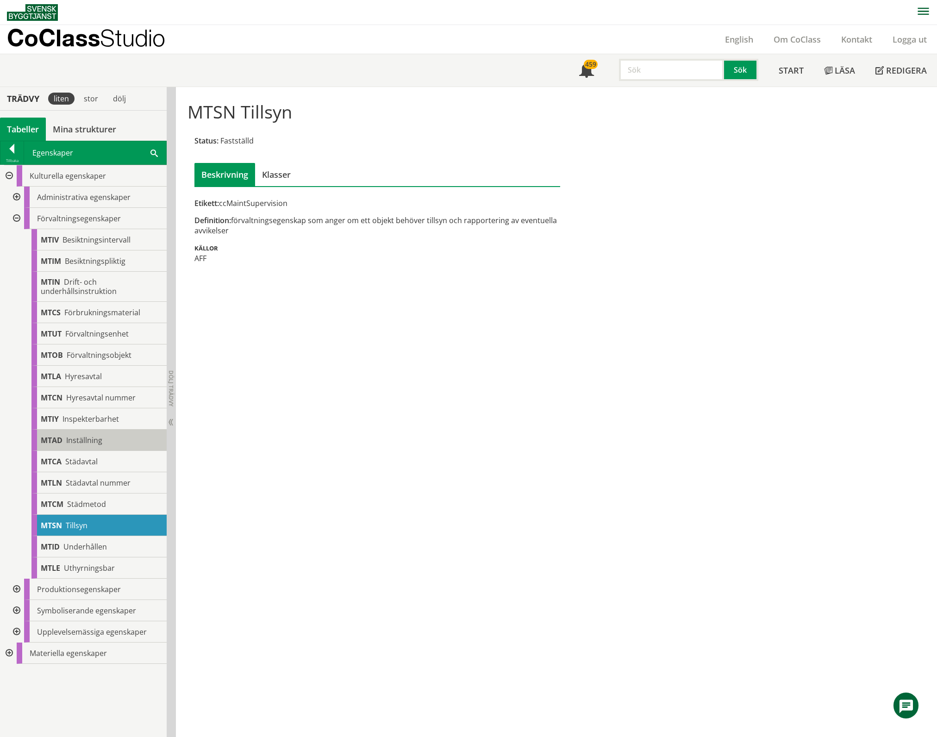
click at [99, 449] on div "MTAD Inställning" at bounding box center [98, 440] width 135 height 21
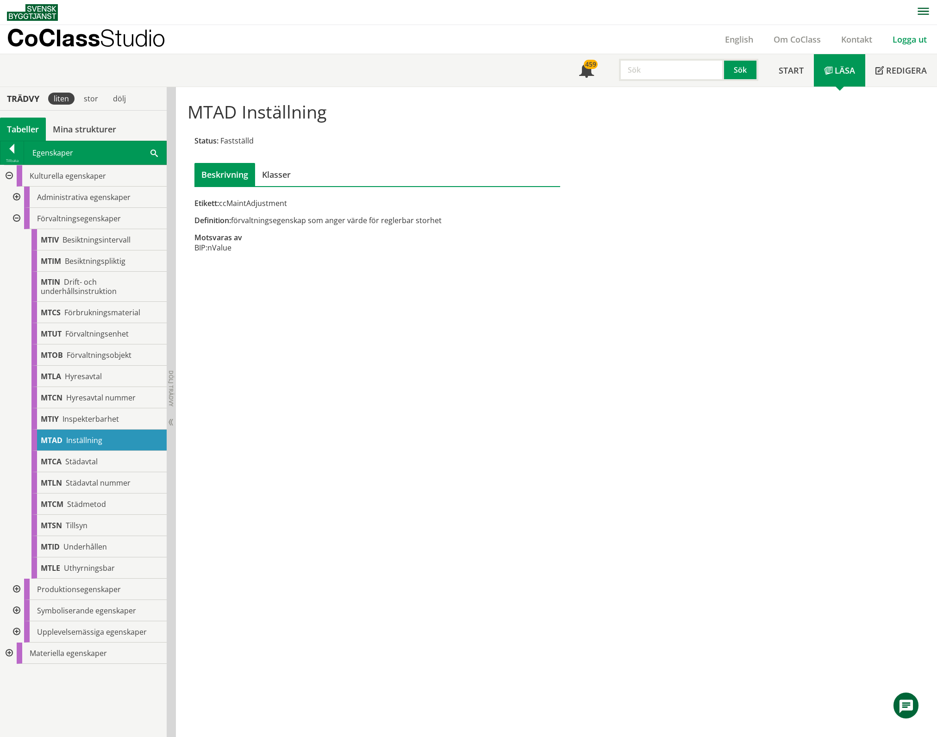
click at [900, 39] on link "Logga ut" at bounding box center [909, 39] width 55 height 11
